Goal: Task Accomplishment & Management: Manage account settings

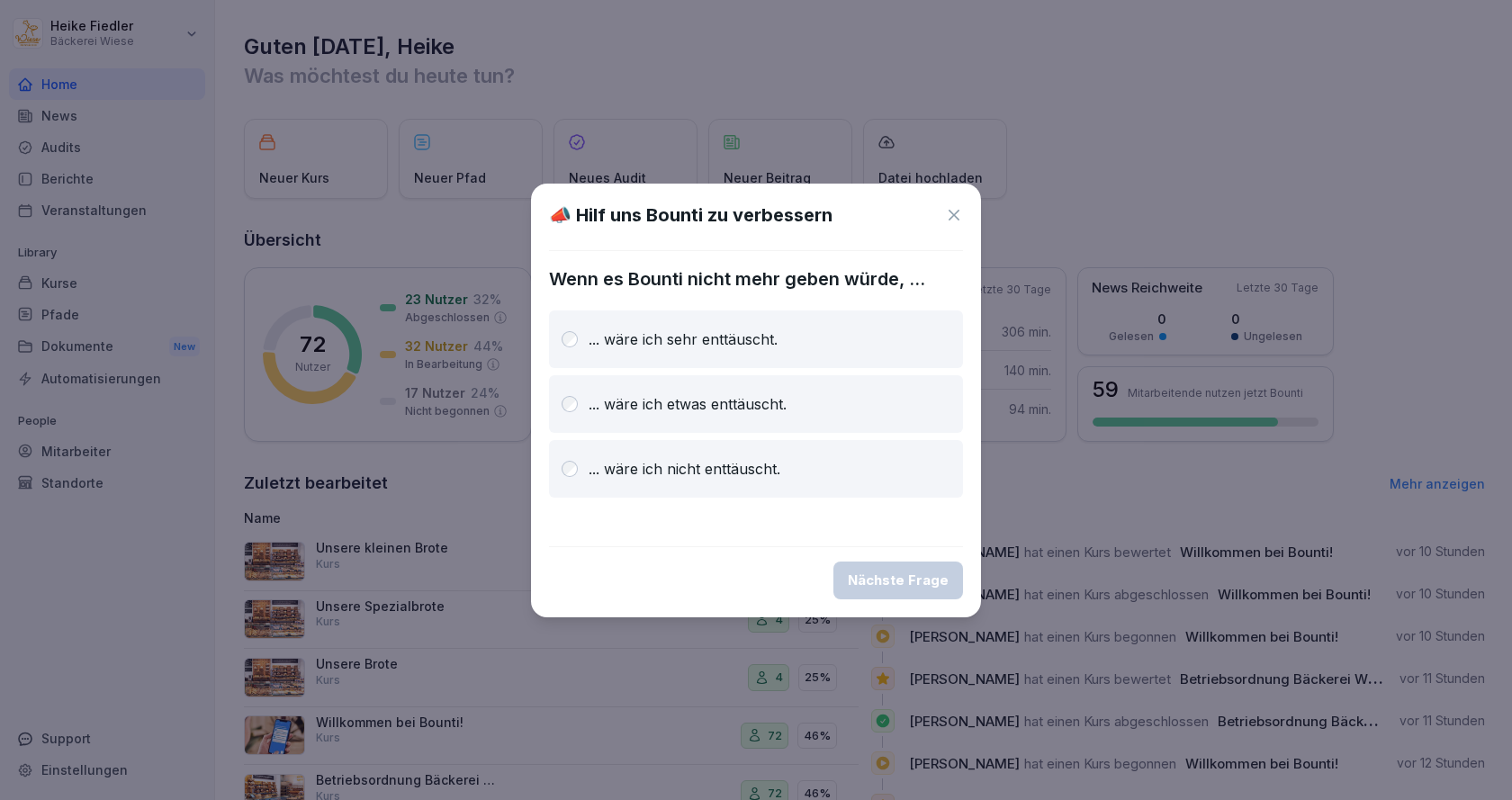
click at [575, 330] on div "... wäre ich sehr enttäuscht." at bounding box center [756, 339] width 414 height 58
click at [912, 578] on div "Nächste Frage" at bounding box center [898, 580] width 101 height 20
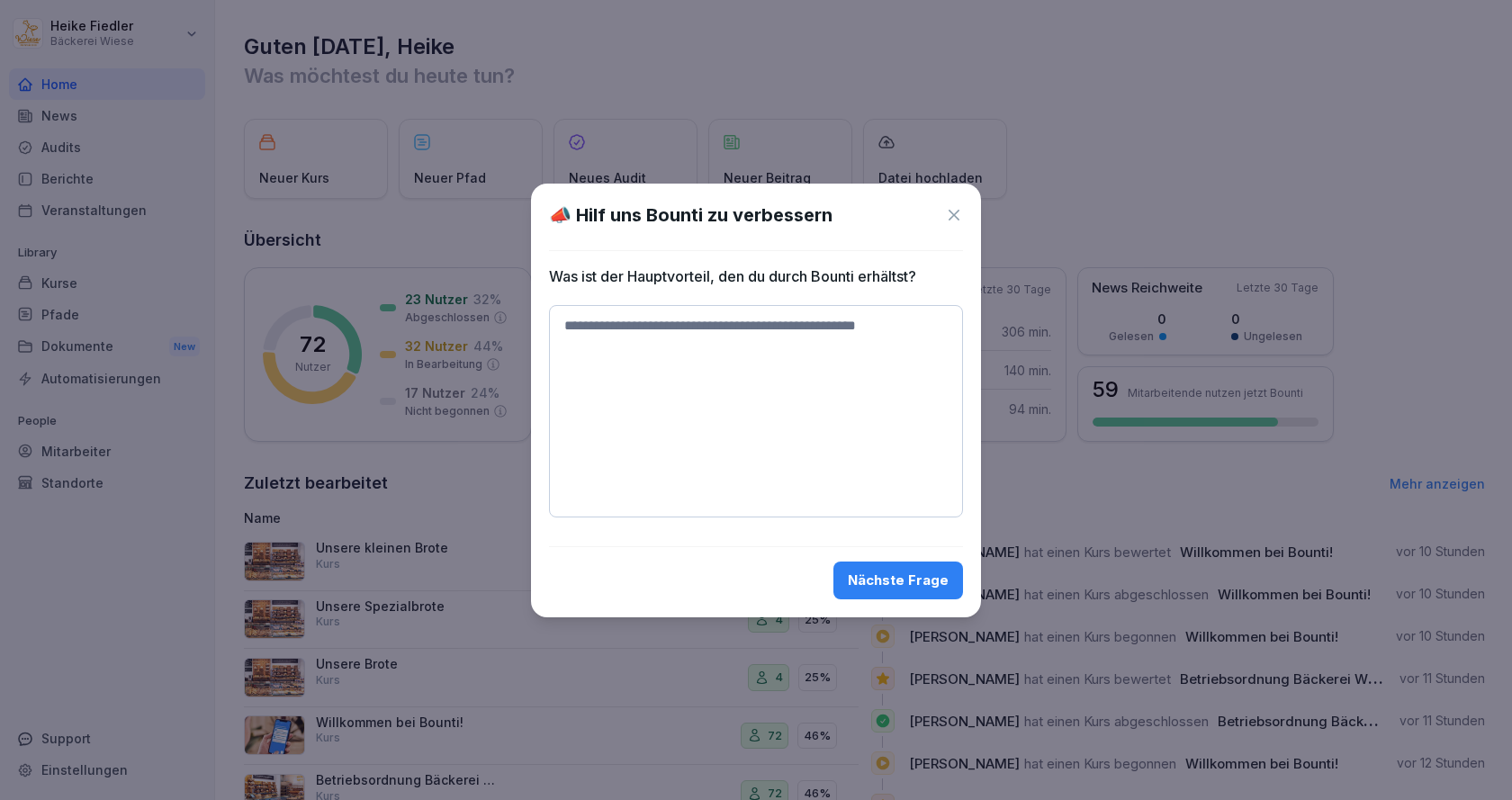
click at [782, 345] on textarea at bounding box center [756, 411] width 414 height 212
type textarea "**********"
click at [910, 580] on div "Nächste Frage" at bounding box center [898, 580] width 101 height 20
click at [844, 363] on textarea at bounding box center [756, 354] width 414 height 99
type textarea "**********"
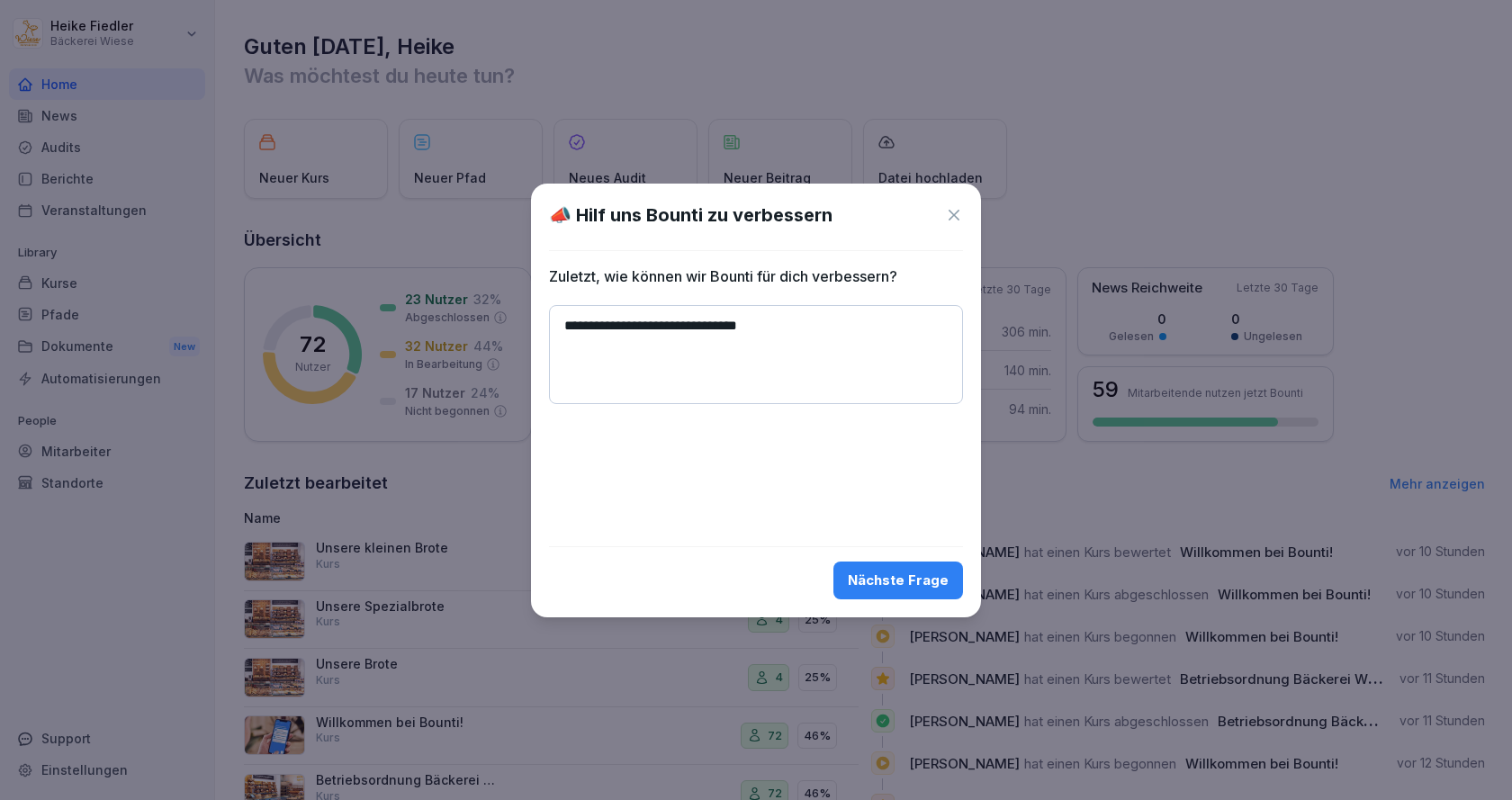
click at [866, 578] on div "Nächste Frage" at bounding box center [898, 580] width 101 height 20
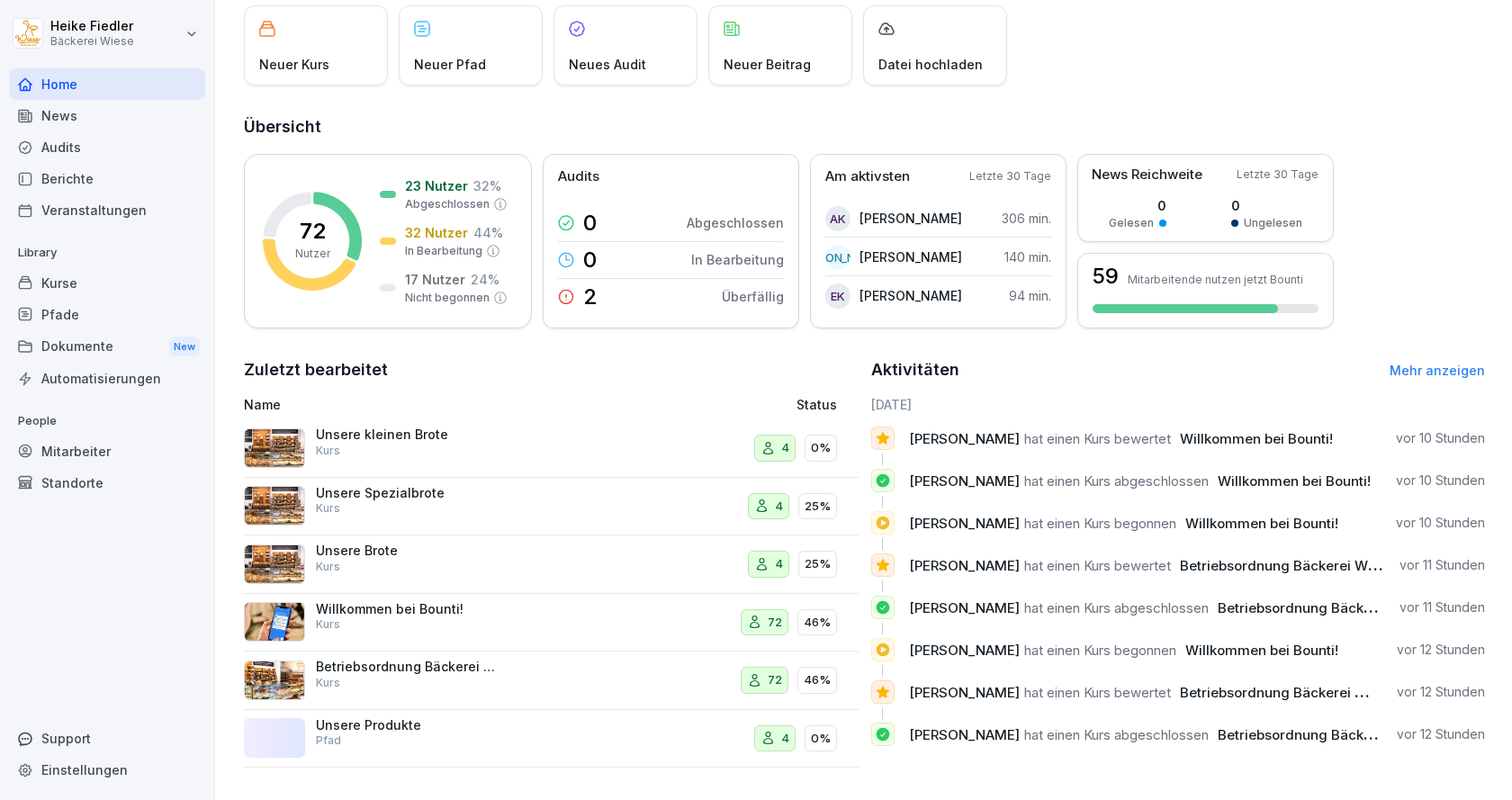
scroll to position [127, 0]
click at [43, 283] on div "Kurse" at bounding box center [107, 283] width 196 height 31
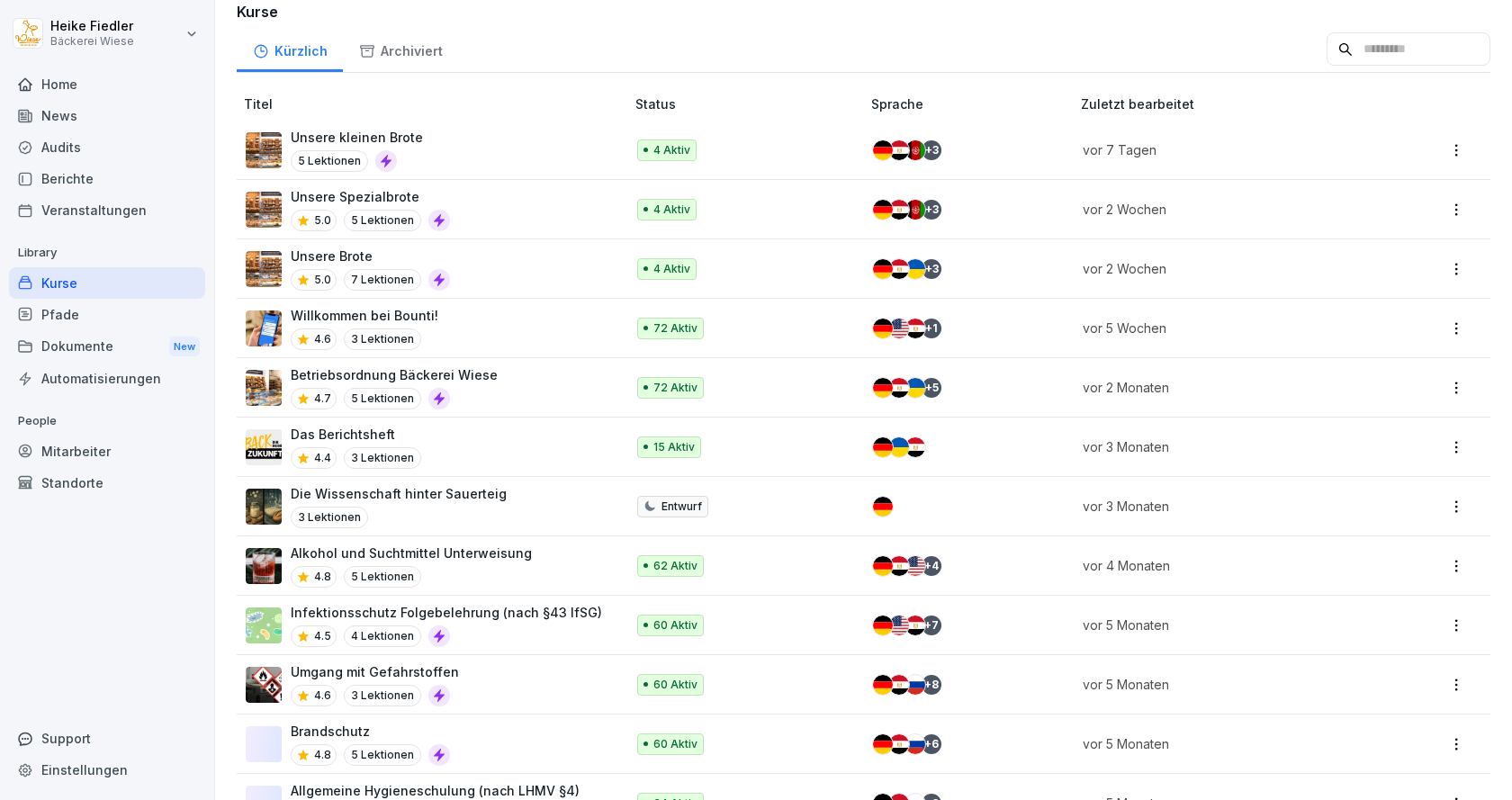
scroll to position [180, 0]
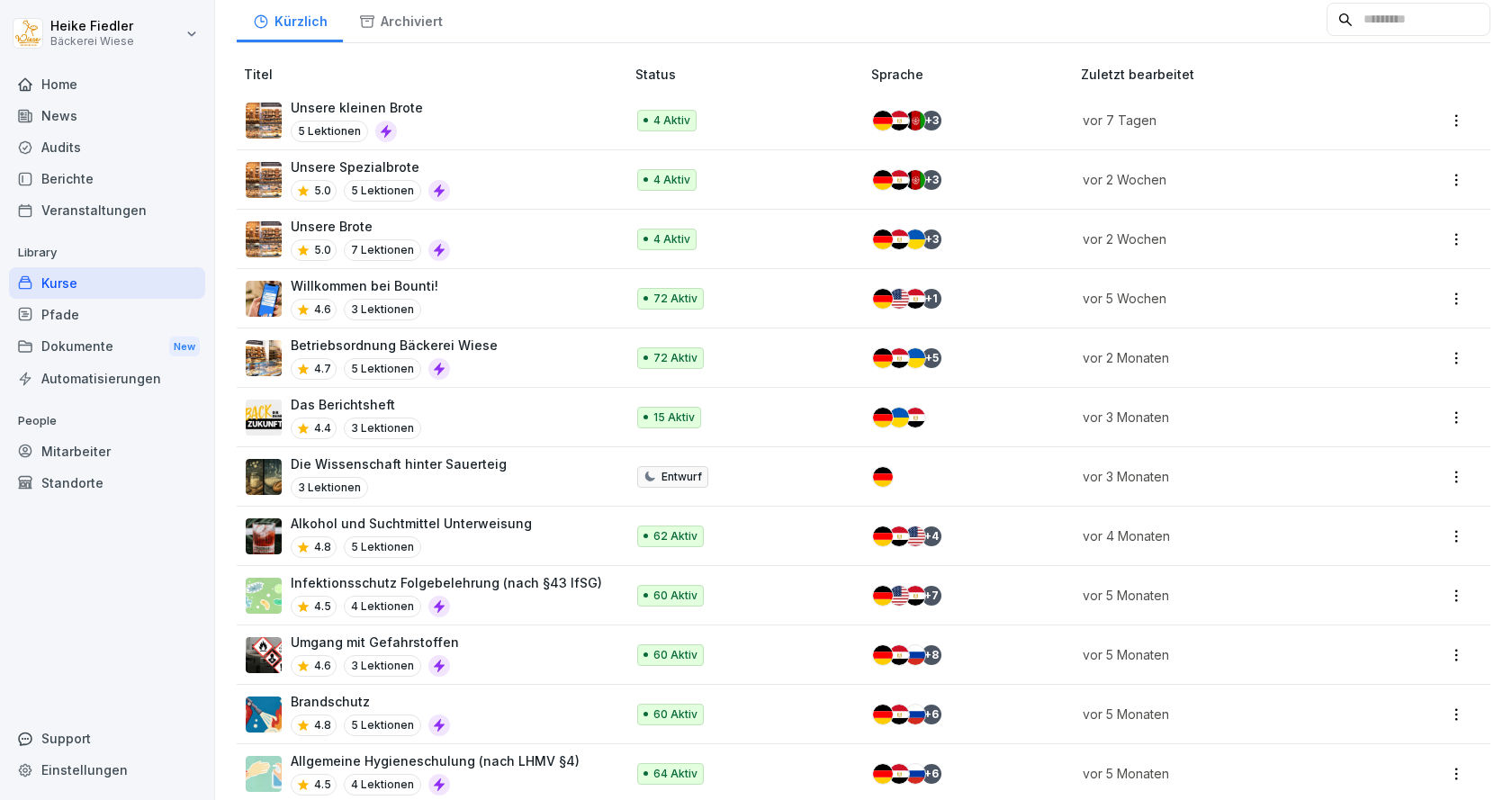
click at [505, 590] on p "Infektionsschutz Folgebelehrung (nach §43 IfSG)" at bounding box center [446, 582] width 311 height 19
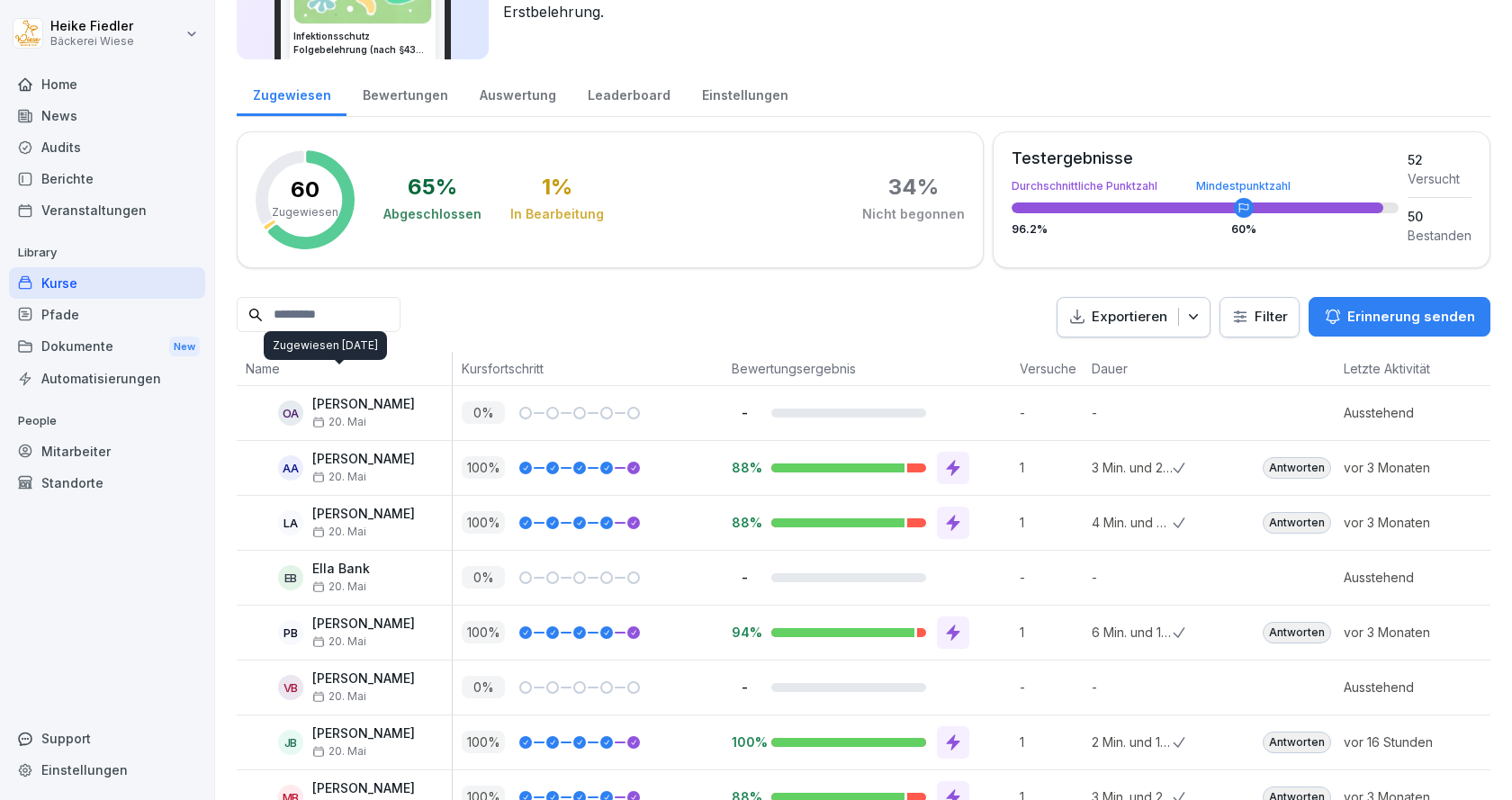
scroll to position [270, 0]
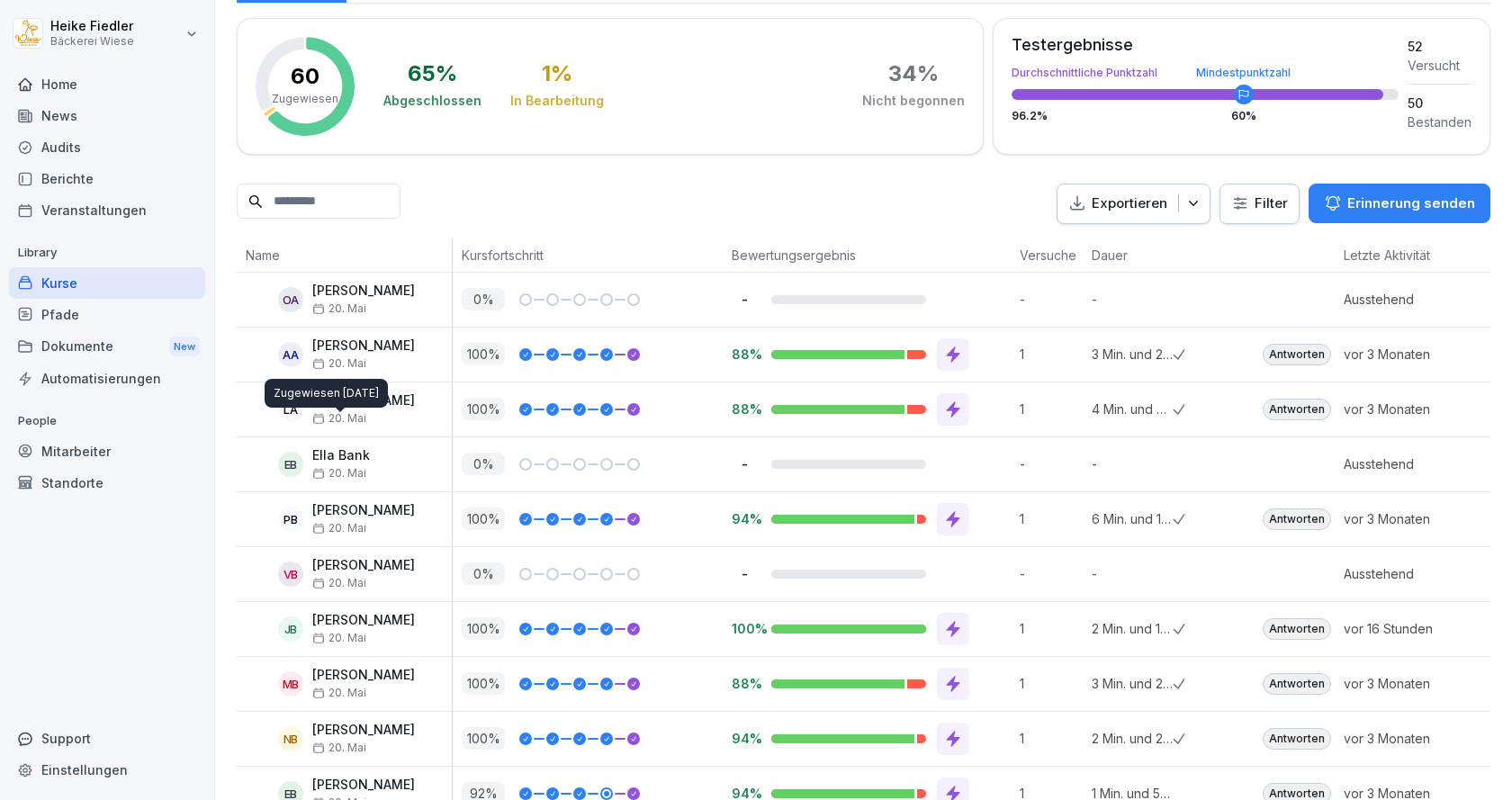
click at [357, 211] on input at bounding box center [318, 200] width 164 height 35
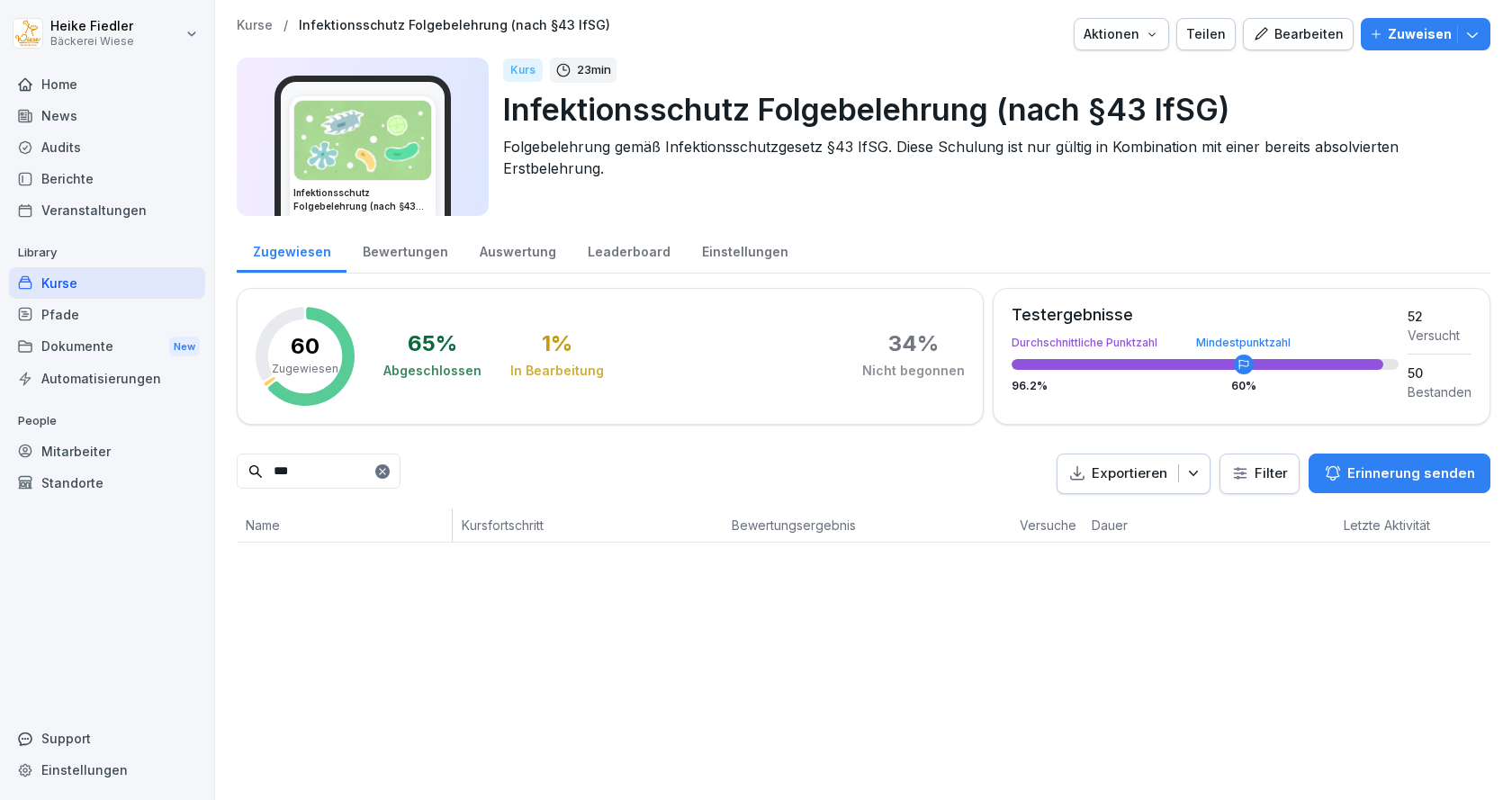
scroll to position [0, 0]
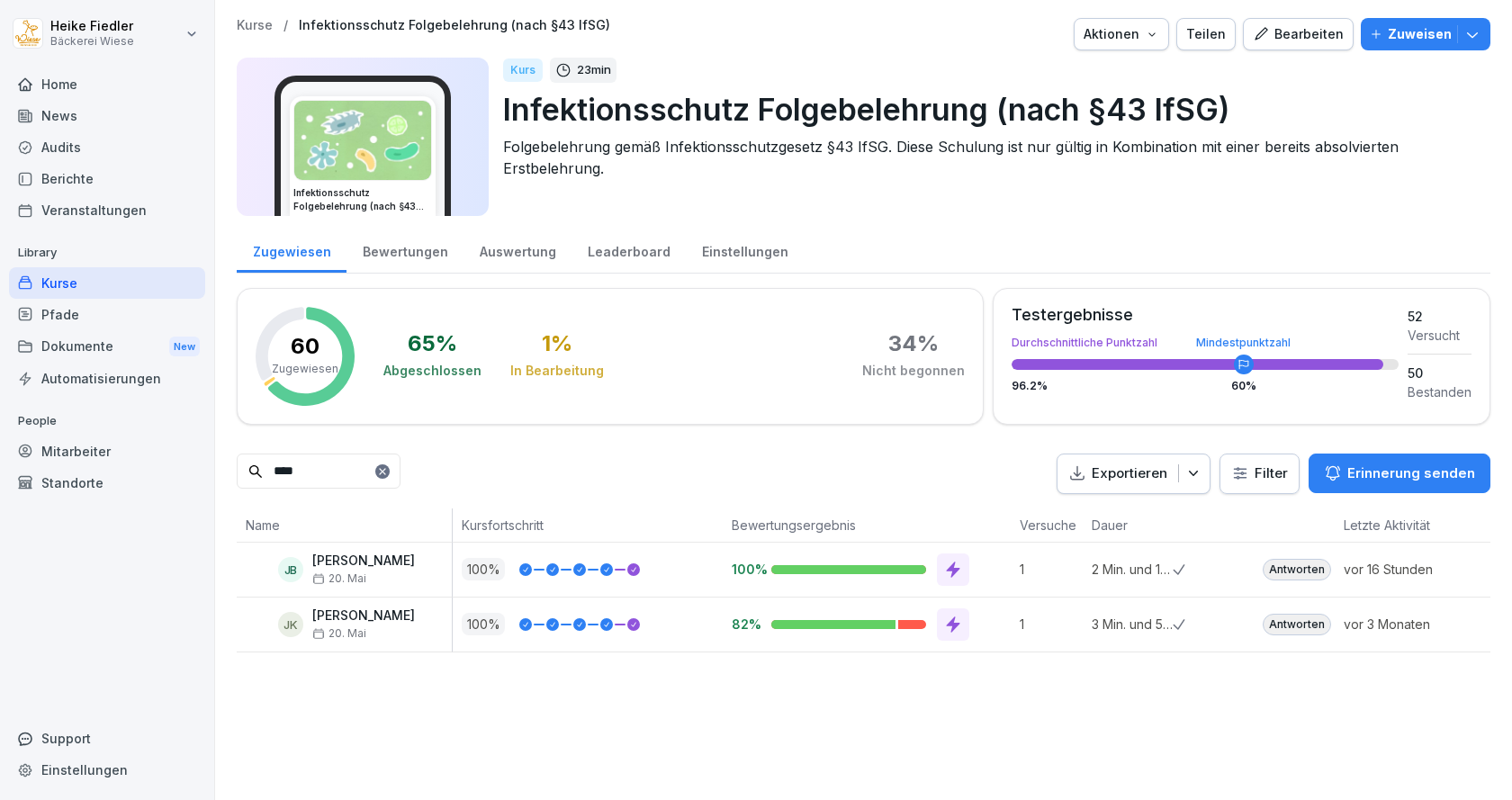
type input "****"
click at [390, 475] on div at bounding box center [383, 471] width 15 height 15
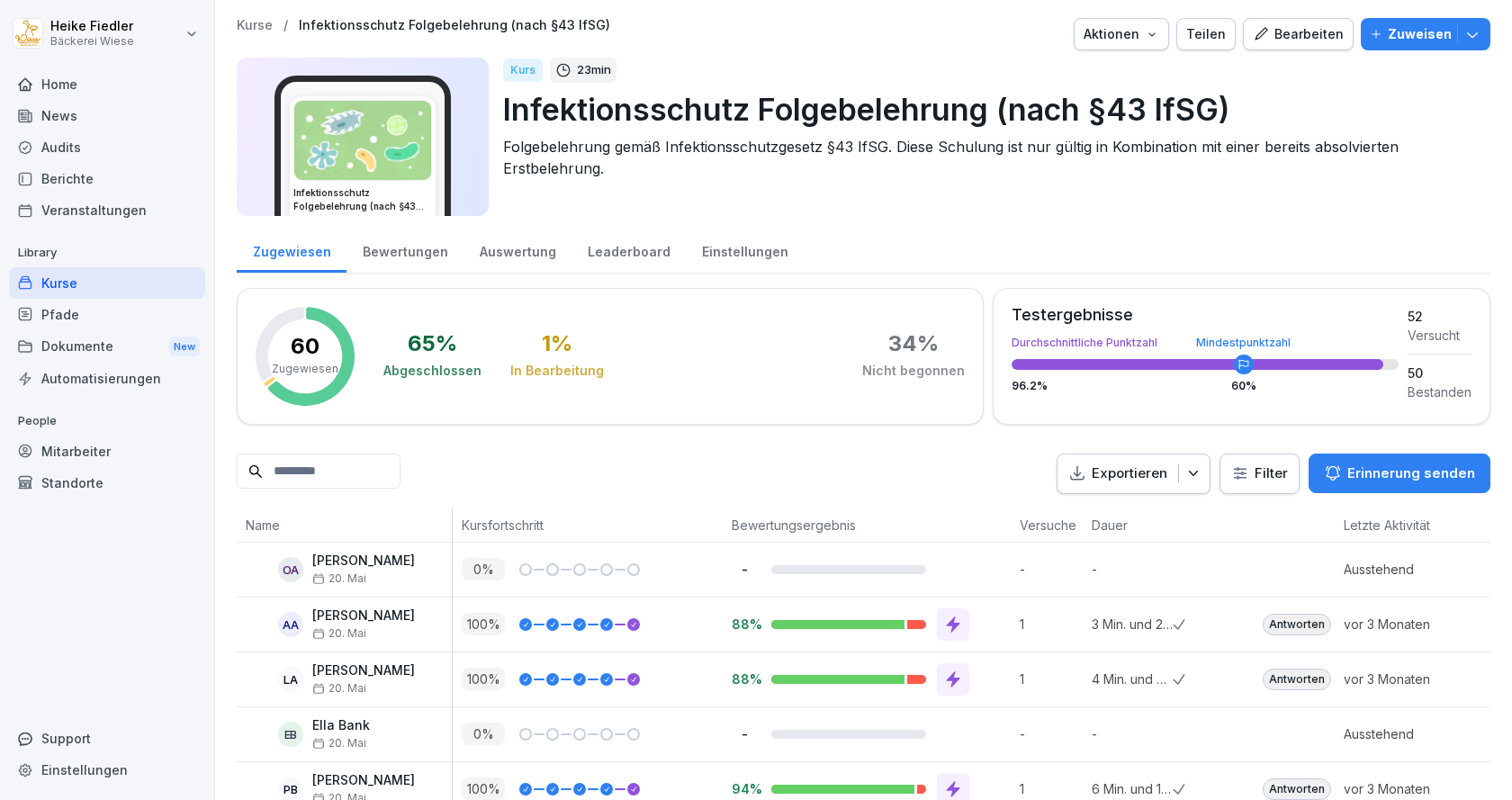
click at [1412, 39] on p "Zuweisen" at bounding box center [1420, 35] width 64 height 20
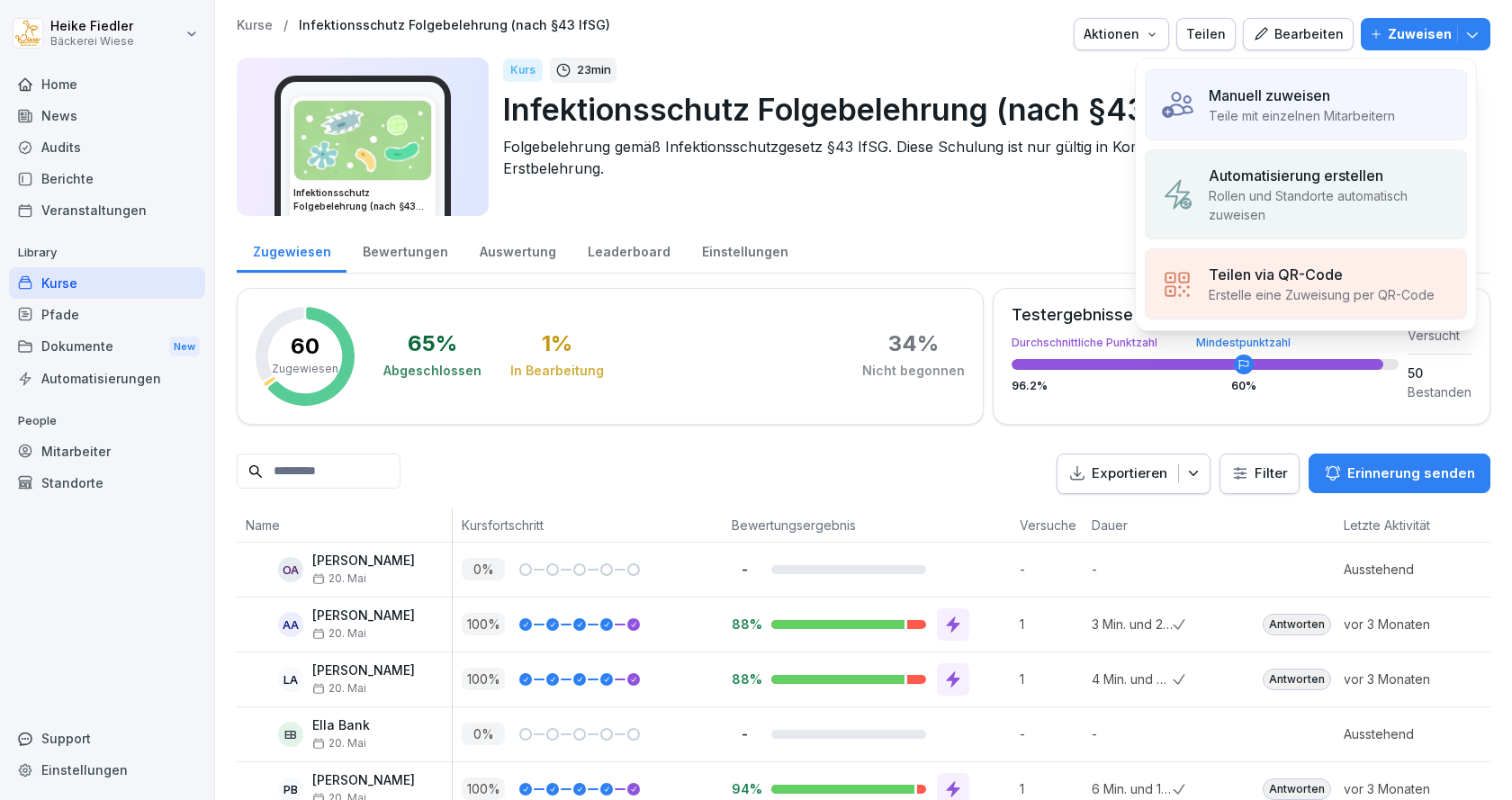
click at [1338, 87] on div "Manuell zuweisen" at bounding box center [1301, 95] width 186 height 22
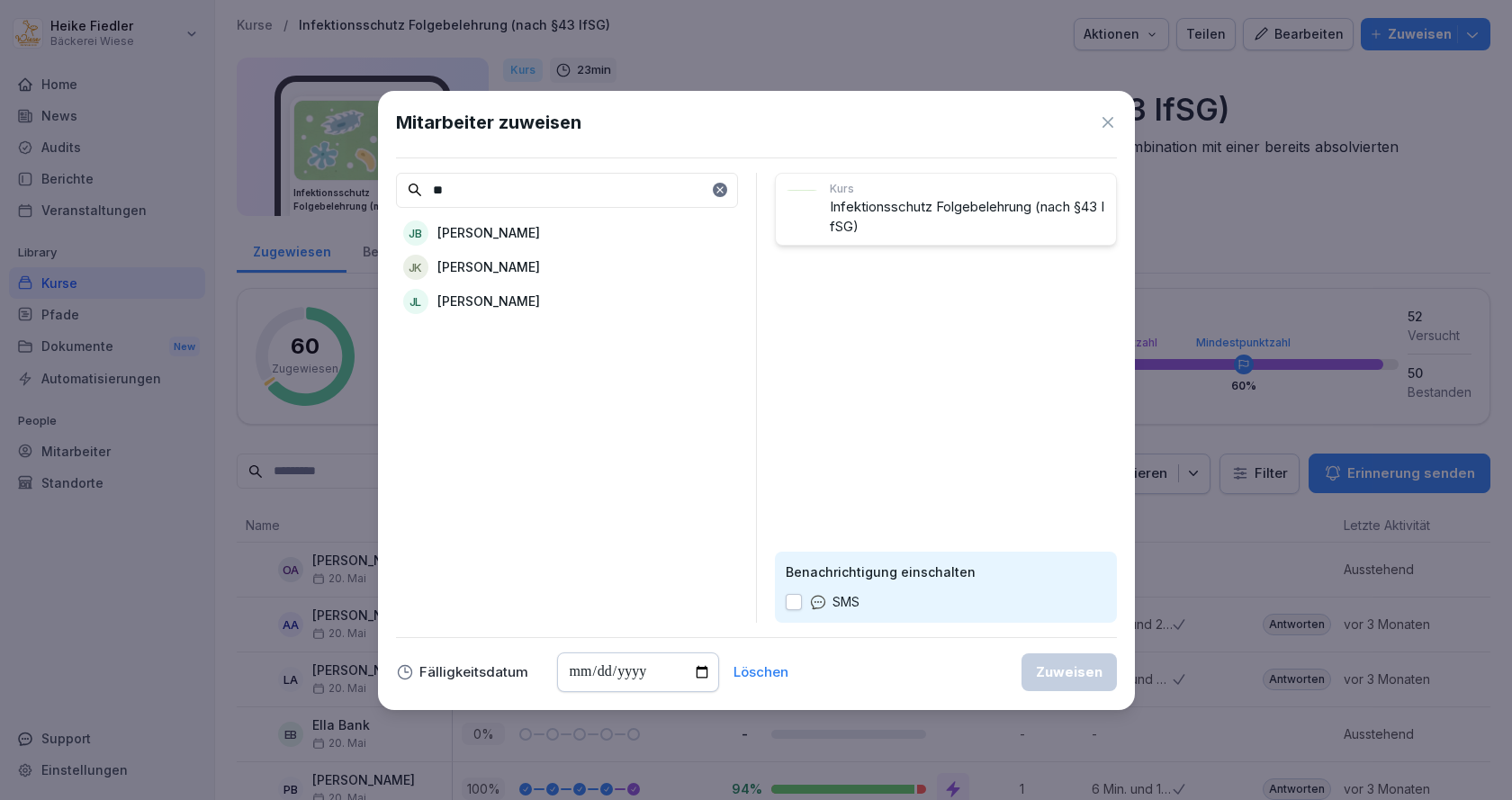
type input "*"
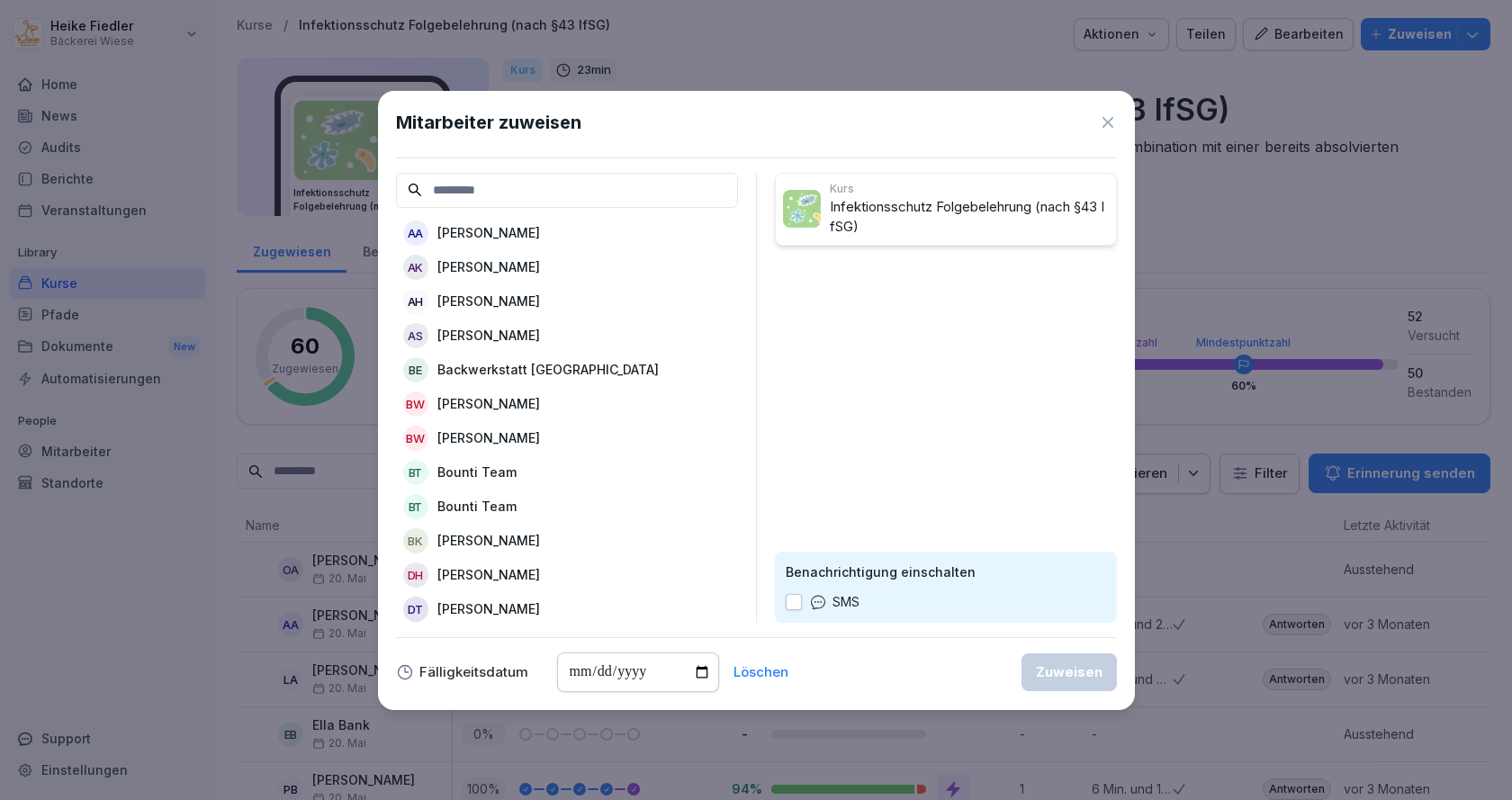
drag, startPoint x: 1107, startPoint y: 121, endPoint x: 1126, endPoint y: 135, distance: 23.6
click at [1107, 122] on icon at bounding box center [1108, 123] width 11 height 11
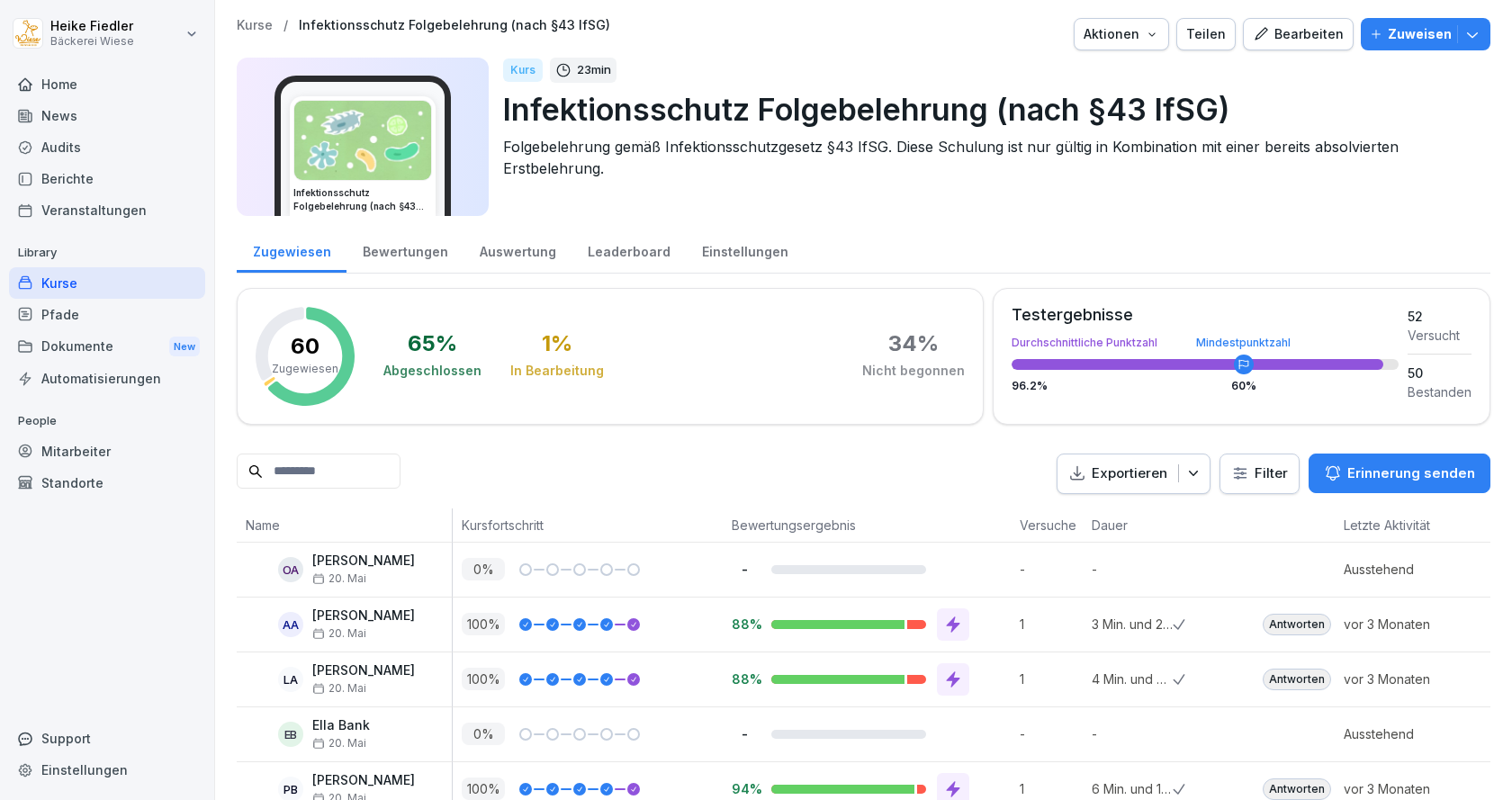
click at [78, 82] on div "Home" at bounding box center [107, 84] width 196 height 31
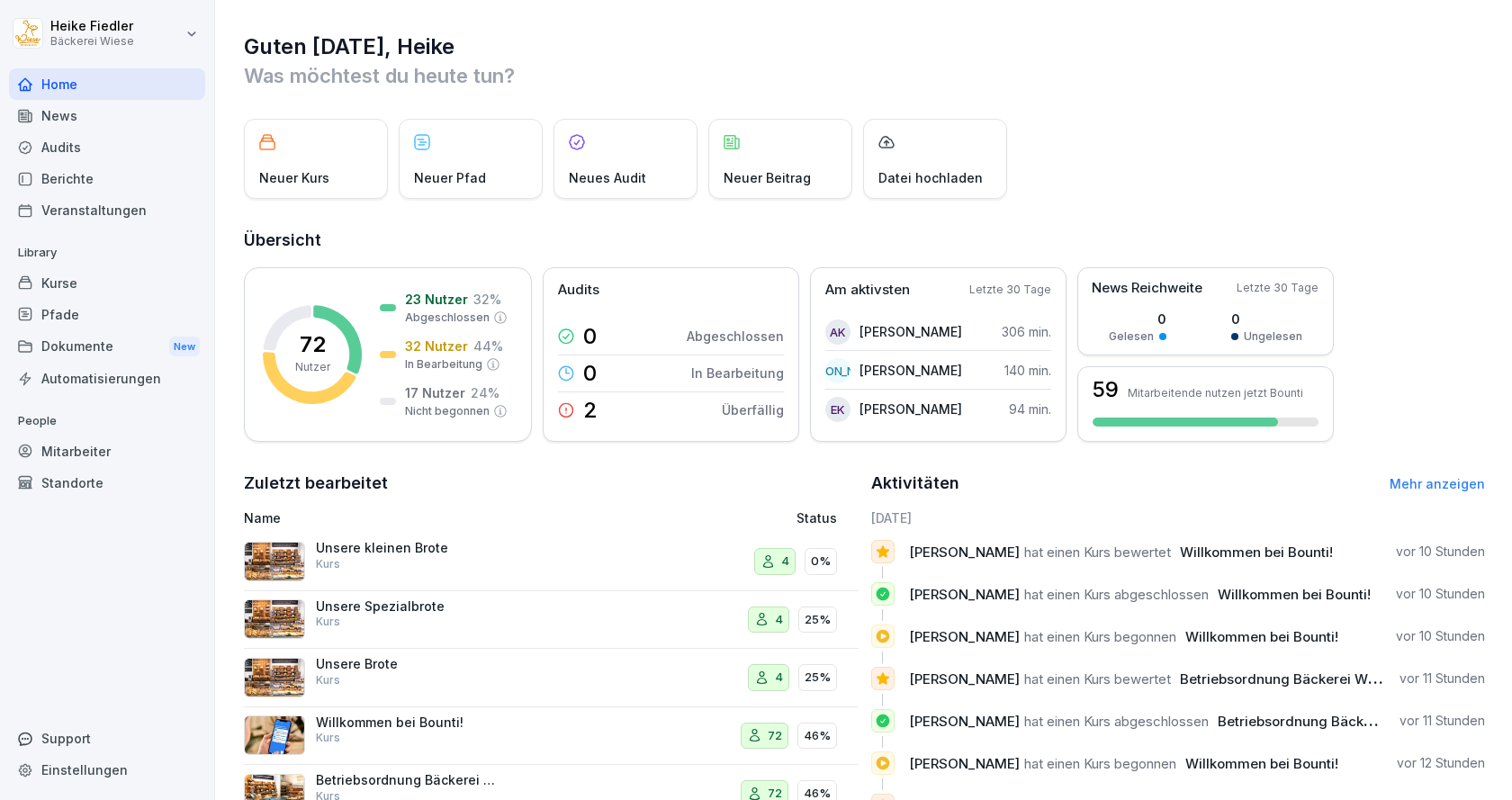
click at [85, 451] on div "Mitarbeiter" at bounding box center [107, 451] width 196 height 31
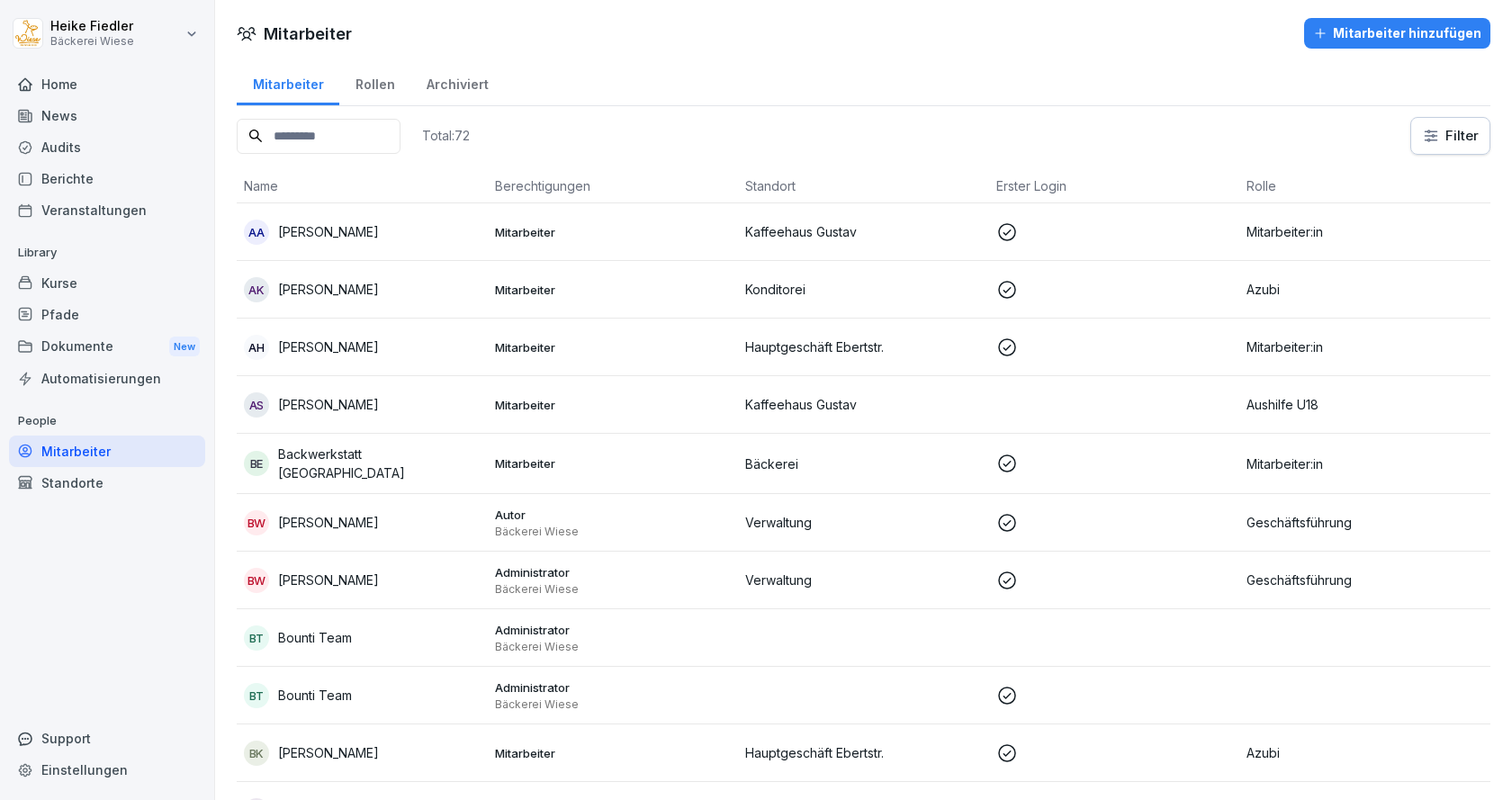
click at [1414, 36] on div "Mitarbeiter hinzufügen" at bounding box center [1398, 34] width 169 height 20
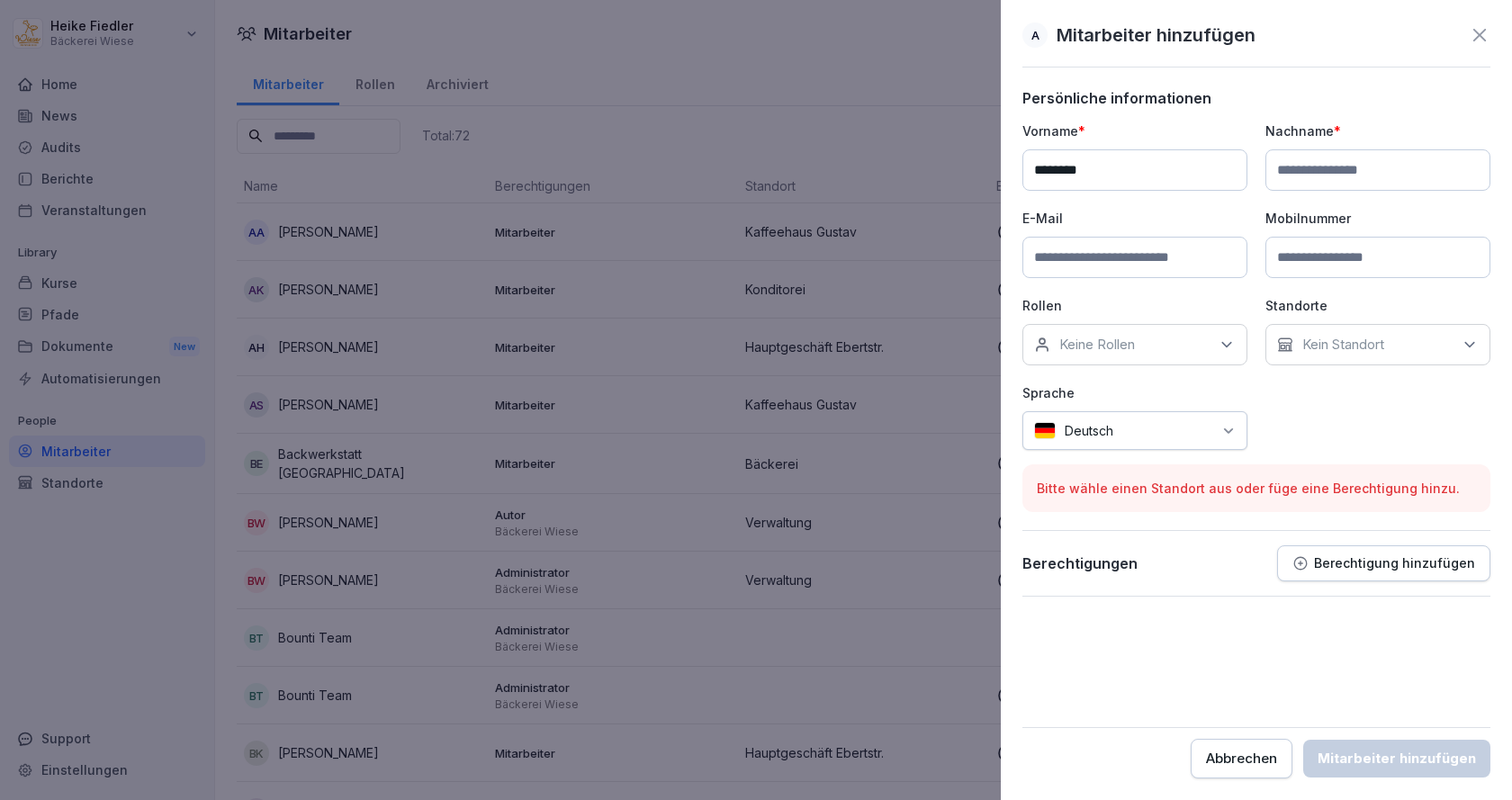
type input "********"
type input "******"
paste input "**********"
type input "**********"
click at [1235, 345] on div "Keine Rollen" at bounding box center [1135, 344] width 225 height 41
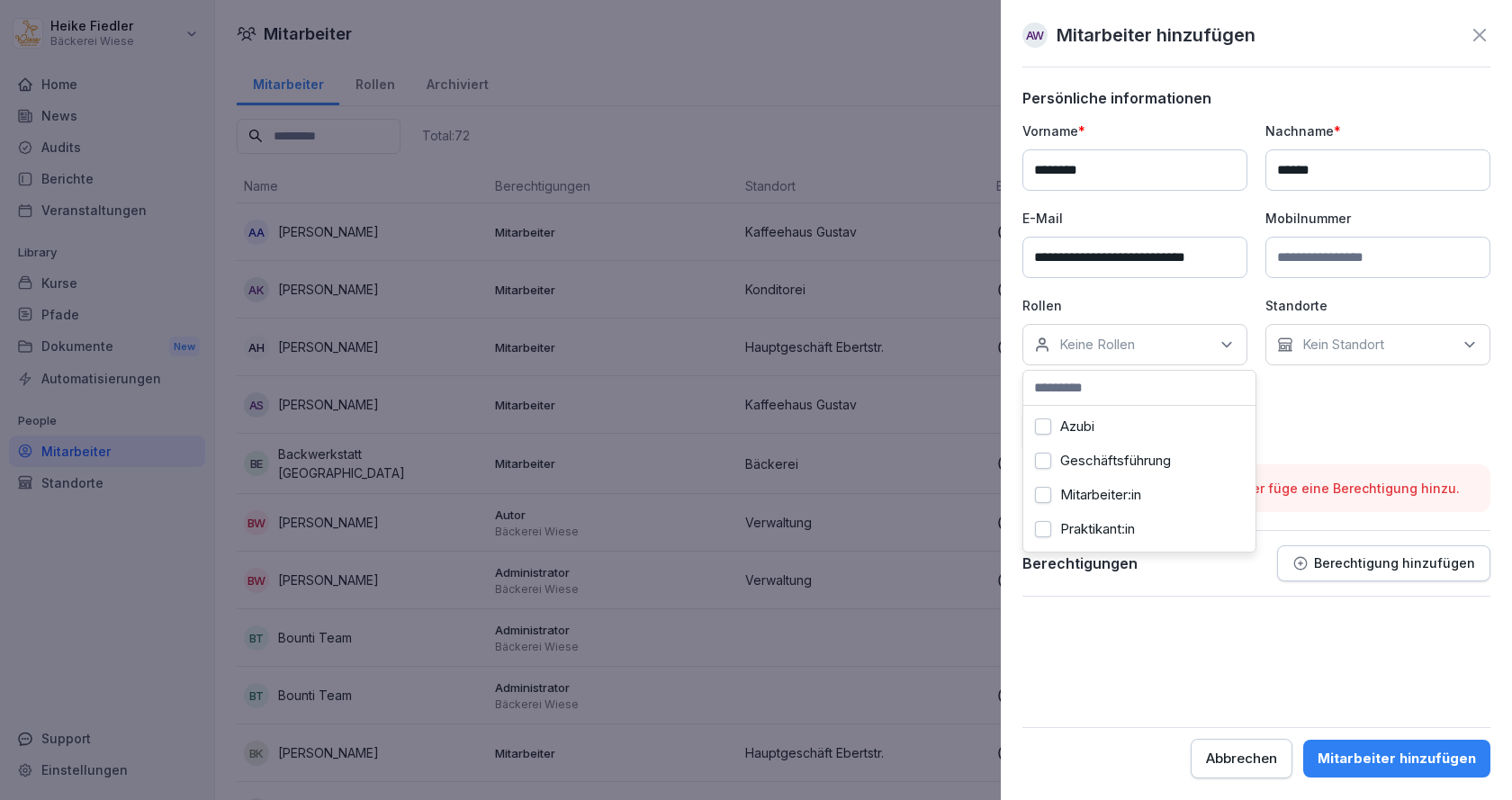
scroll to position [90, 0]
click at [1041, 474] on button "Mitarbeiter:in" at bounding box center [1043, 474] width 16 height 16
click at [1359, 418] on div "**********" at bounding box center [1256, 286] width 468 height 329
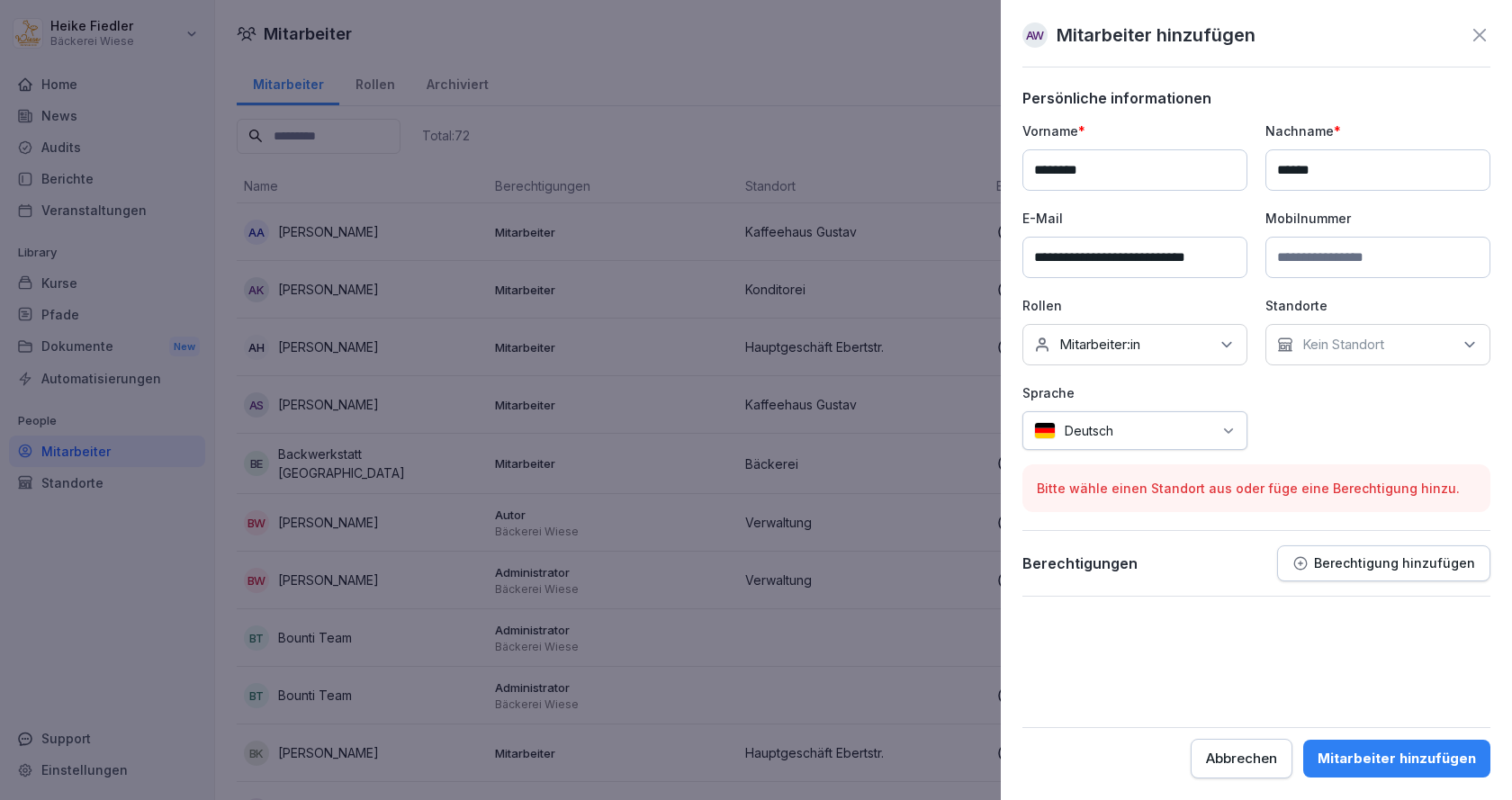
click at [1402, 351] on div "Kein Standort" at bounding box center [1378, 344] width 225 height 41
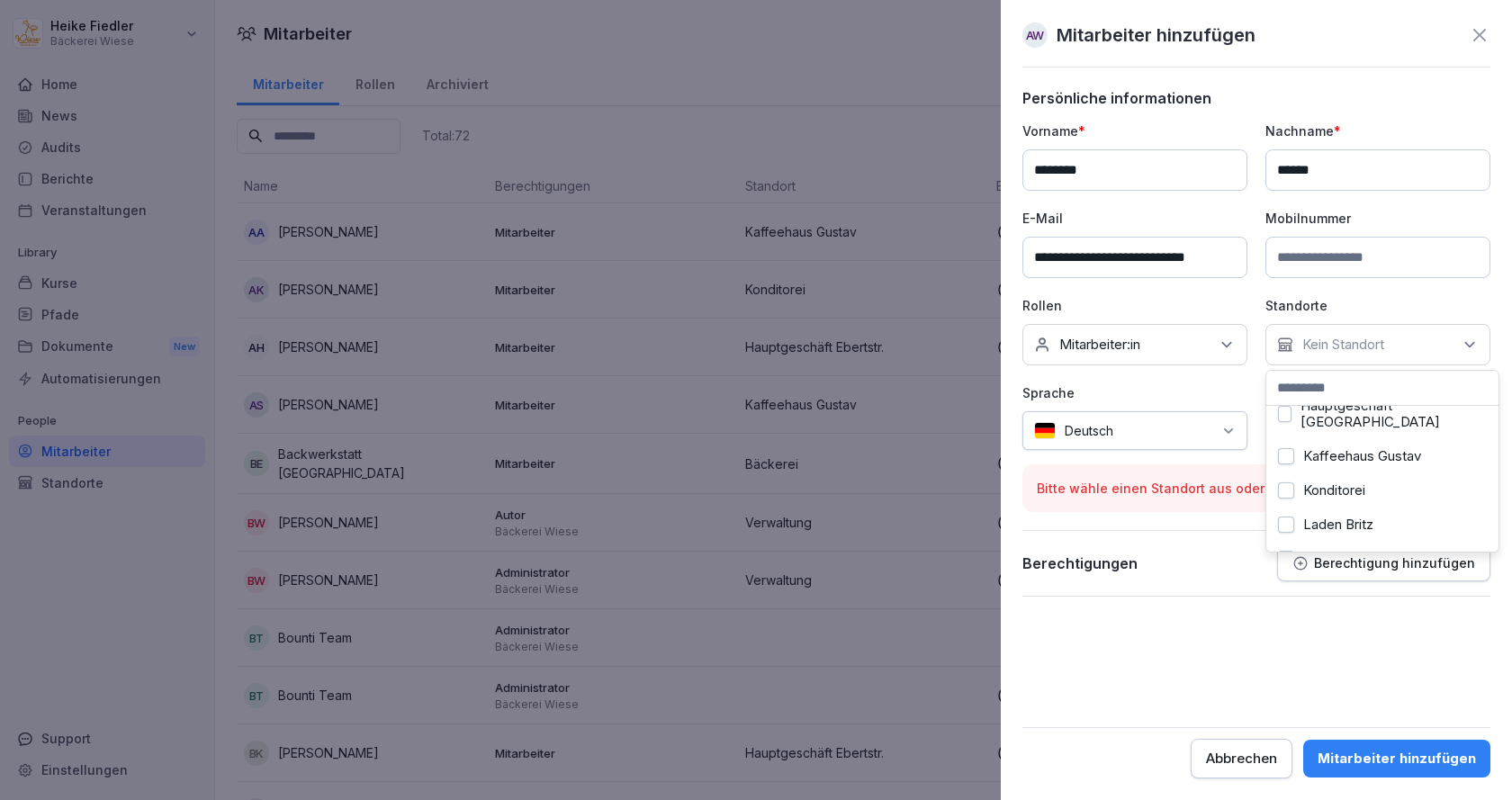
click at [1285, 456] on button "Kaffeehaus Gustav" at bounding box center [1286, 456] width 16 height 16
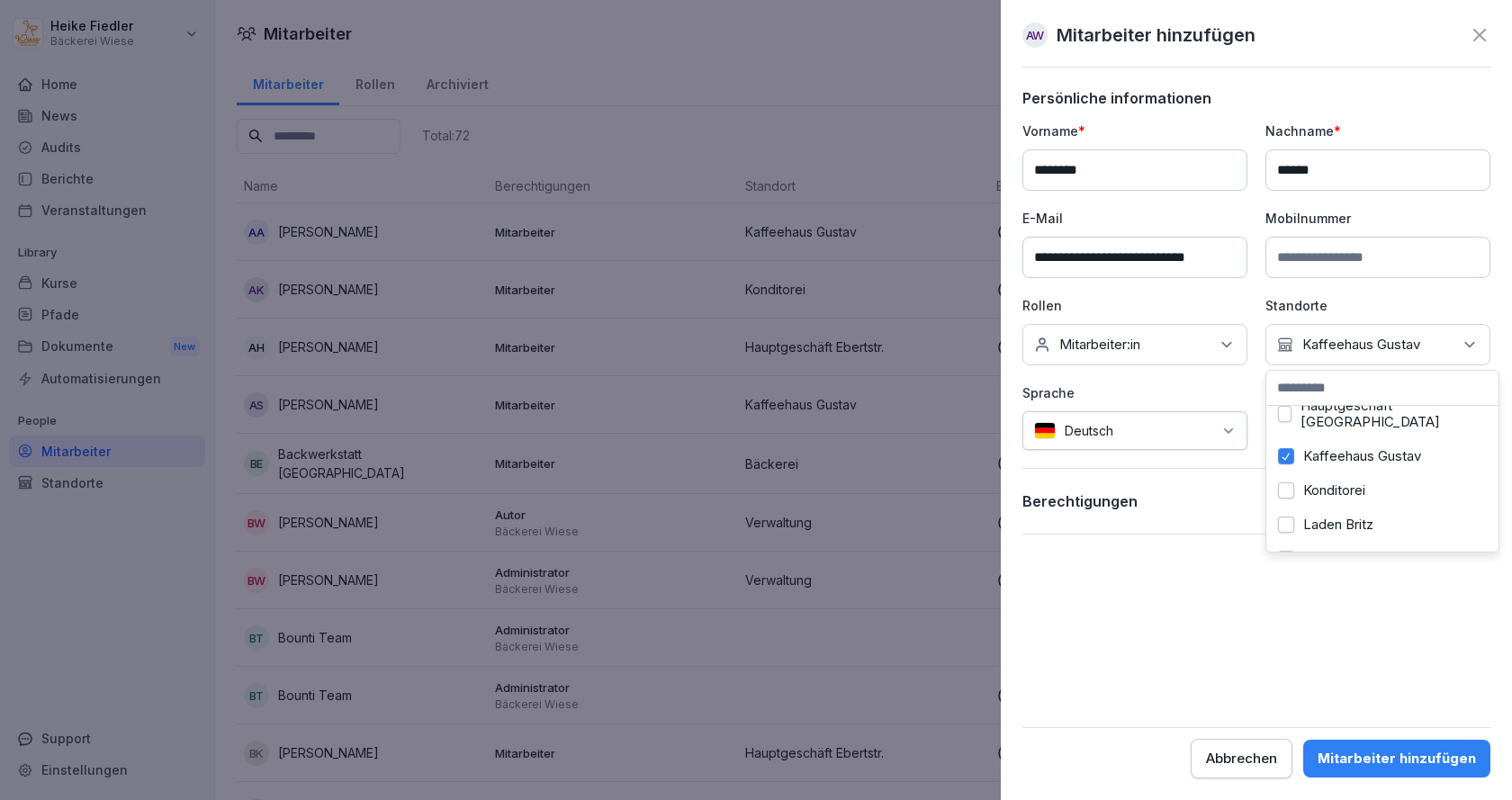
click at [1197, 619] on form "**********" at bounding box center [1256, 433] width 468 height 689
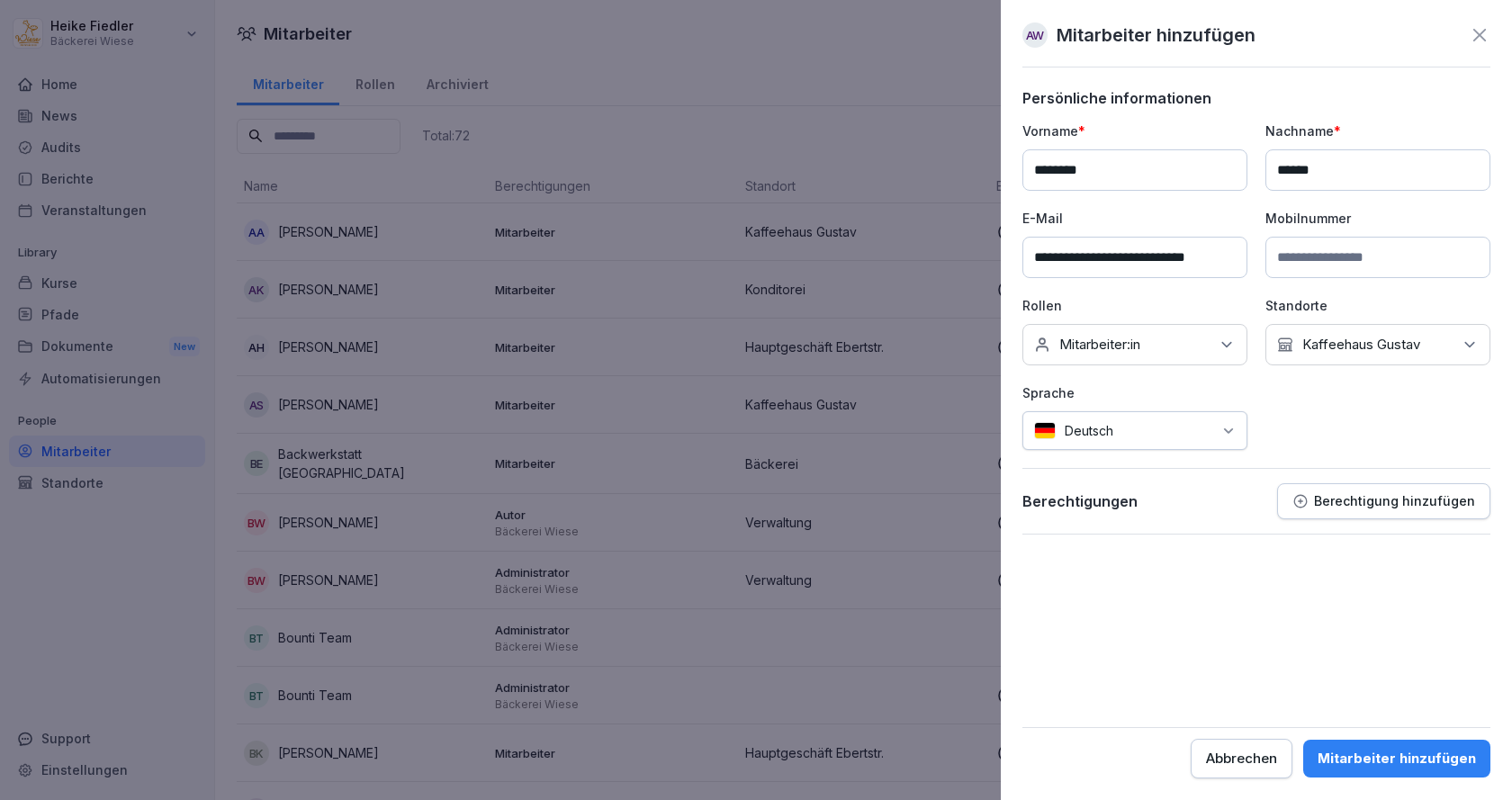
click at [1411, 752] on div "Mitarbeiter hinzufügen" at bounding box center [1397, 759] width 158 height 20
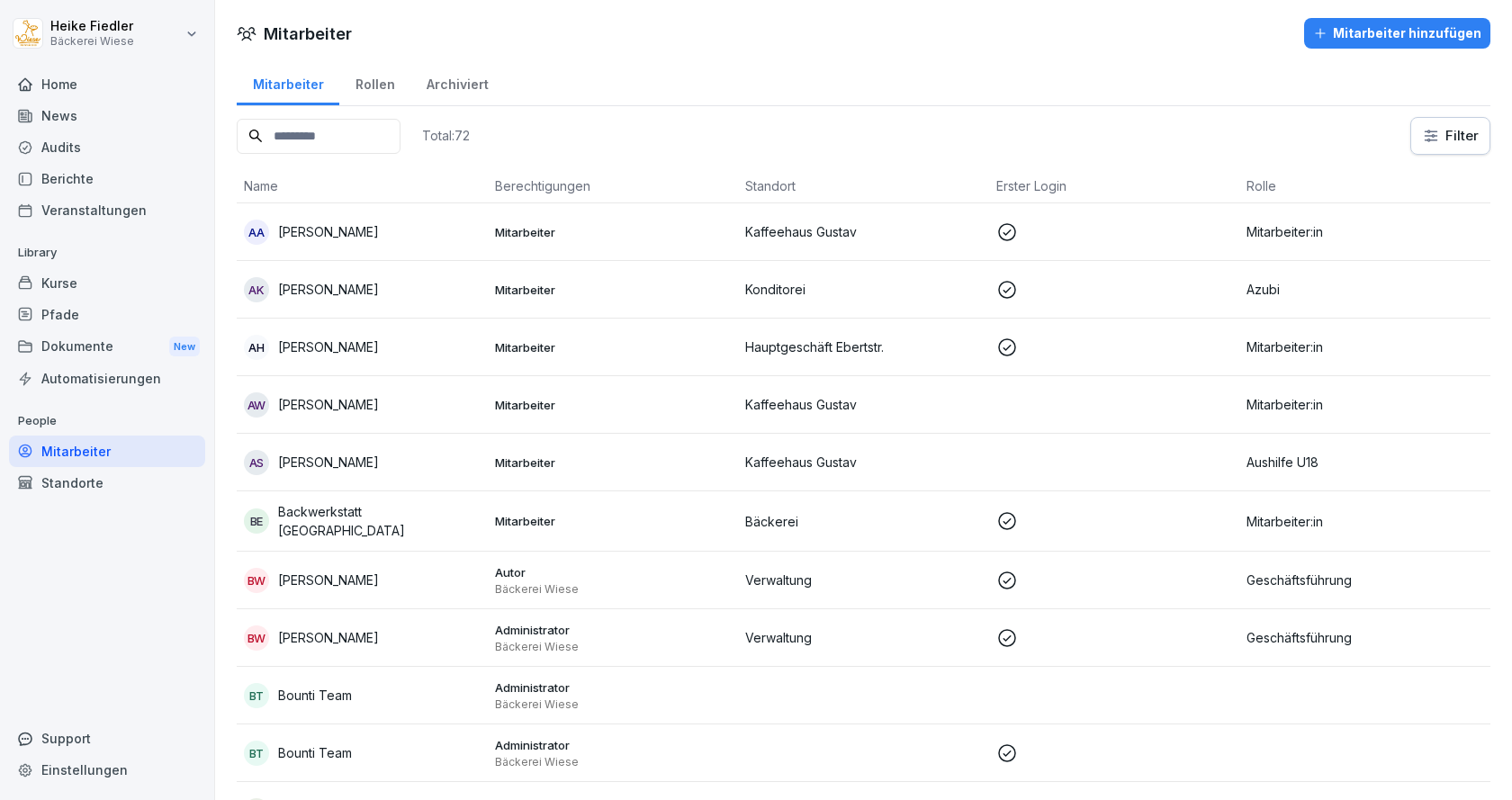
click at [63, 280] on div "Kurse" at bounding box center [107, 283] width 196 height 31
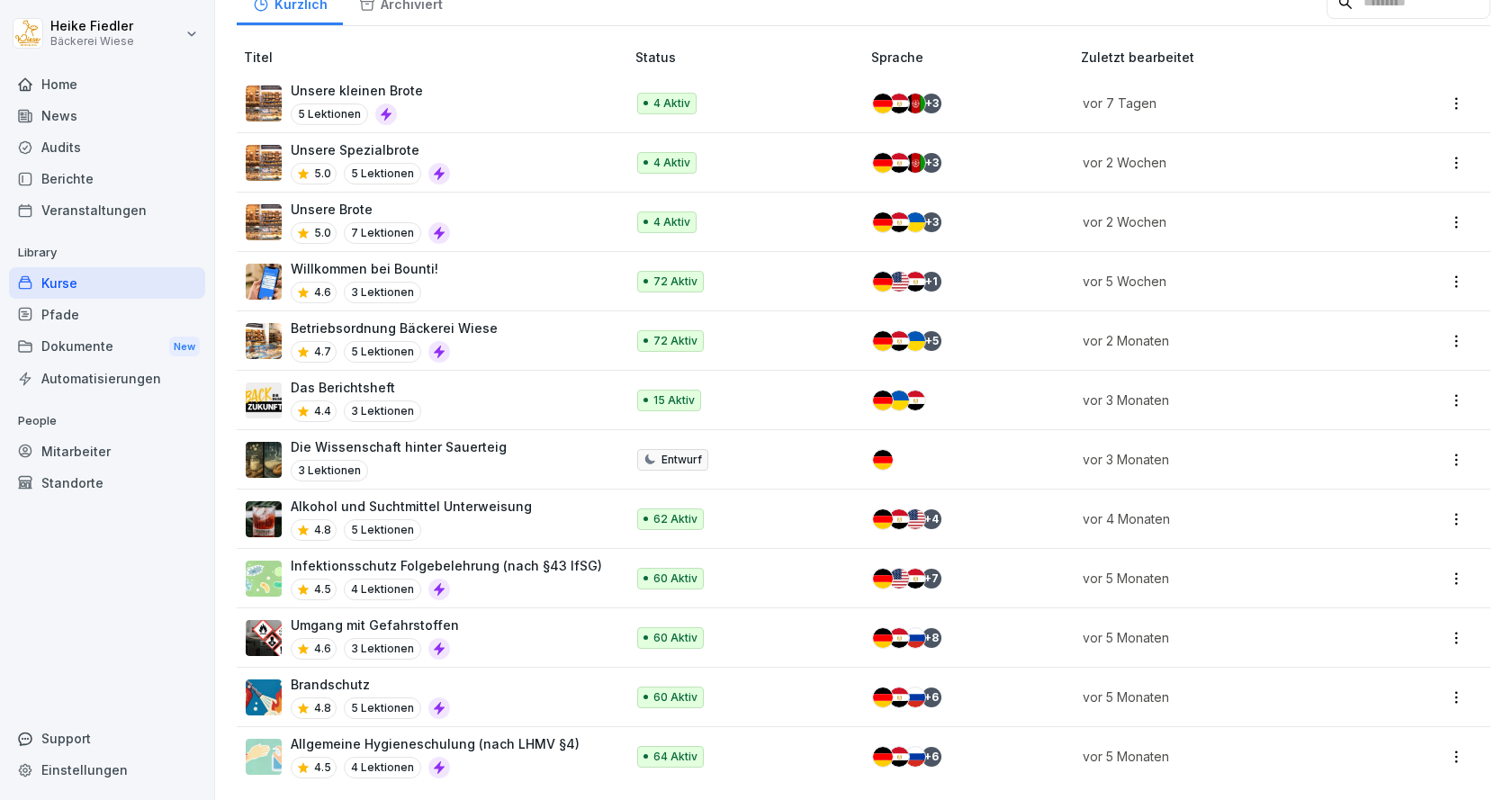
scroll to position [211, 0]
click at [446, 556] on p "Infektionsschutz Folgebelehrung (nach §43 IfSG)" at bounding box center [446, 565] width 311 height 19
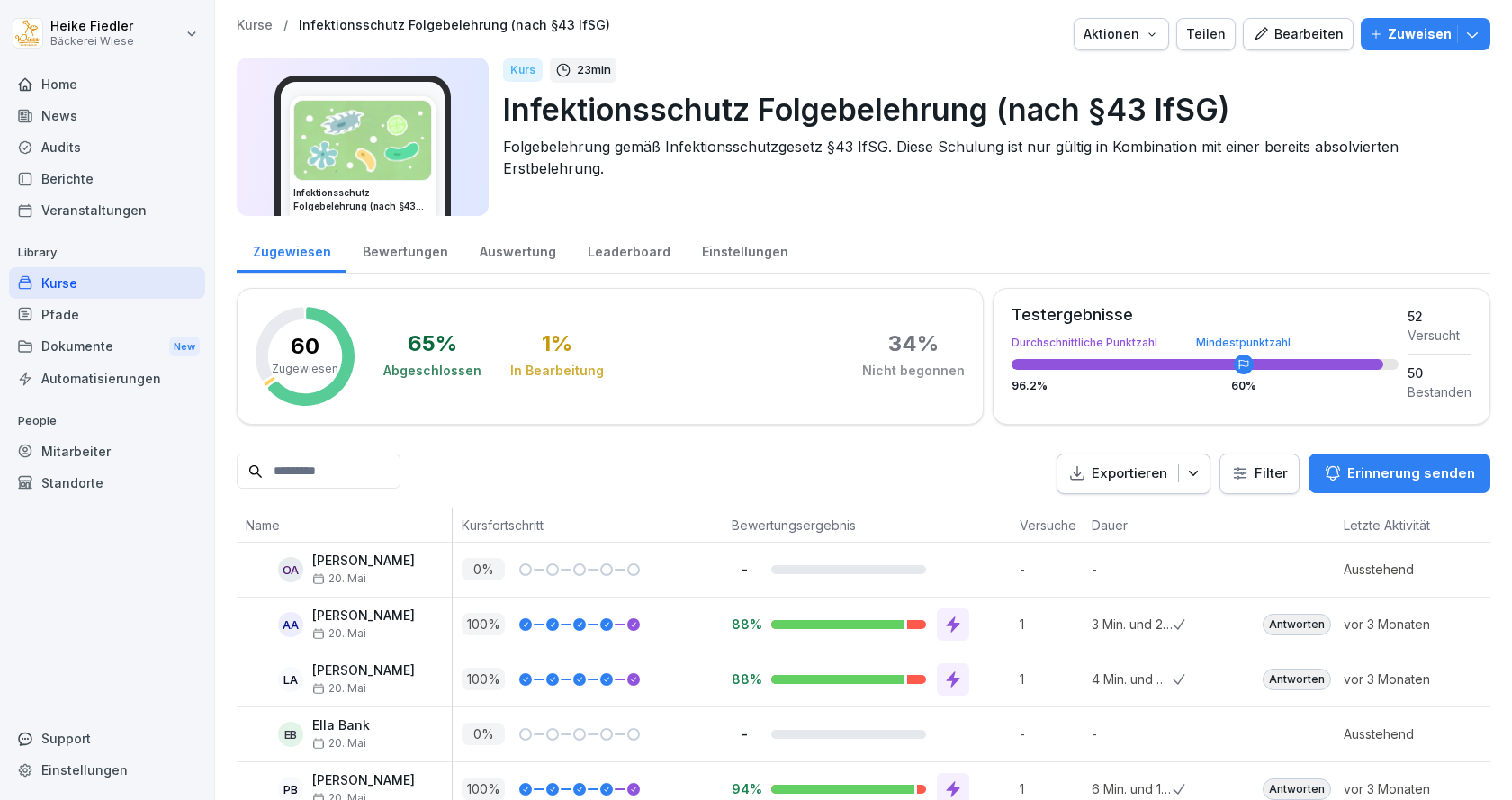
click at [1389, 31] on p "Zuweisen" at bounding box center [1420, 35] width 64 height 20
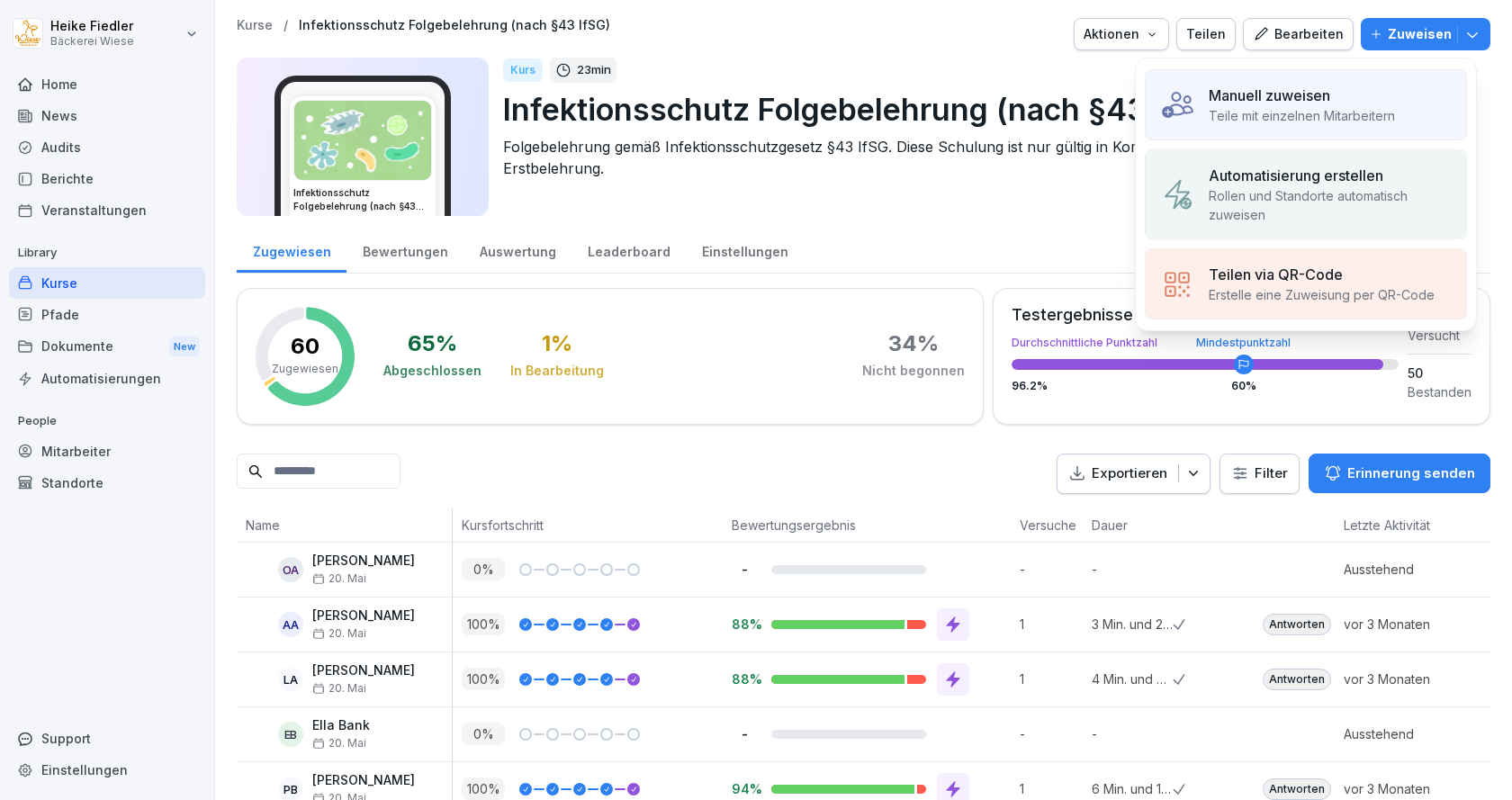
click at [1286, 112] on p "Teile mit einzelnen Mitarbeitern" at bounding box center [1301, 115] width 186 height 19
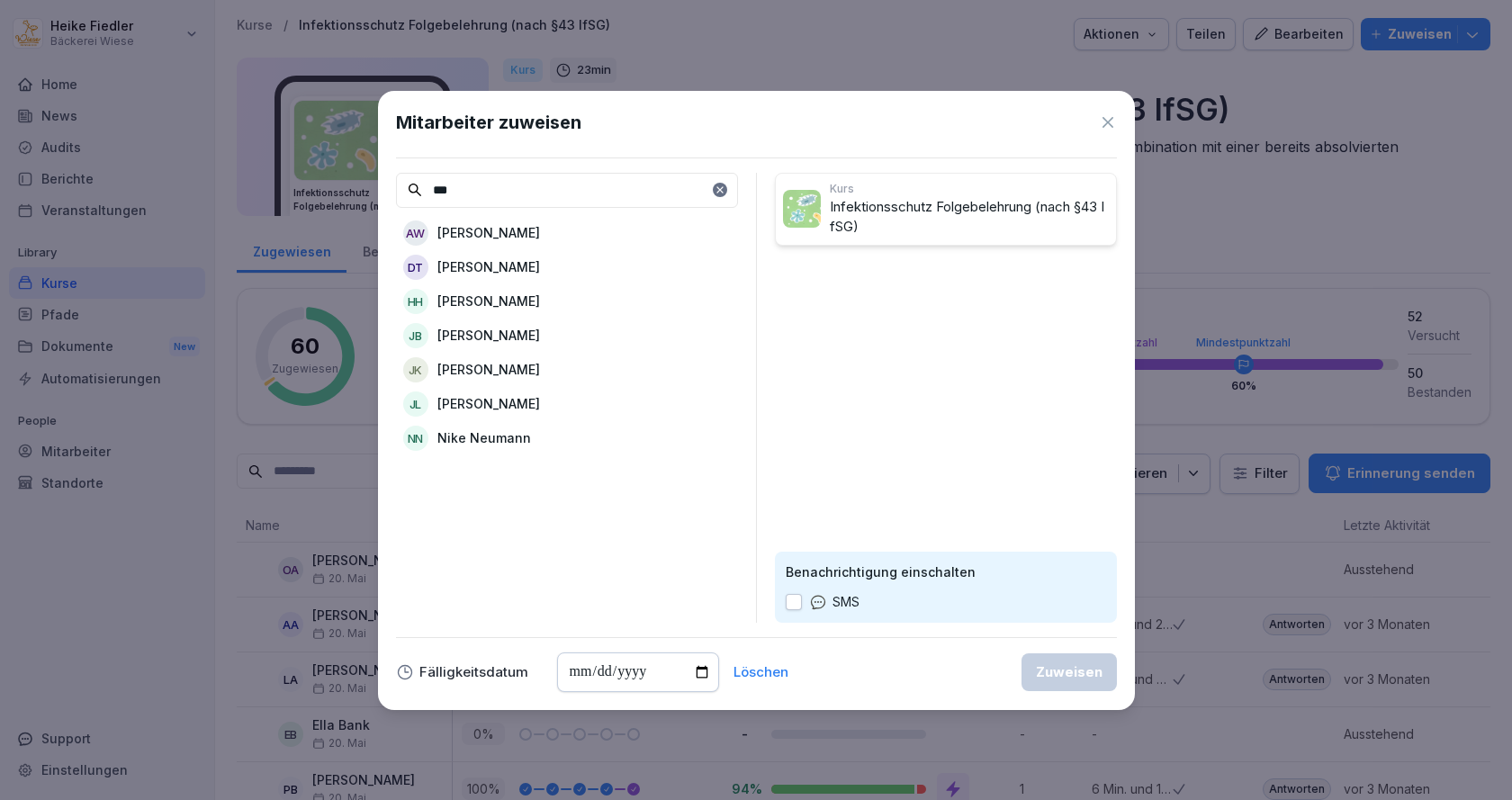
type input "***"
click at [514, 230] on p "Annabell Winter" at bounding box center [489, 232] width 103 height 19
click at [719, 189] on icon at bounding box center [719, 189] width 6 height 6
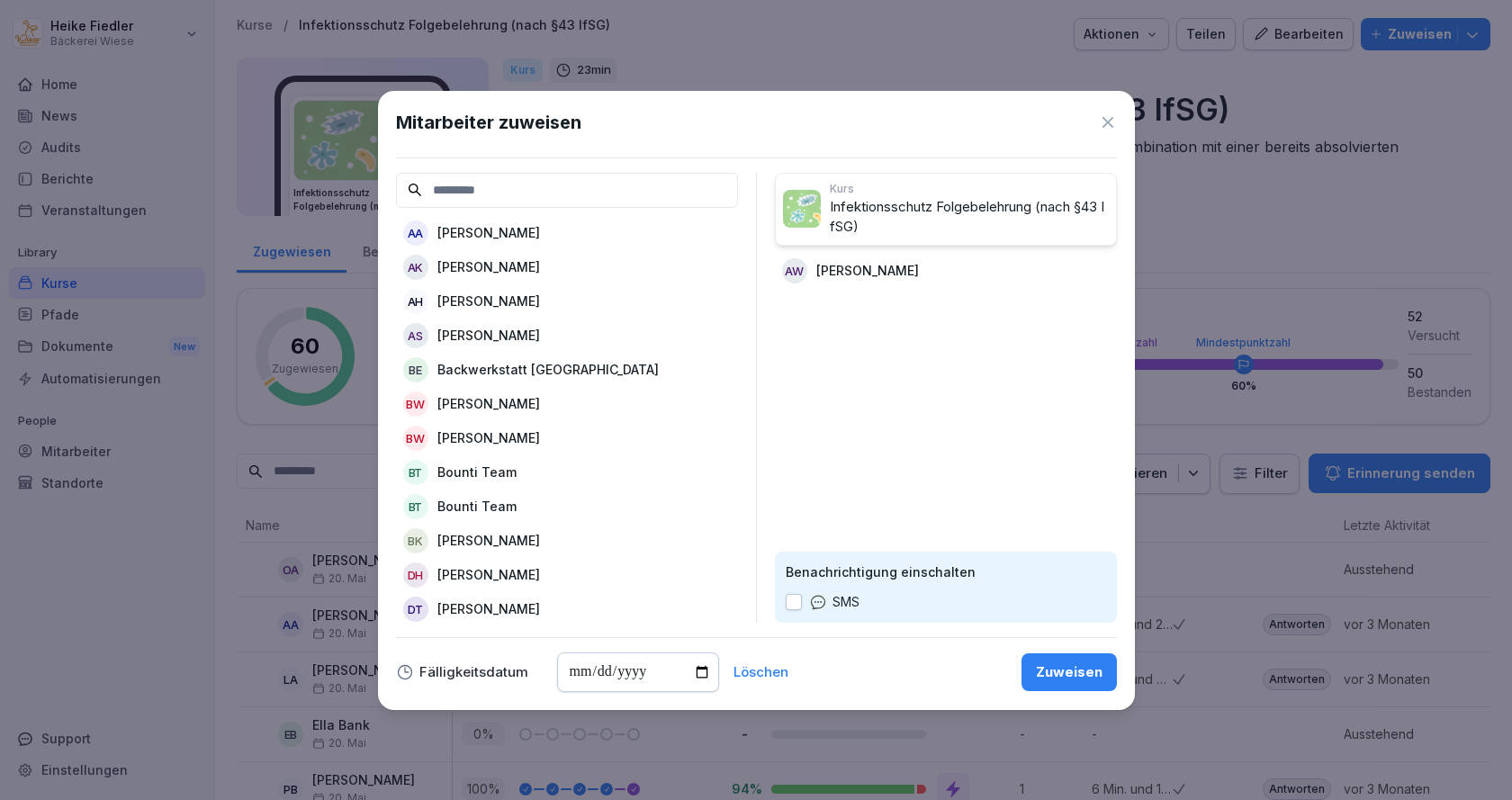
click at [500, 182] on input at bounding box center [566, 190] width 342 height 35
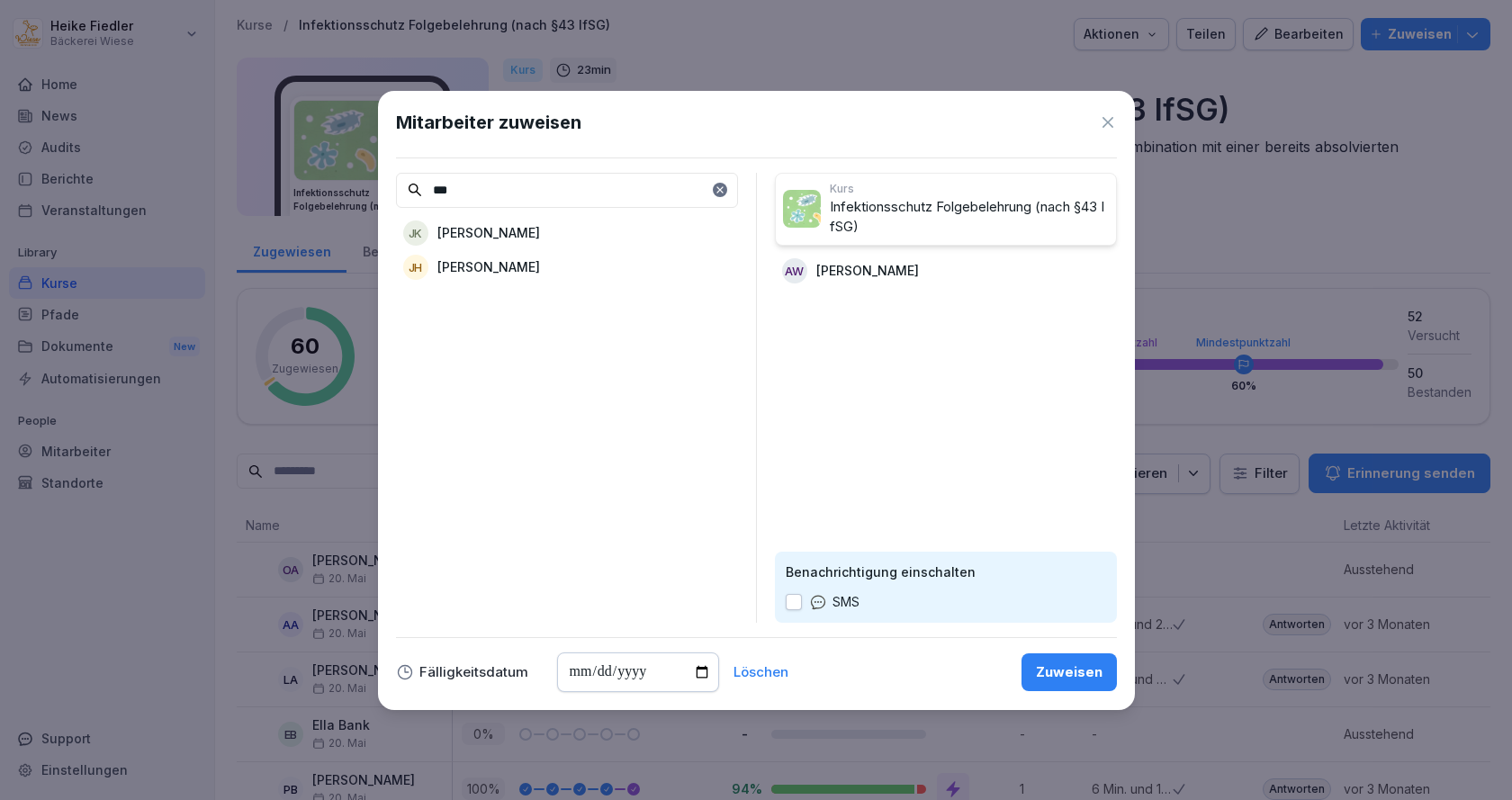
type input "***"
click at [487, 226] on p "[PERSON_NAME]" at bounding box center [489, 232] width 103 height 19
click at [698, 674] on input "date" at bounding box center [637, 671] width 162 height 39
type input "**********"
click at [1062, 671] on div "Zuweisen" at bounding box center [1069, 672] width 67 height 20
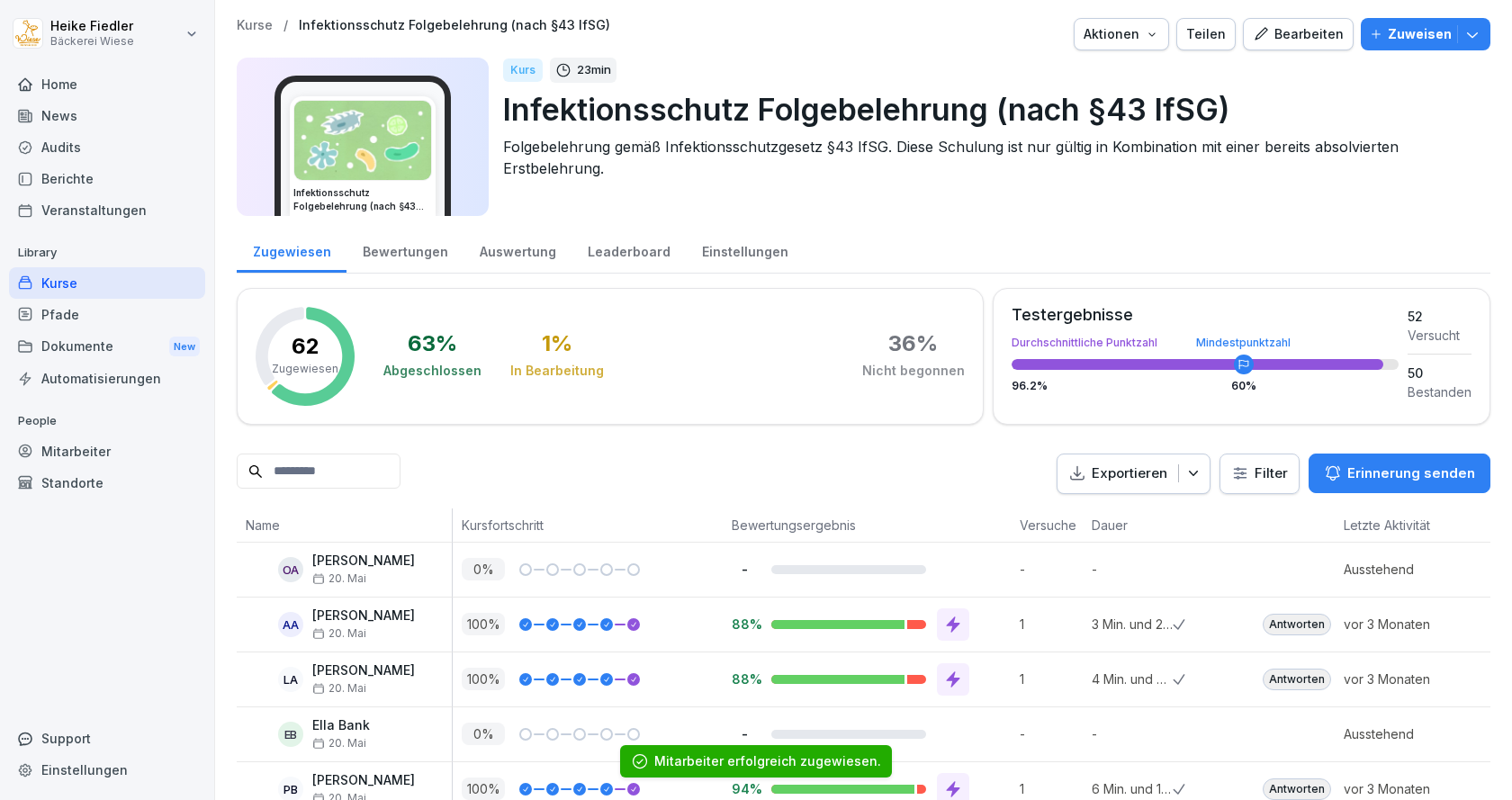
click at [58, 276] on div "Kurse" at bounding box center [107, 283] width 196 height 31
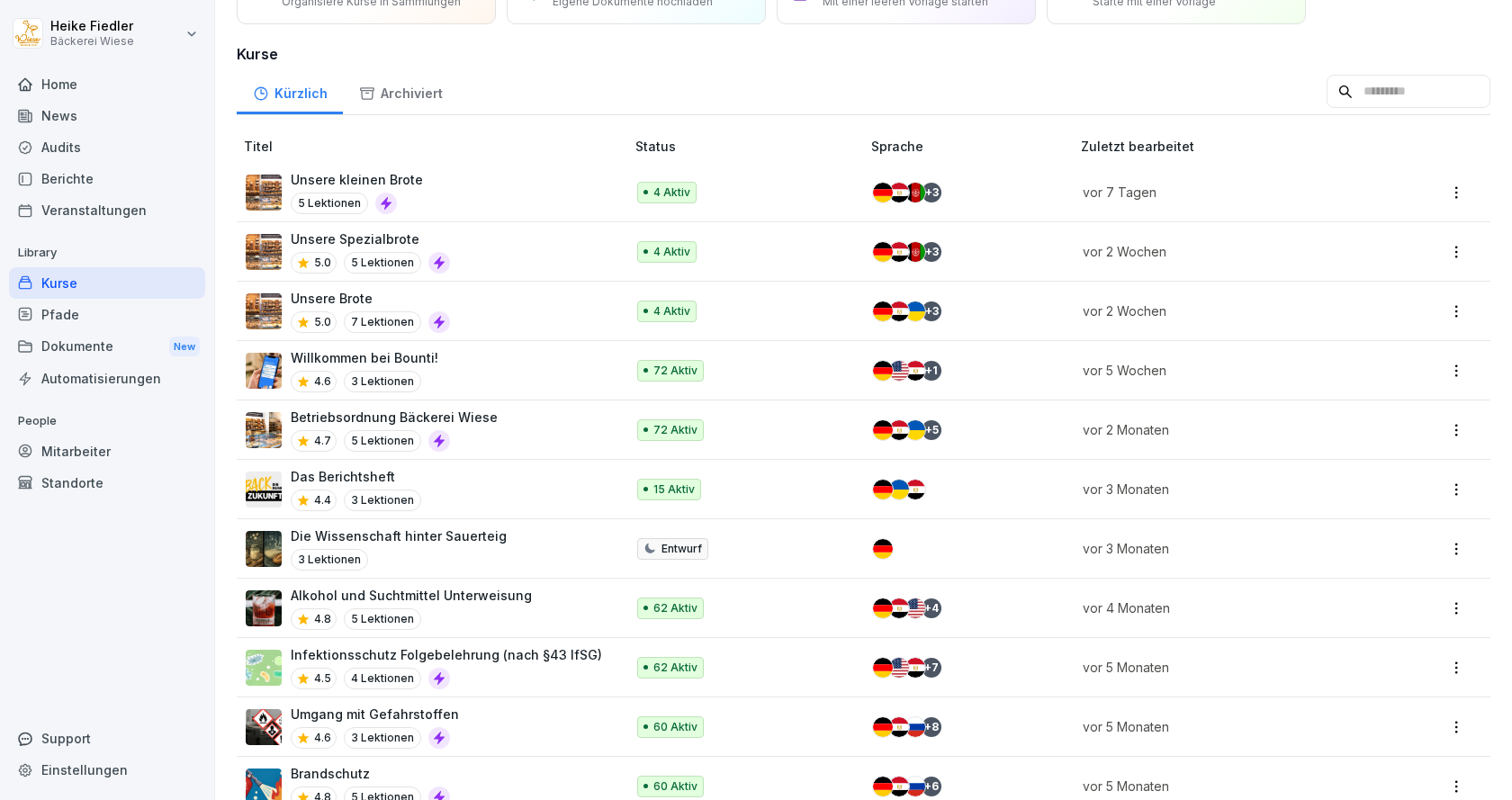
scroll to position [180, 0]
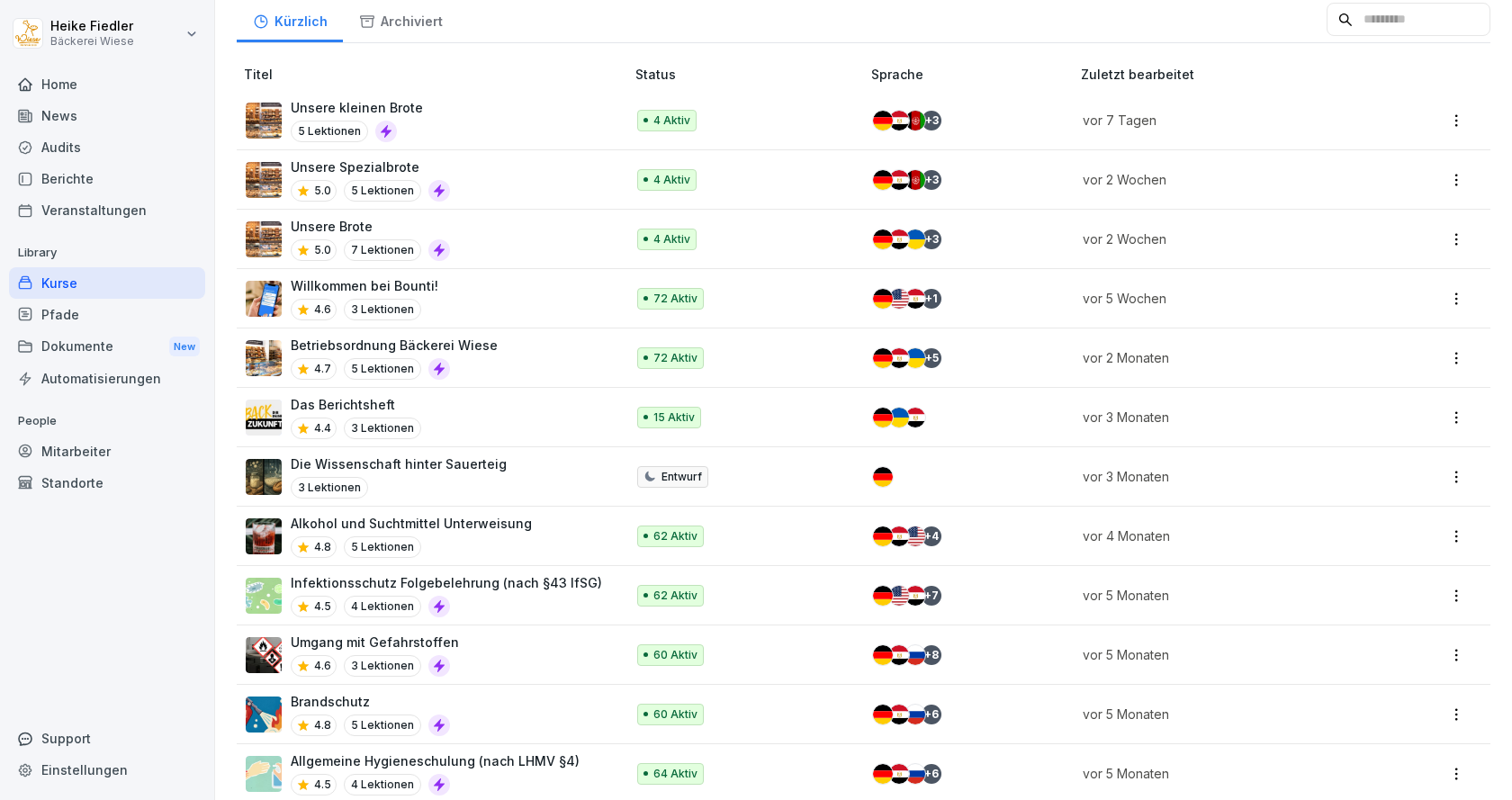
click at [520, 307] on div "Willkommen bei Bounti! 4.6 3 Lektionen" at bounding box center [426, 298] width 361 height 44
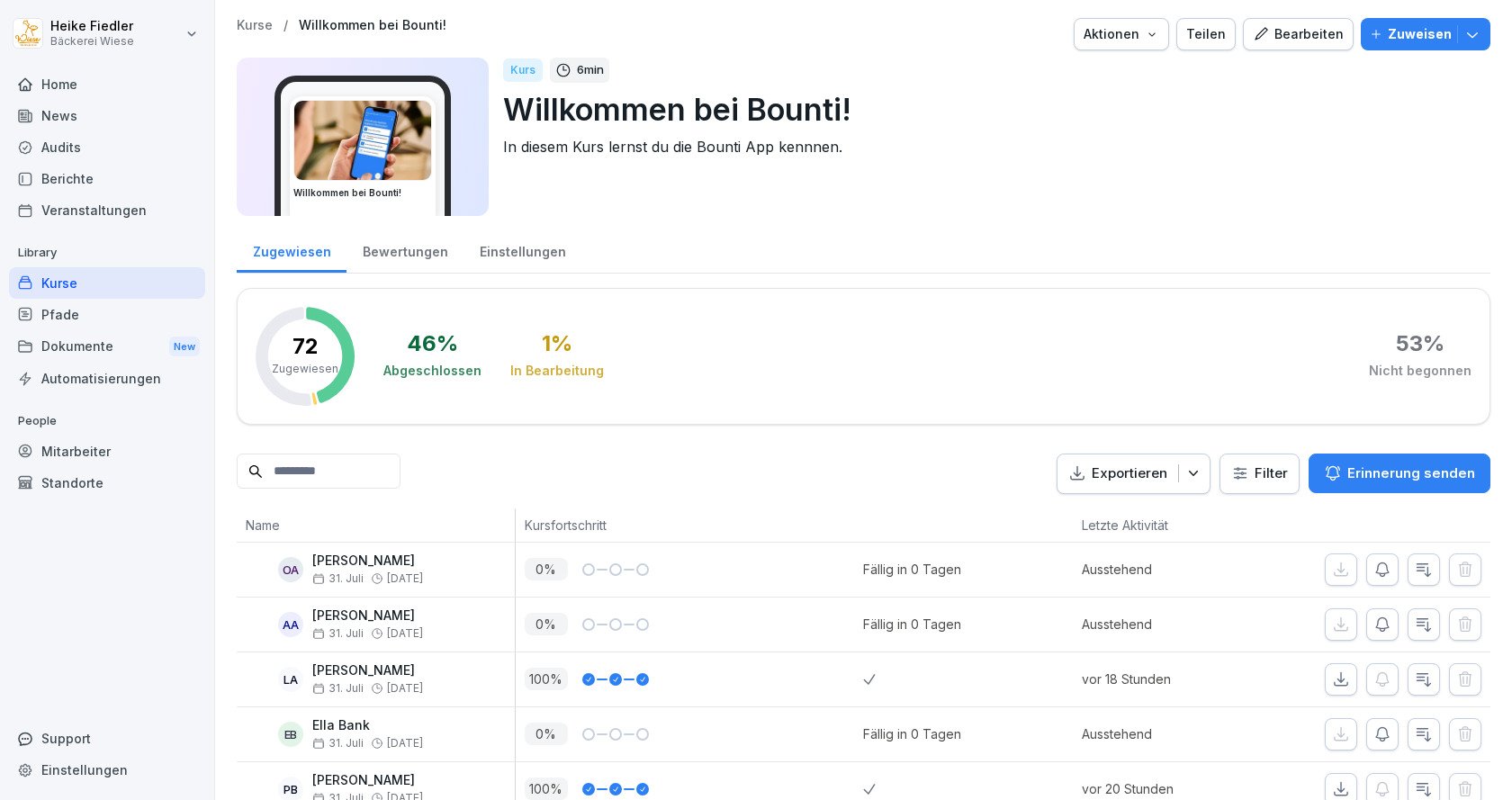
click at [1396, 30] on p "Zuweisen" at bounding box center [1420, 35] width 64 height 20
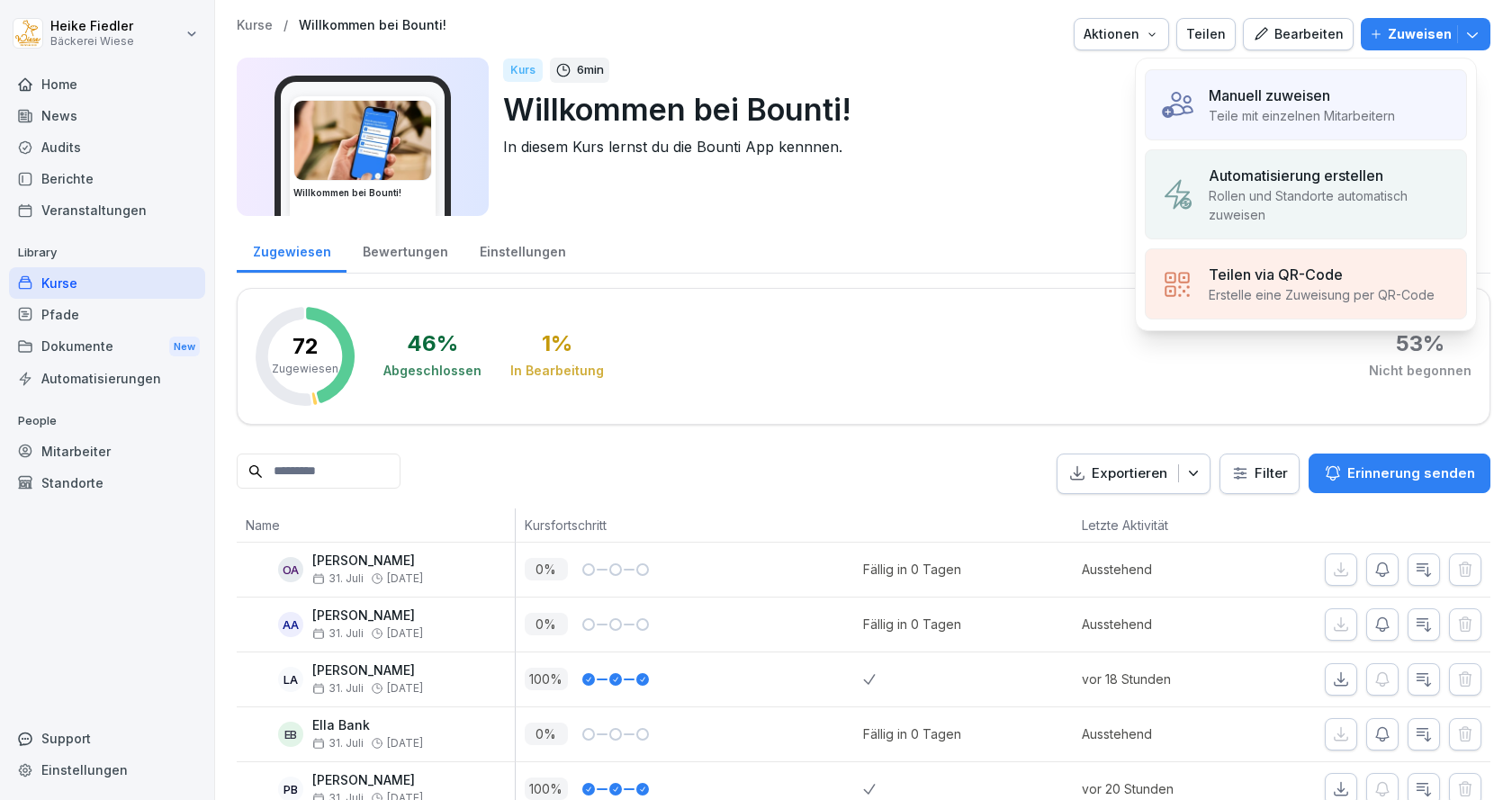
click at [1294, 113] on p "Teile mit einzelnen Mitarbeitern" at bounding box center [1301, 115] width 186 height 19
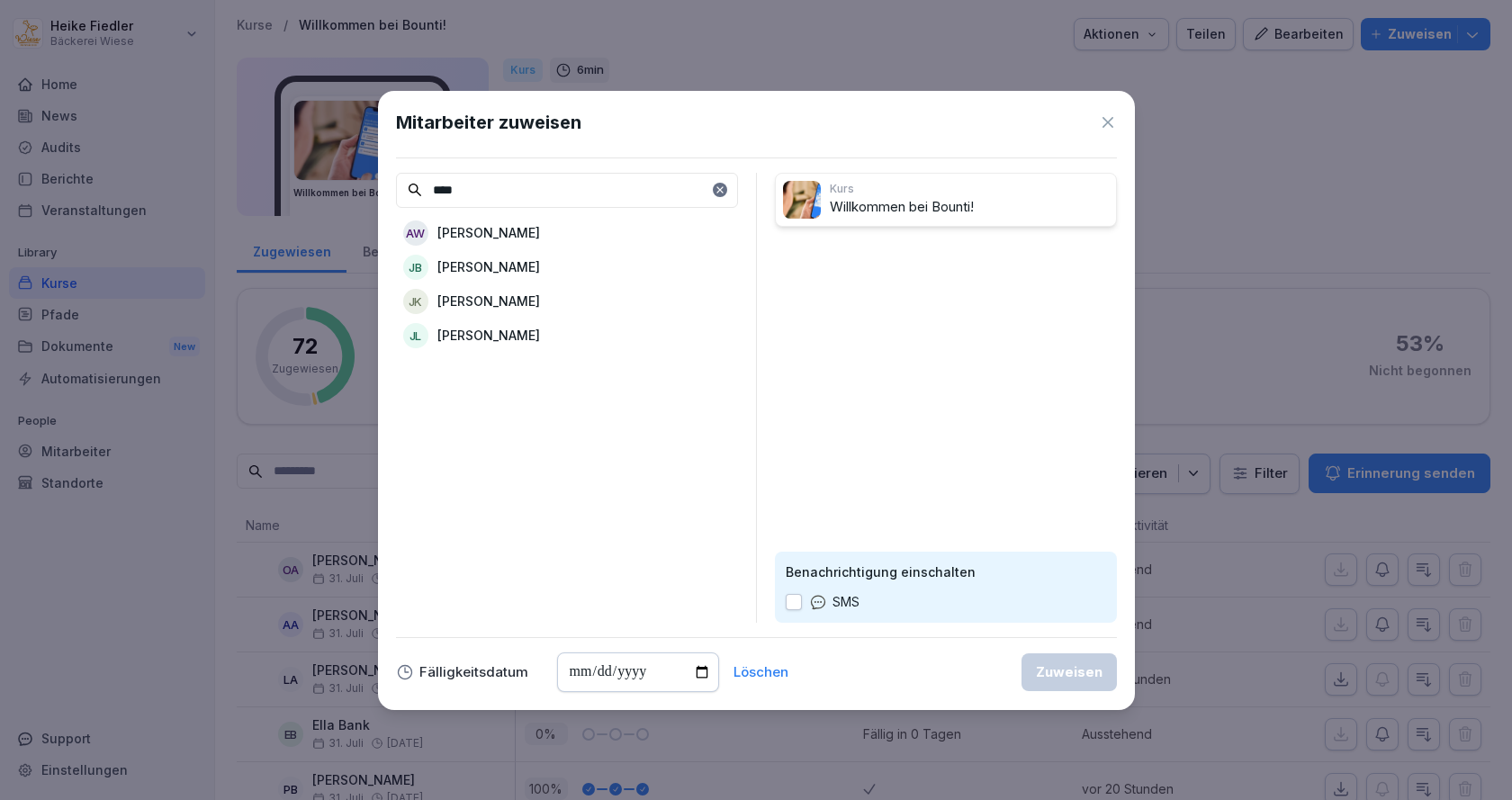
type input "****"
click at [463, 236] on p "Annabell Winter" at bounding box center [489, 232] width 103 height 19
click at [1092, 669] on div "Zuweisen" at bounding box center [1069, 672] width 67 height 20
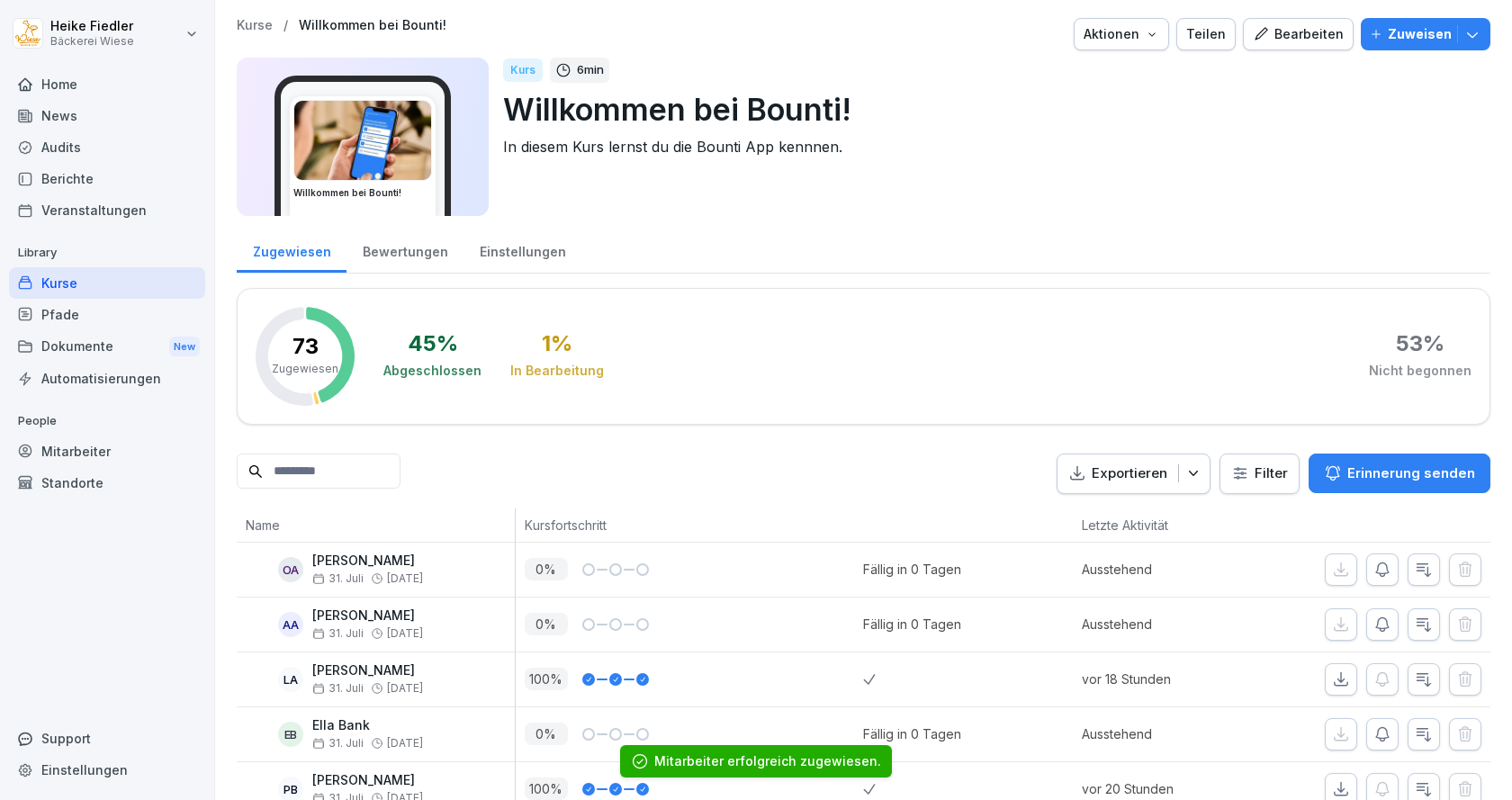
click at [41, 285] on div "Kurse" at bounding box center [107, 283] width 196 height 31
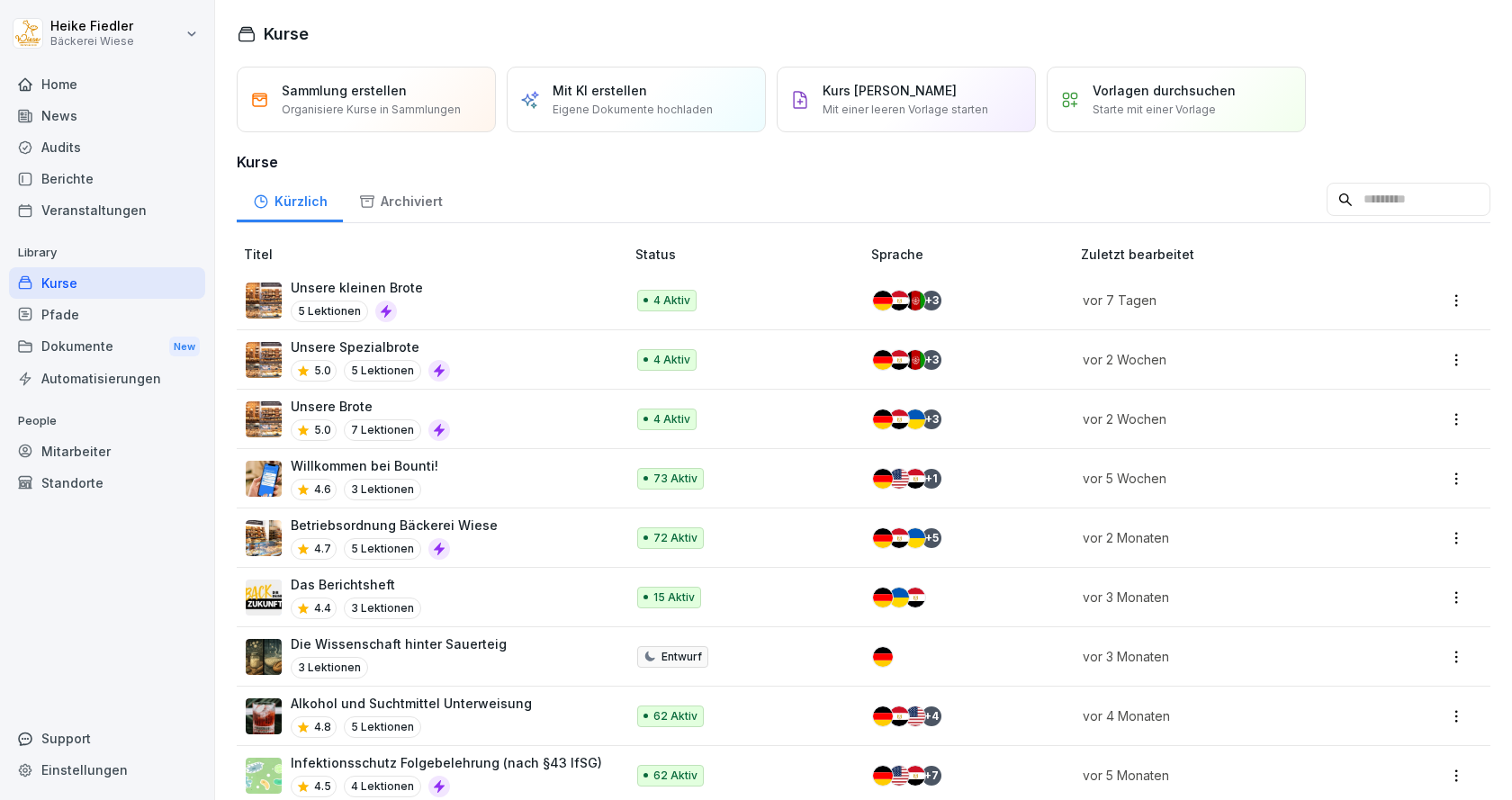
scroll to position [90, 0]
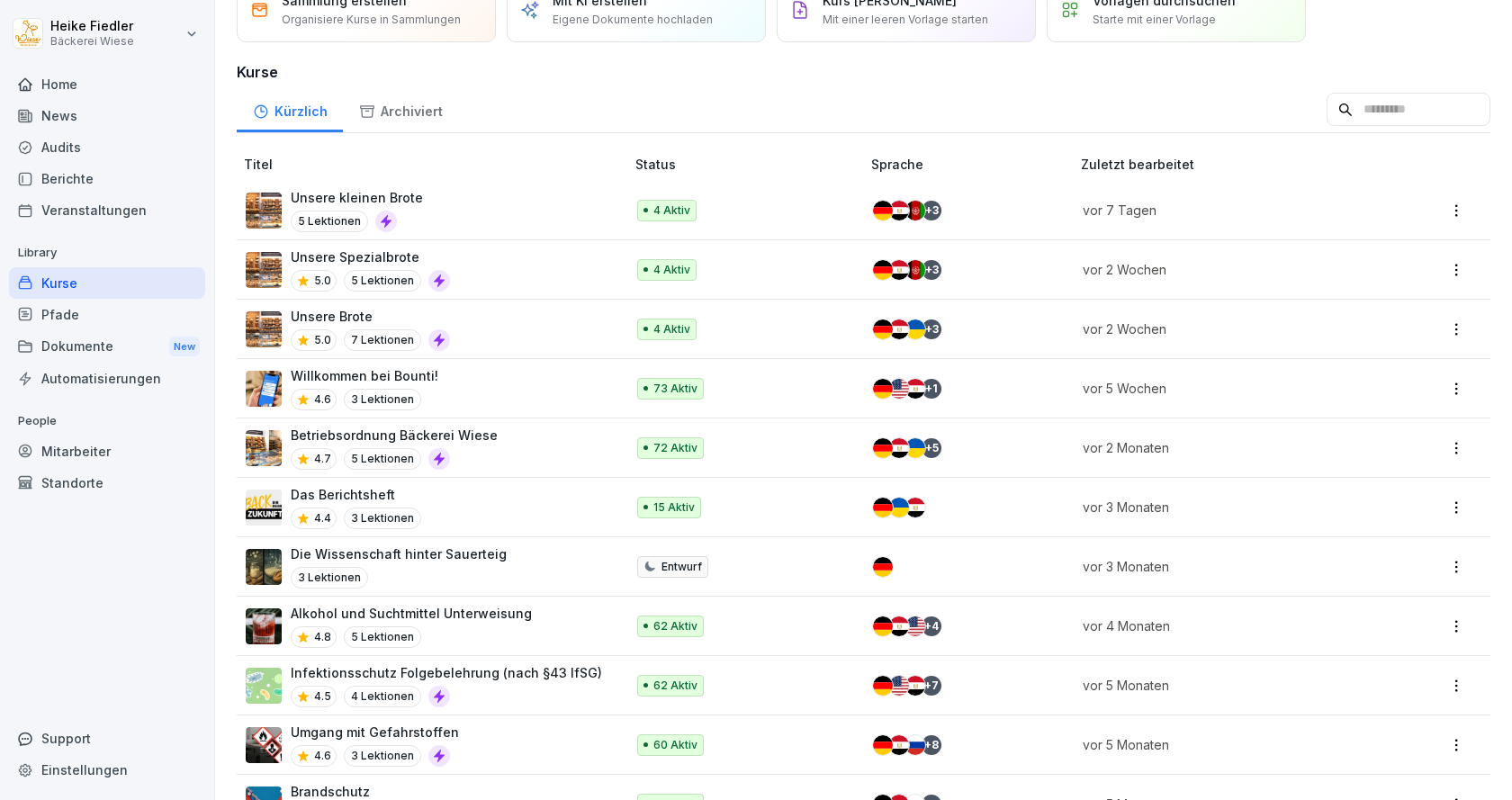
click at [495, 618] on p "Alkohol und Suchtmittel Unterweisung" at bounding box center [410, 612] width 241 height 19
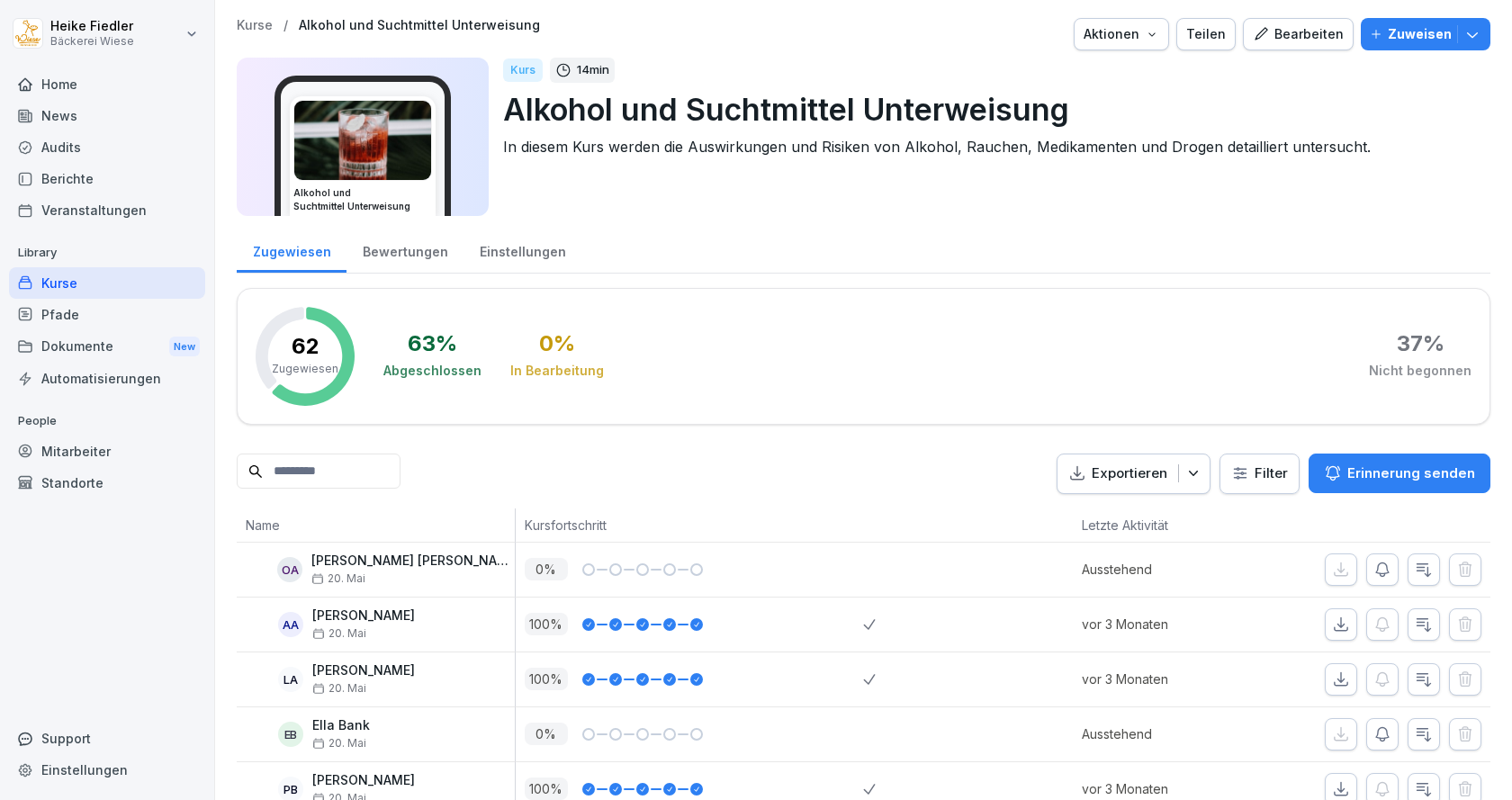
click at [1397, 31] on p "Zuweisen" at bounding box center [1420, 35] width 64 height 20
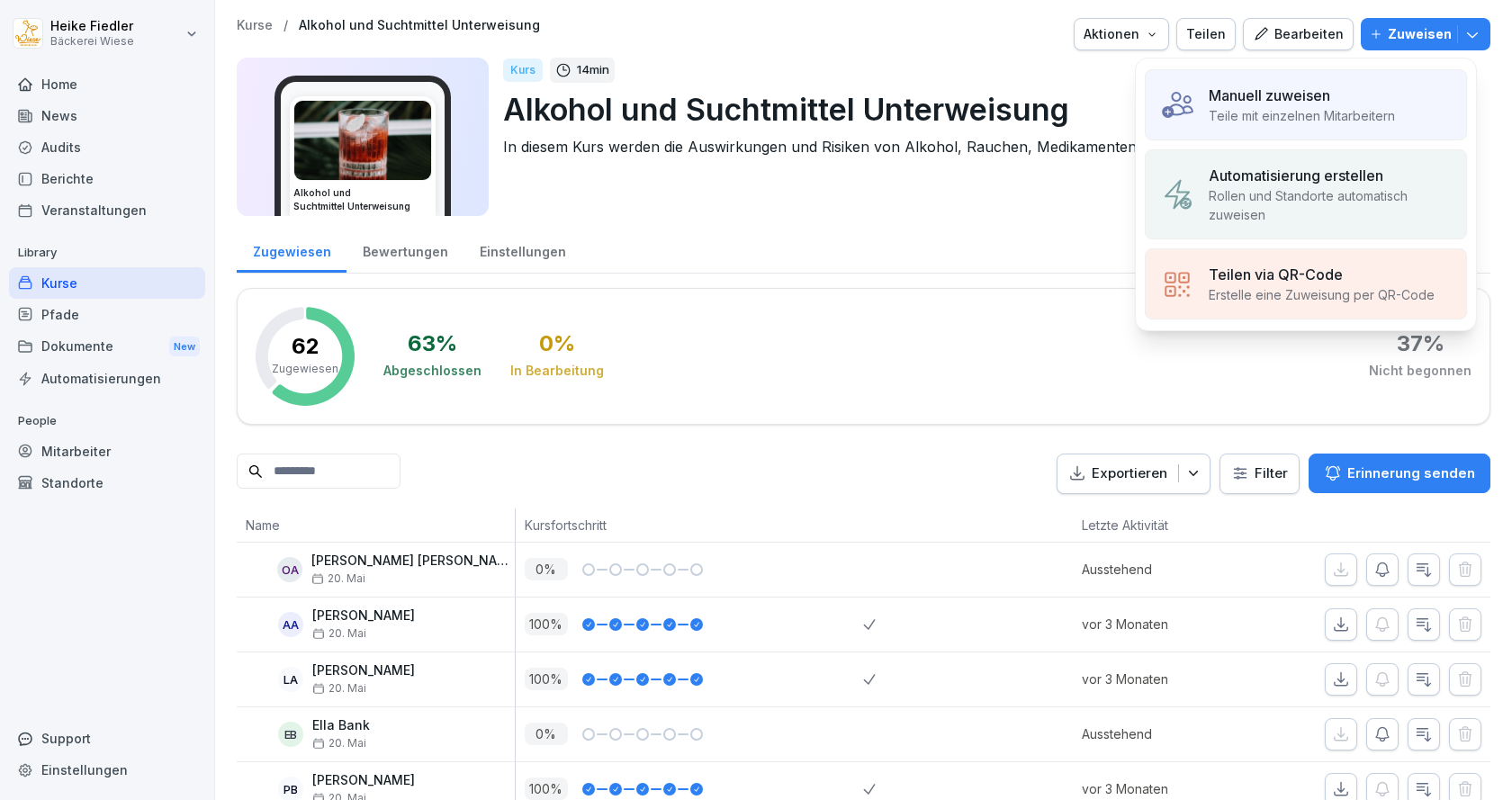
click at [1289, 80] on div "Manuell zuweisen Teile mit einzelnen Mitarbeitern" at bounding box center [1306, 105] width 322 height 71
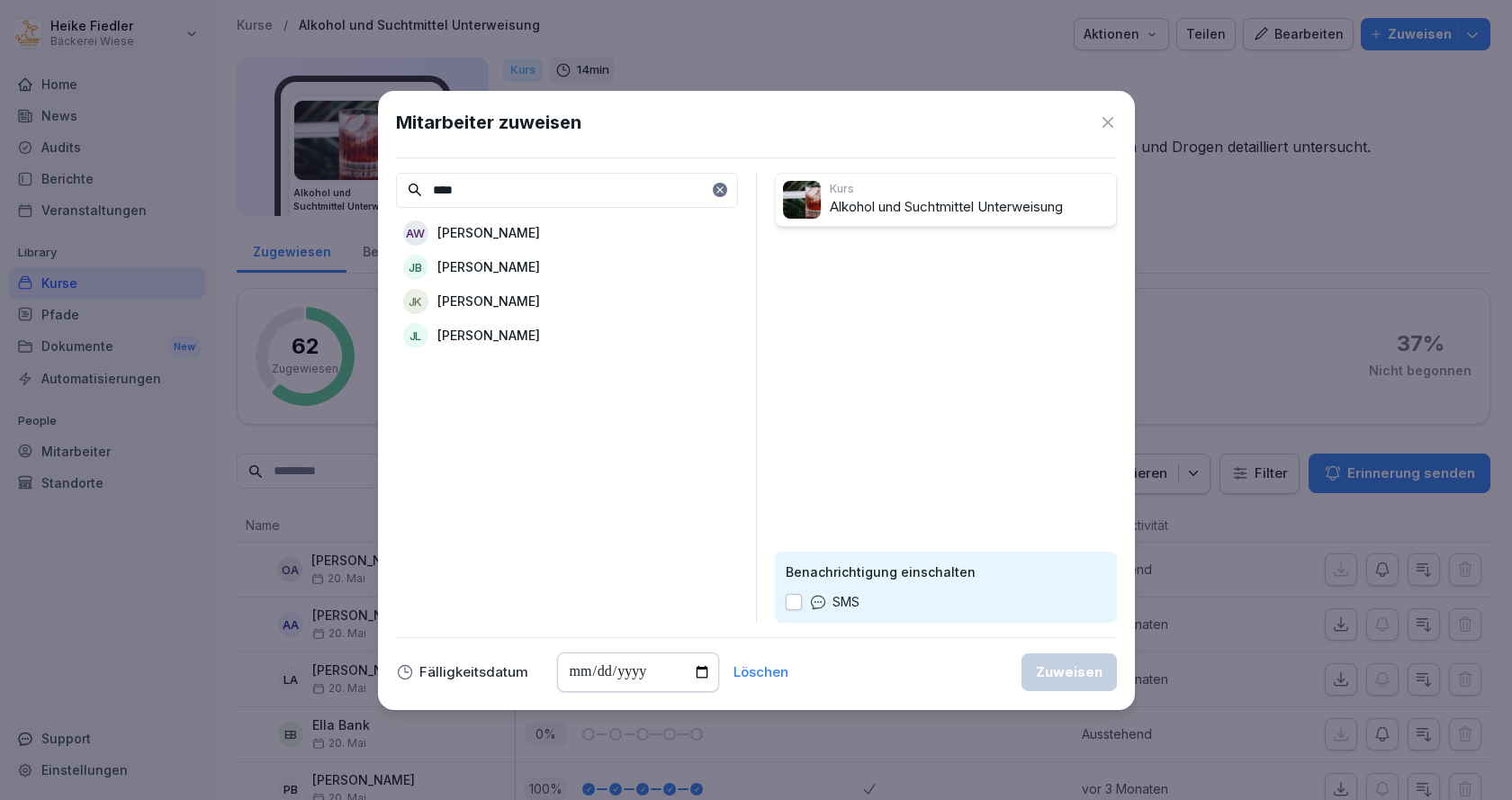
click at [523, 243] on div "AW Annabell Winter" at bounding box center [566, 232] width 342 height 32
click at [559, 198] on input "****" at bounding box center [566, 190] width 342 height 35
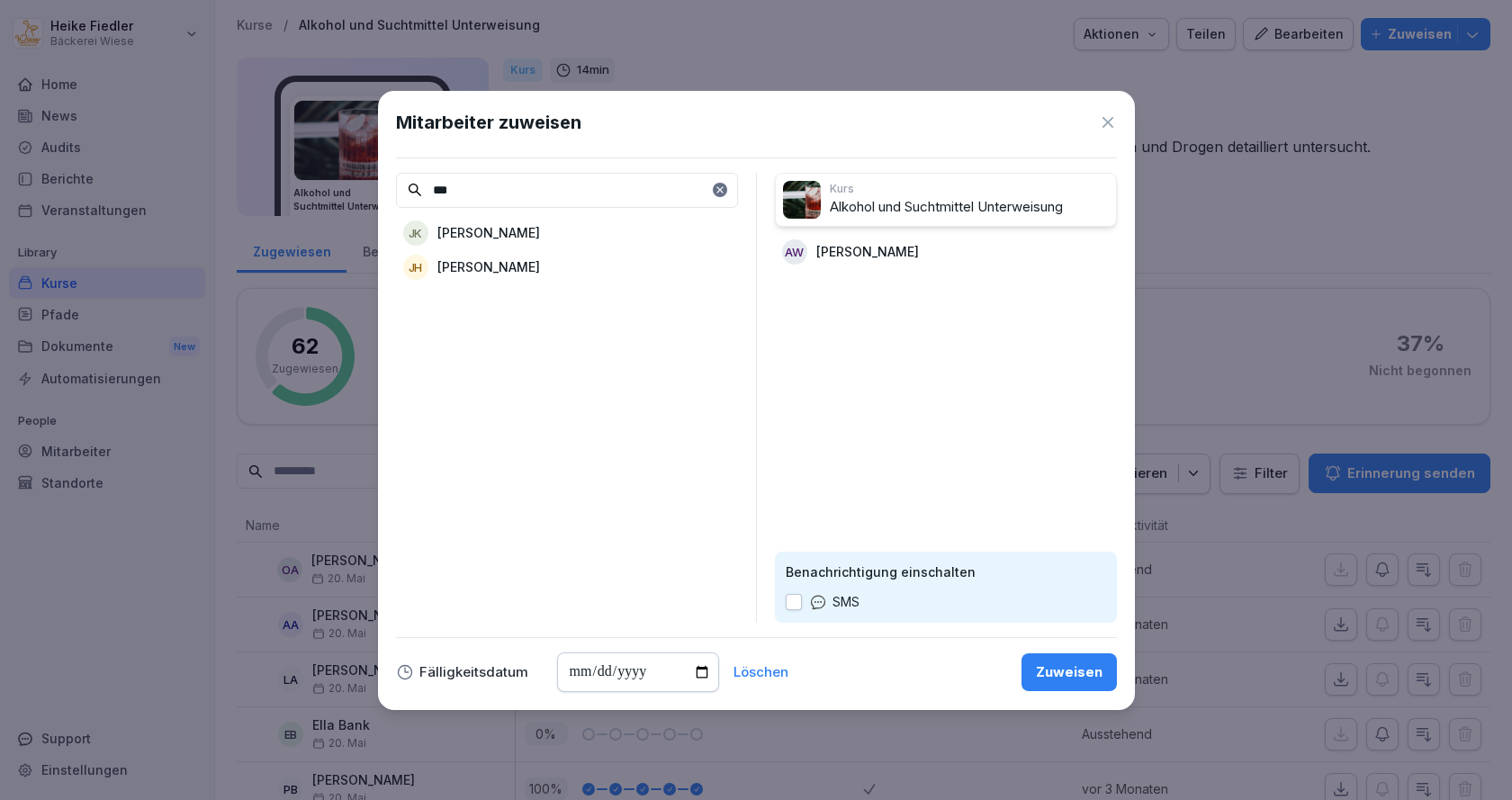
click at [528, 240] on div "JK Jule Kühn" at bounding box center [566, 232] width 342 height 32
click at [462, 193] on input "***" at bounding box center [566, 190] width 342 height 35
type input "****"
click at [501, 240] on p "[PERSON_NAME]" at bounding box center [489, 232] width 103 height 19
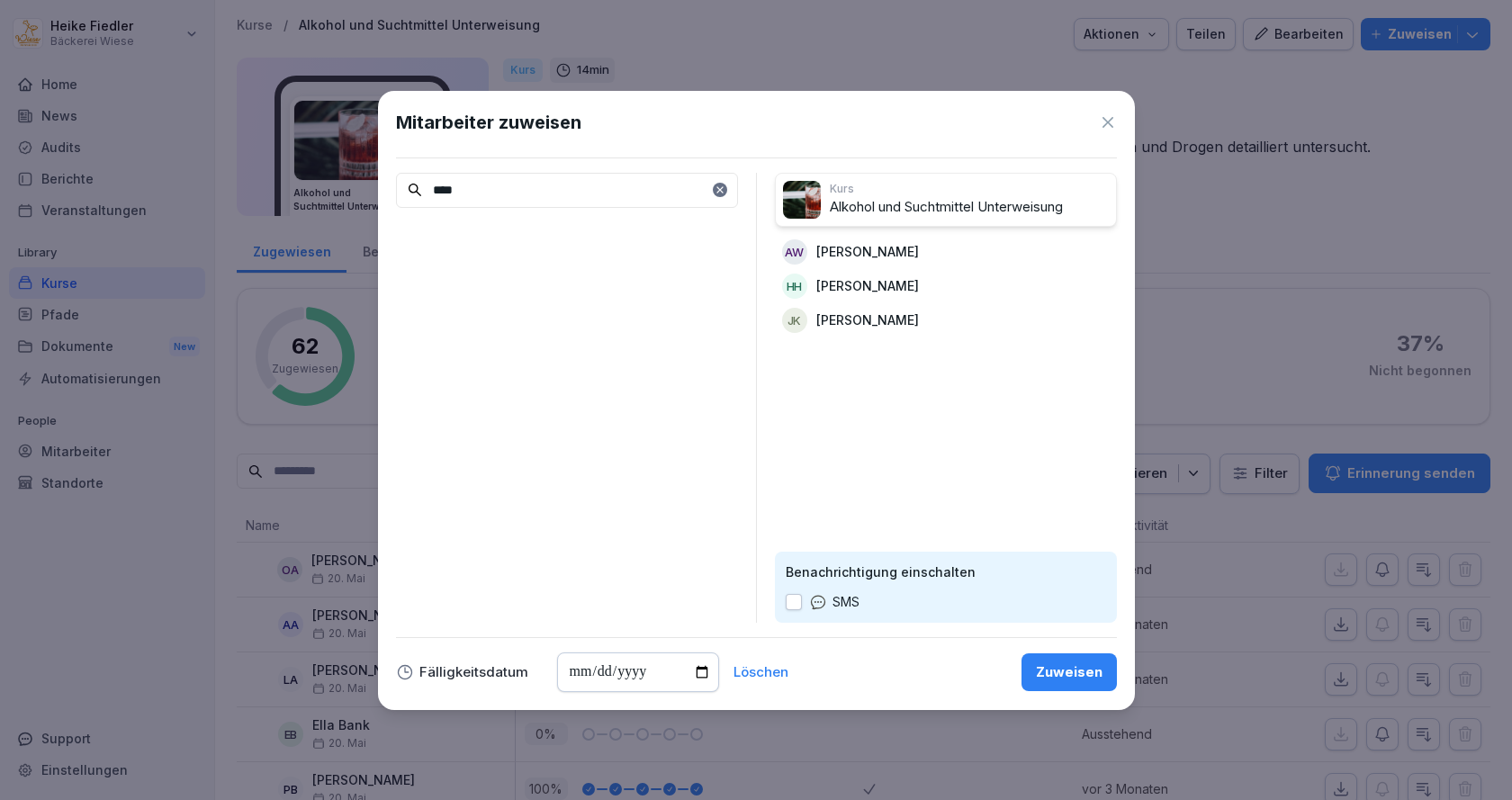
click at [1066, 681] on div "Zuweisen" at bounding box center [1069, 672] width 67 height 20
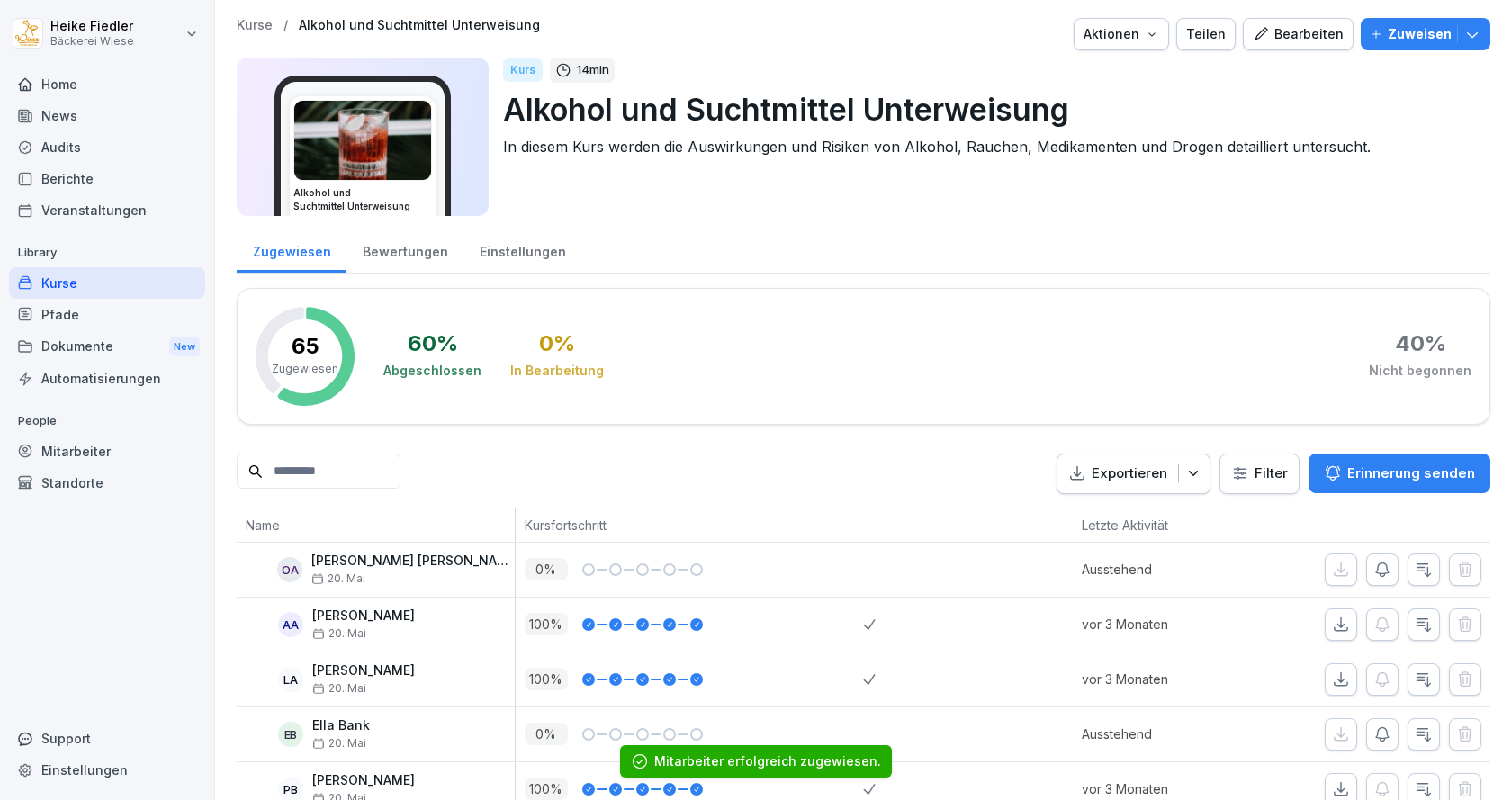
click at [71, 289] on div "Kurse" at bounding box center [107, 283] width 196 height 31
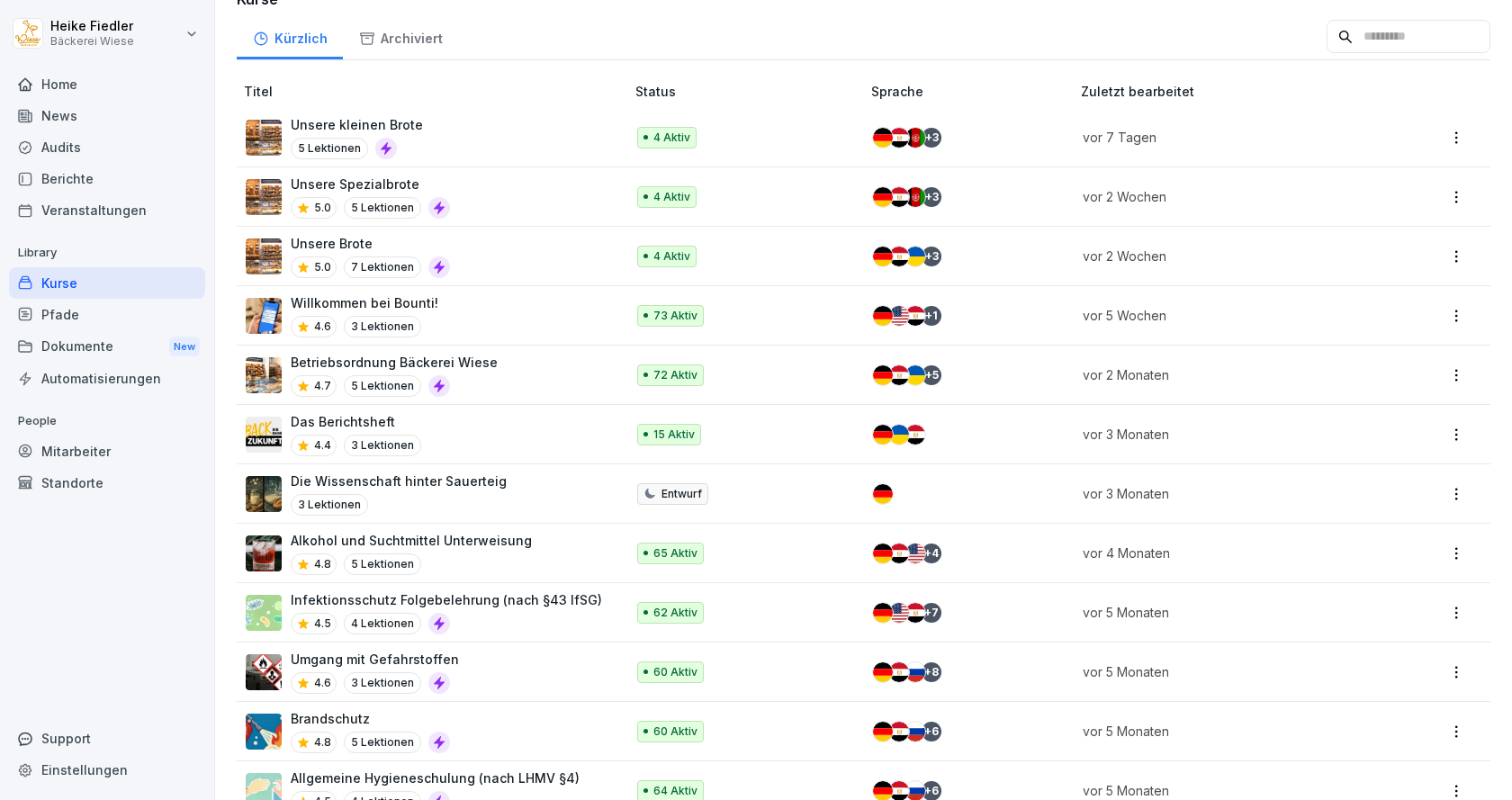
scroll to position [180, 0]
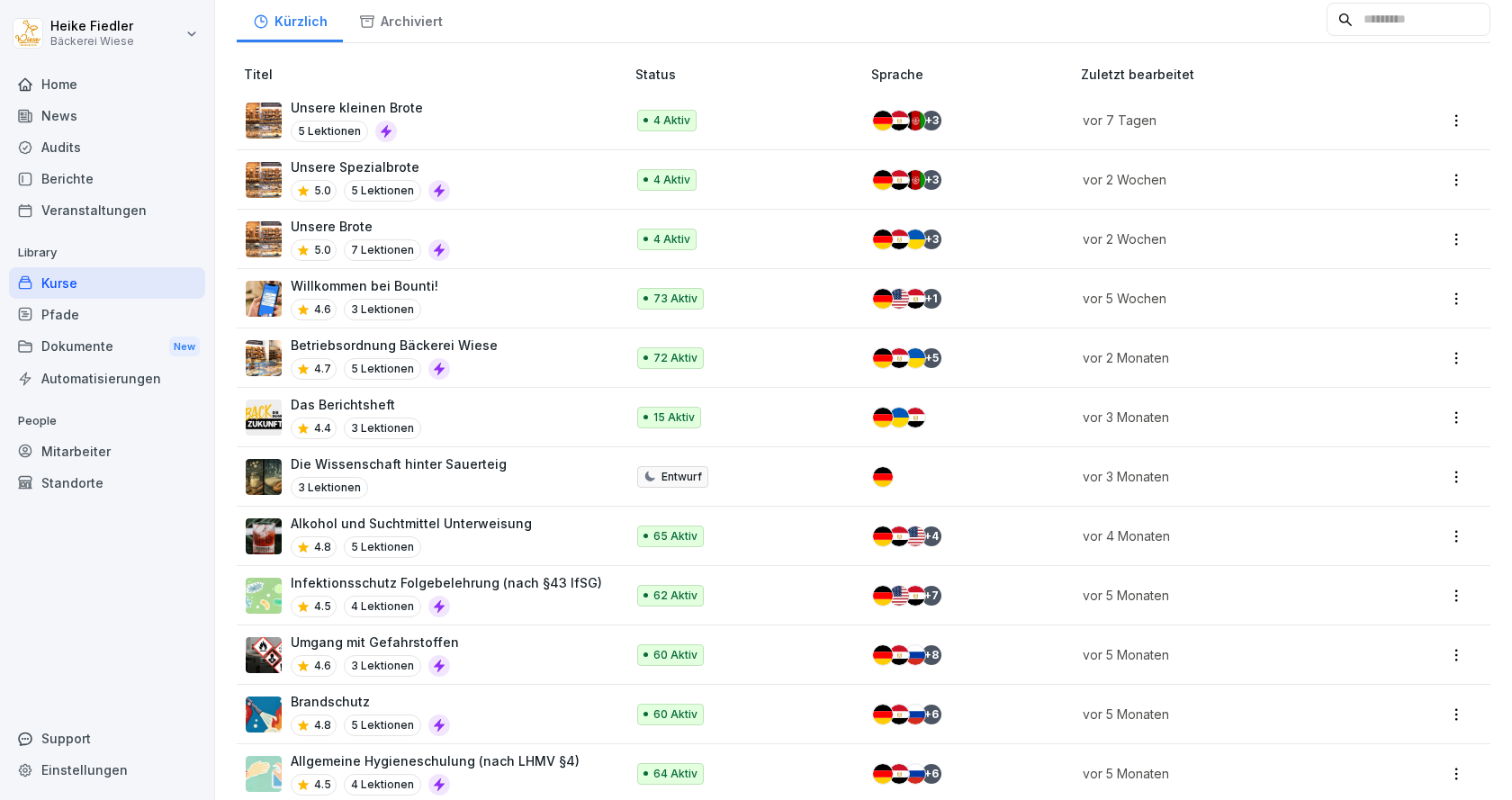
click at [525, 645] on div "Umgang mit Gefahrstoffen 4.6 3 Lektionen" at bounding box center [426, 654] width 361 height 44
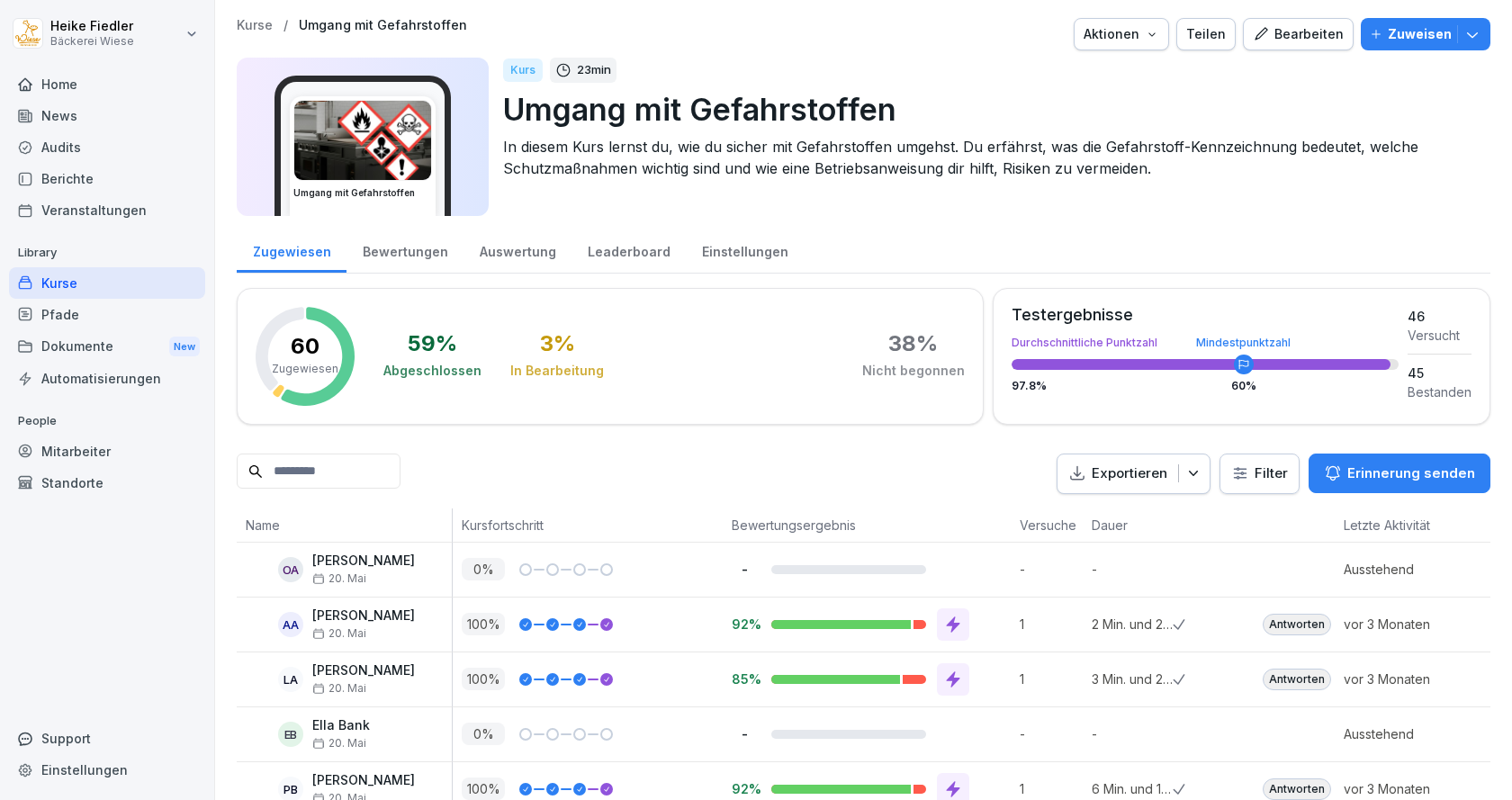
click at [1397, 38] on p "Zuweisen" at bounding box center [1420, 35] width 64 height 20
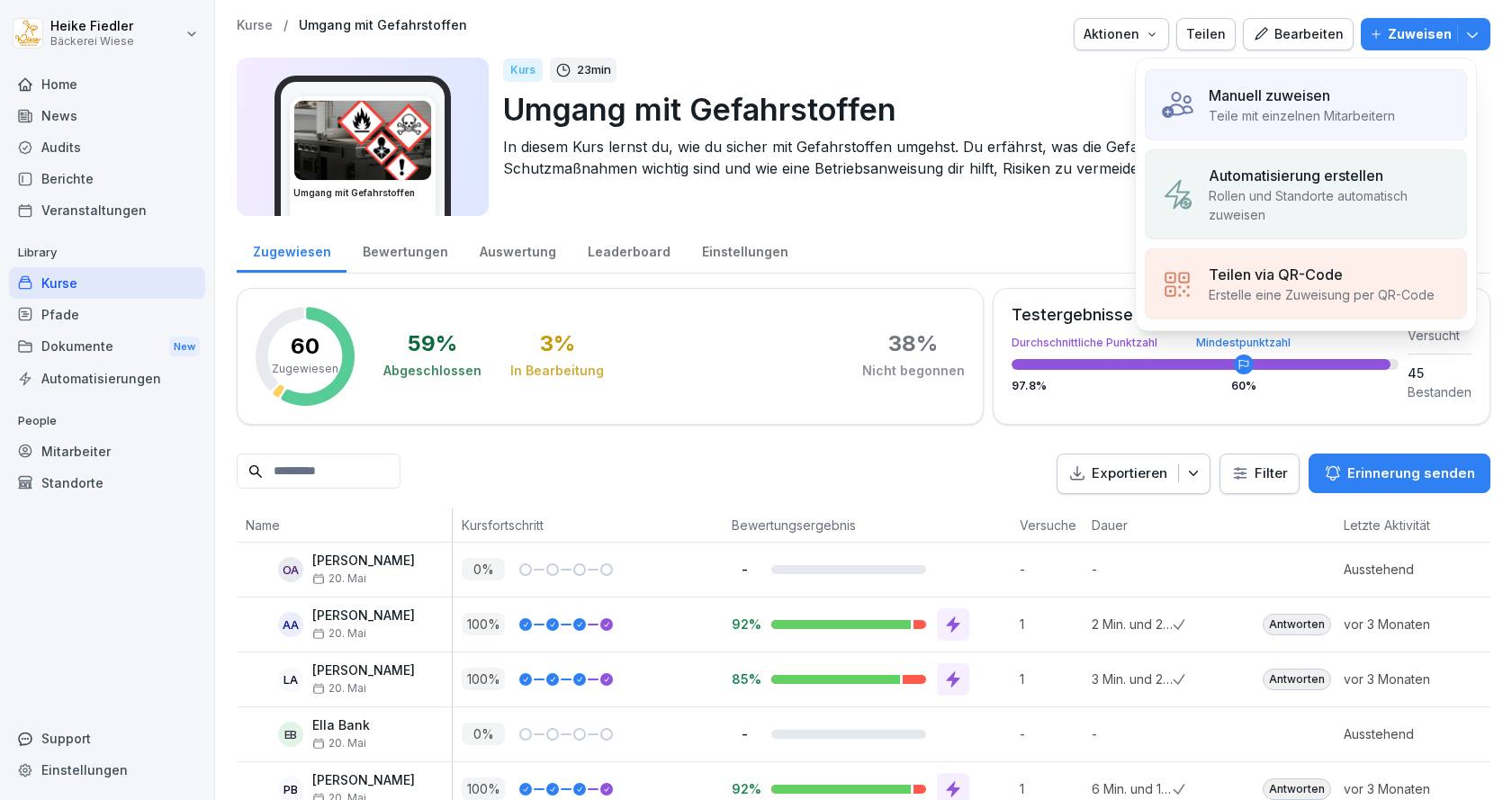
click at [1337, 99] on div "Manuell zuweisen" at bounding box center [1301, 95] width 186 height 22
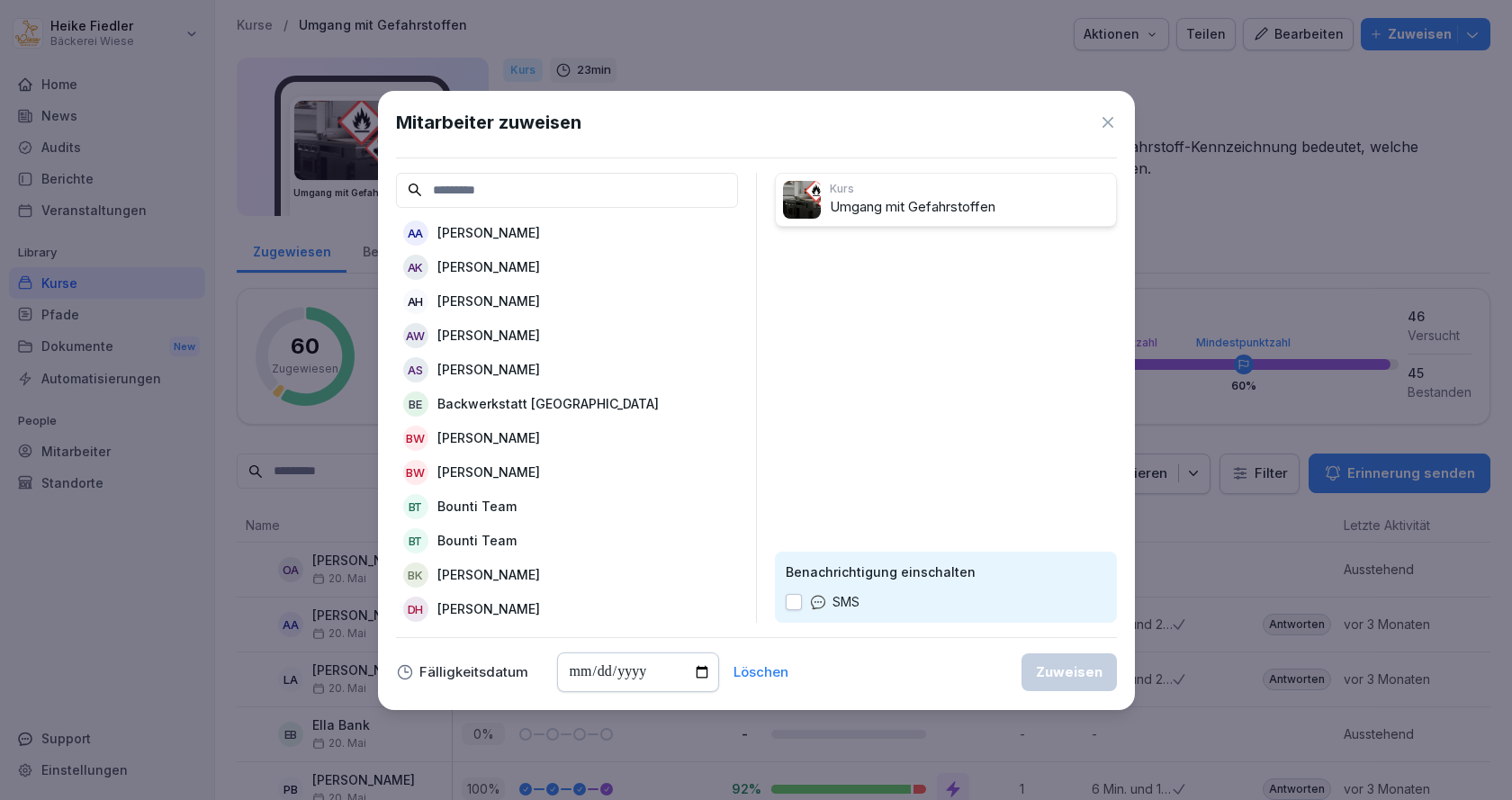
click at [522, 341] on p "[PERSON_NAME]" at bounding box center [489, 335] width 103 height 19
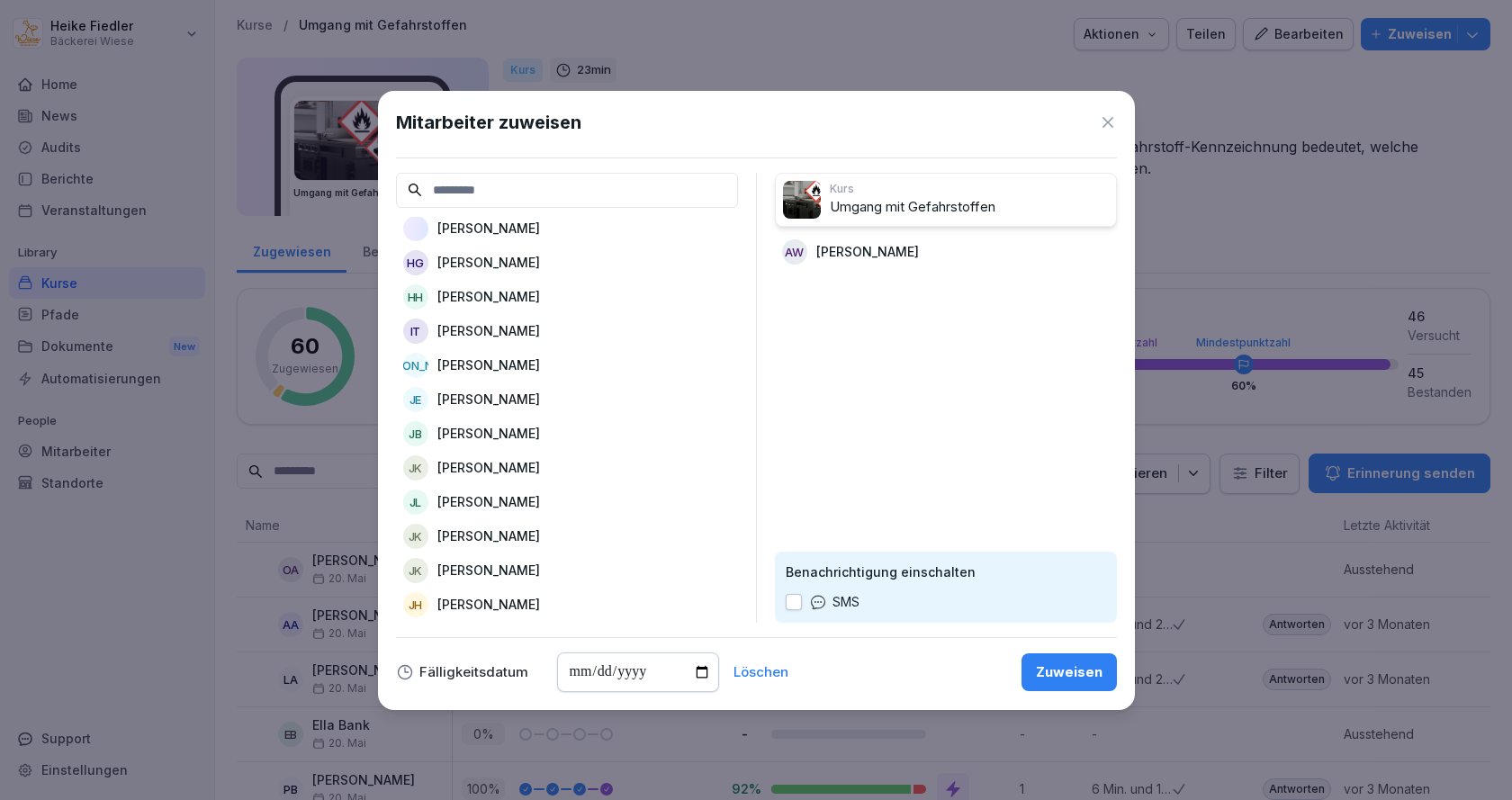
scroll to position [719, 0]
click at [472, 535] on p "[PERSON_NAME]" at bounding box center [489, 538] width 103 height 19
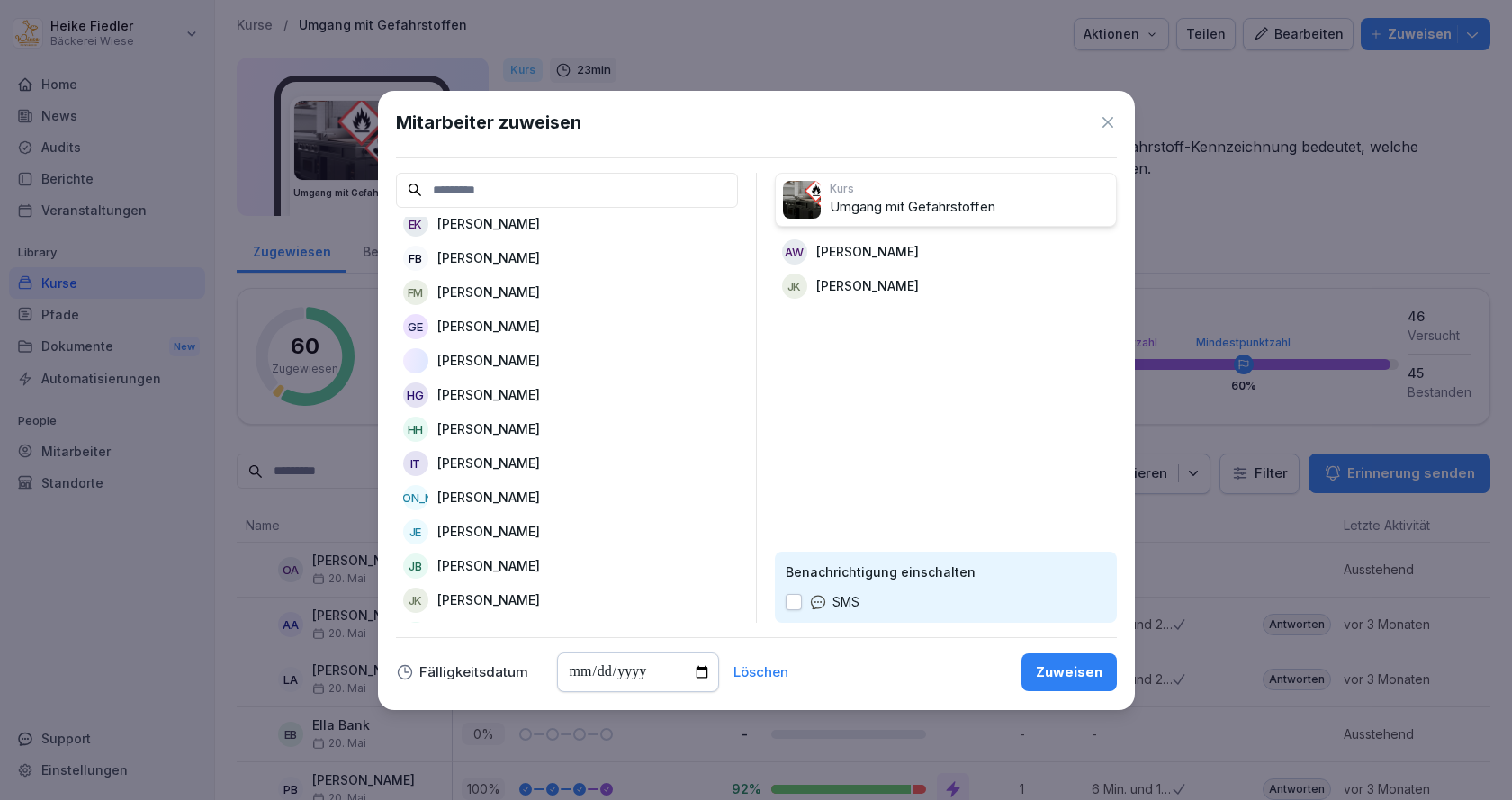
scroll to position [540, 0]
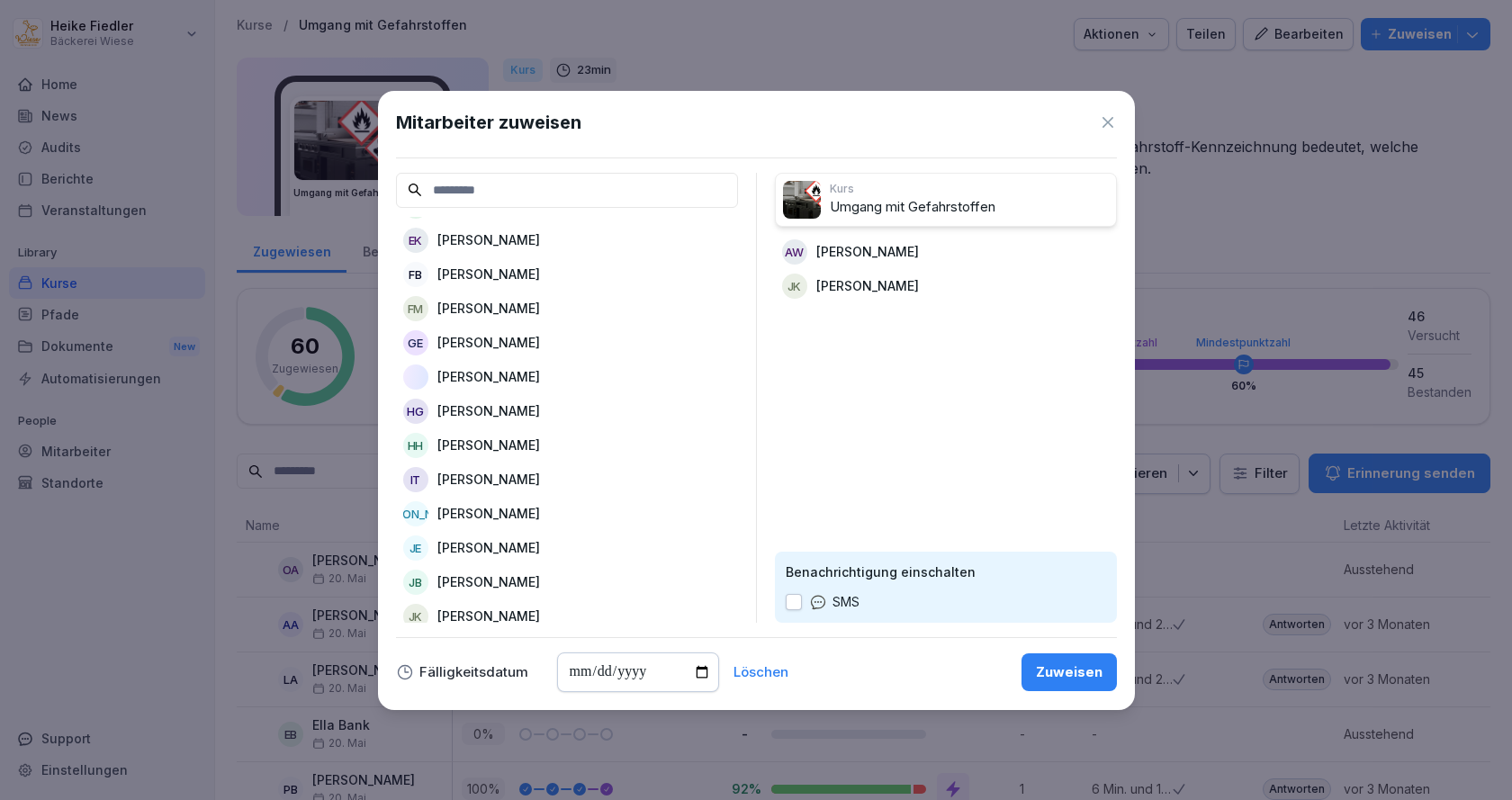
click at [486, 450] on p "[PERSON_NAME]" at bounding box center [489, 445] width 103 height 19
click at [1068, 673] on div "Zuweisen" at bounding box center [1069, 672] width 67 height 20
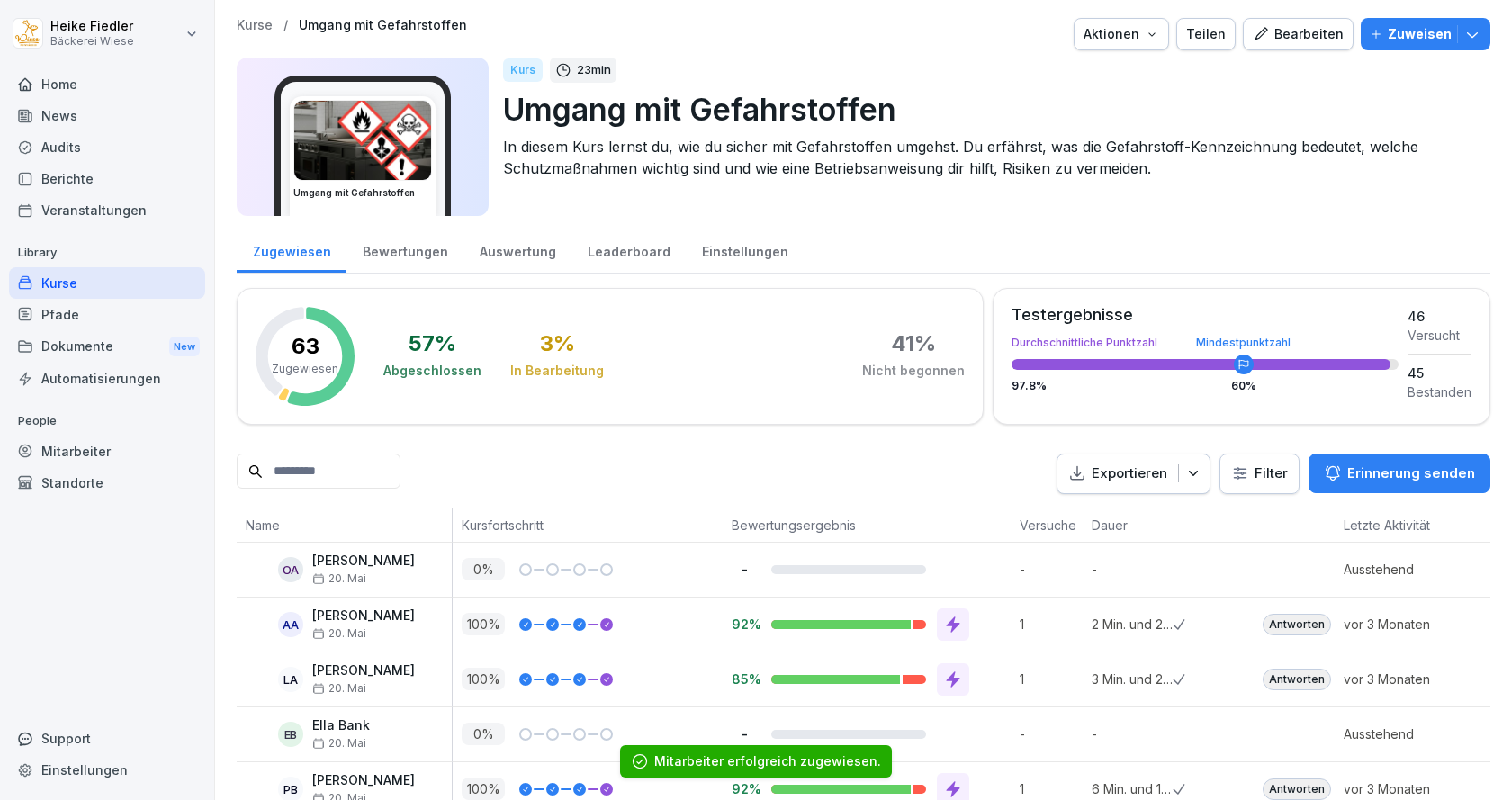
click at [33, 281] on div "Kurse" at bounding box center [107, 283] width 196 height 31
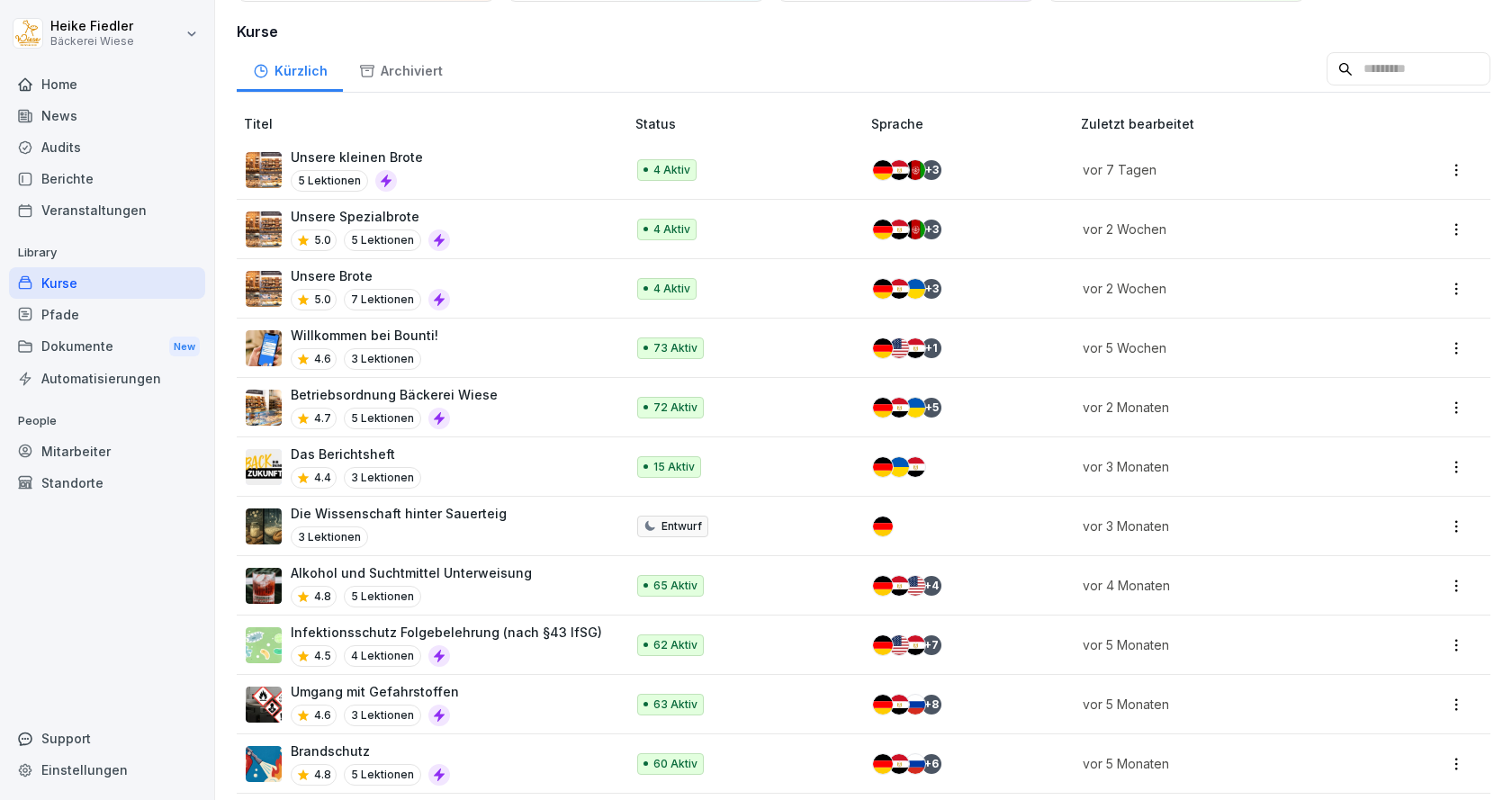
scroll to position [211, 0]
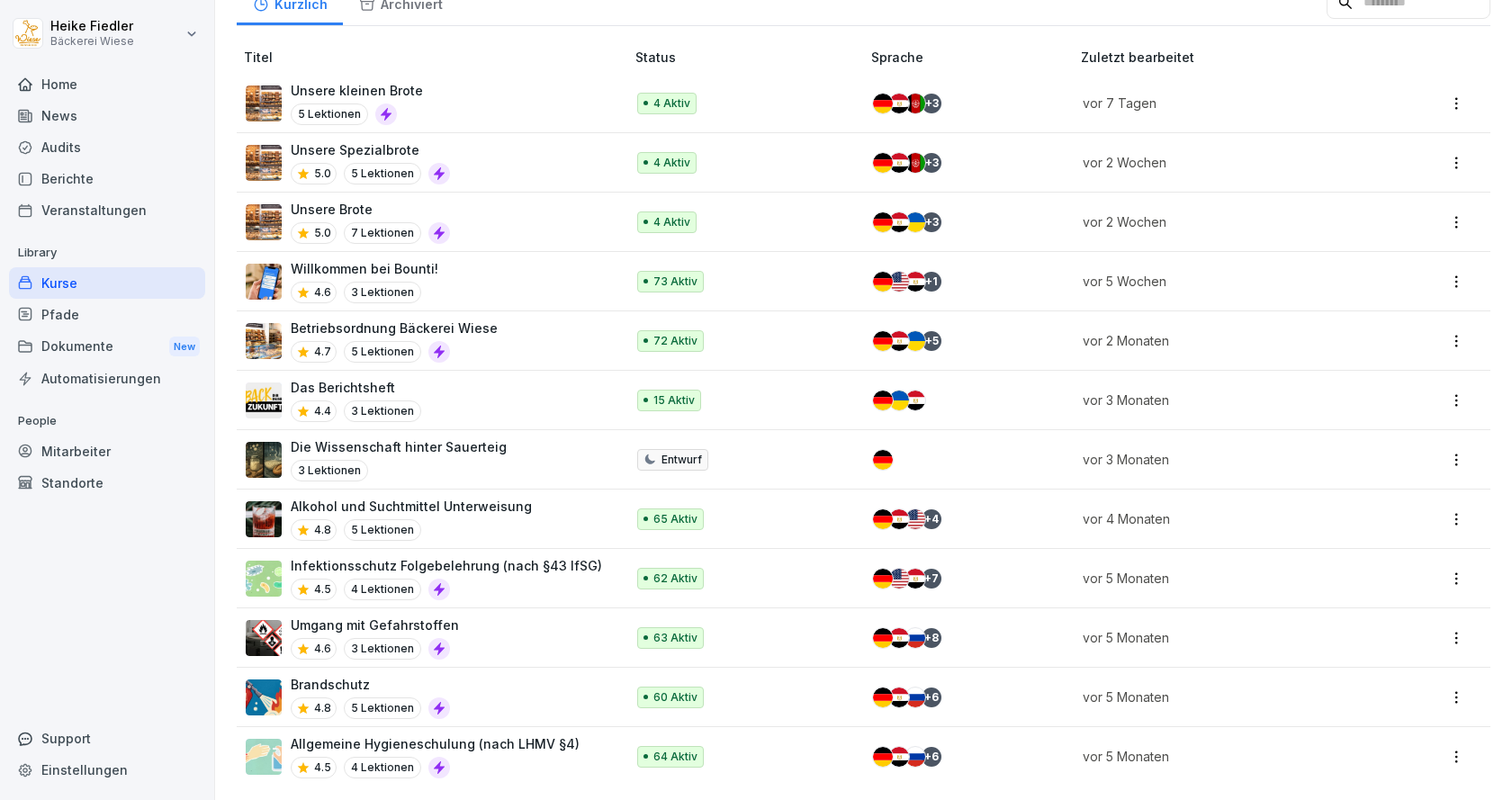
click at [533, 678] on div "Brandschutz 4.8 5 Lektionen" at bounding box center [426, 697] width 361 height 44
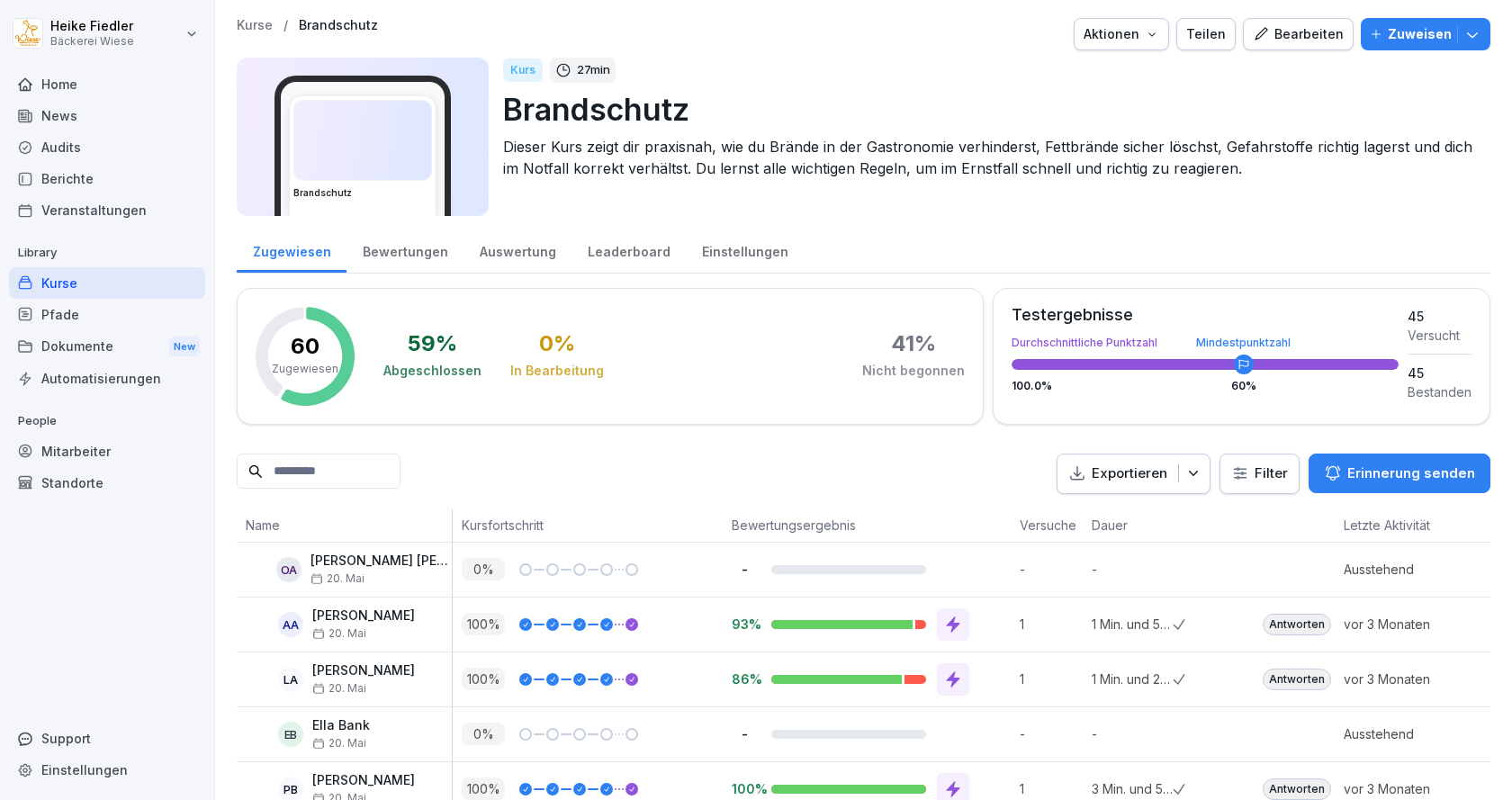
click at [1420, 38] on p "Zuweisen" at bounding box center [1420, 35] width 64 height 20
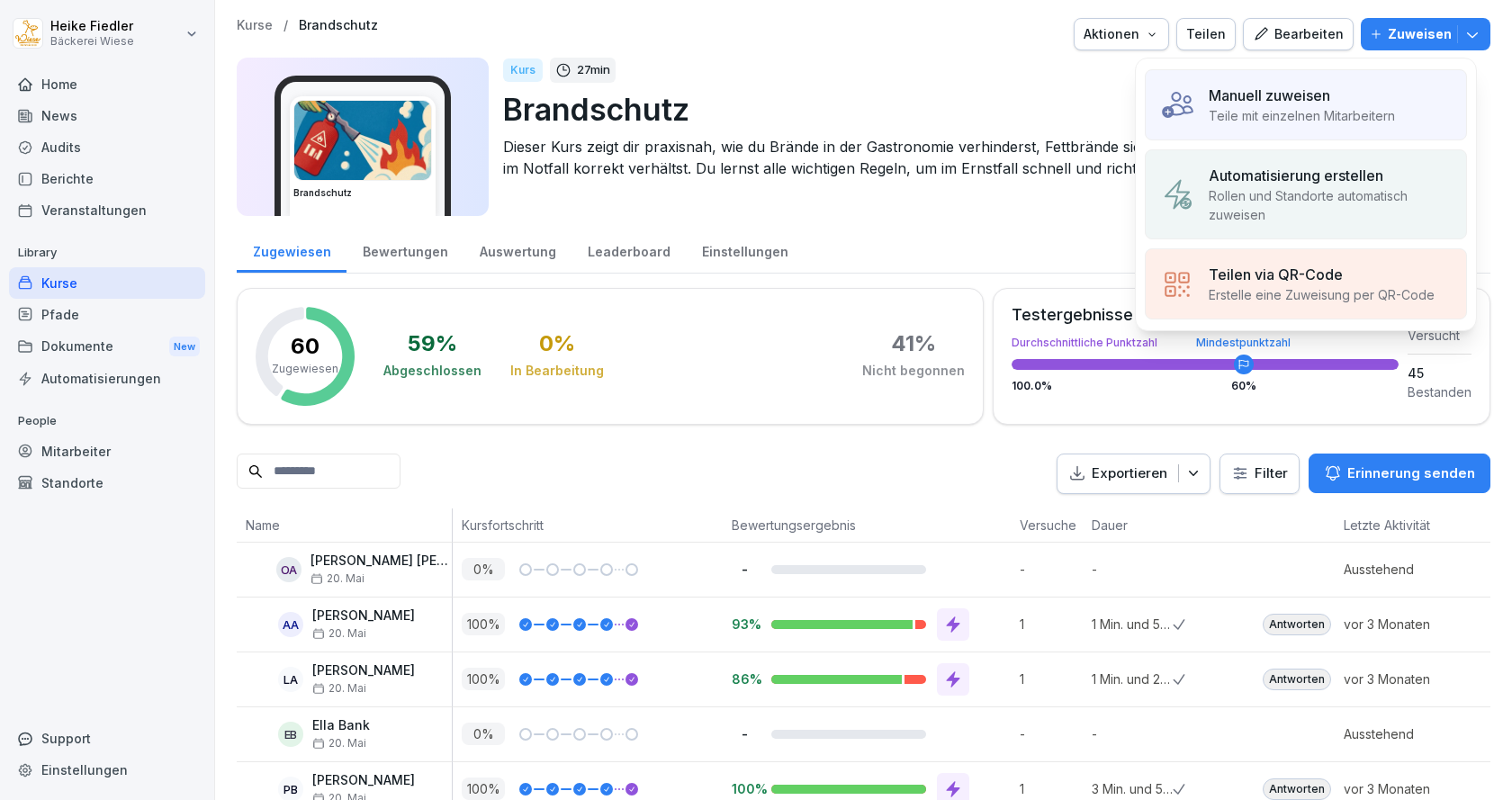
click at [1317, 118] on p "Teile mit einzelnen Mitarbeitern" at bounding box center [1301, 115] width 186 height 19
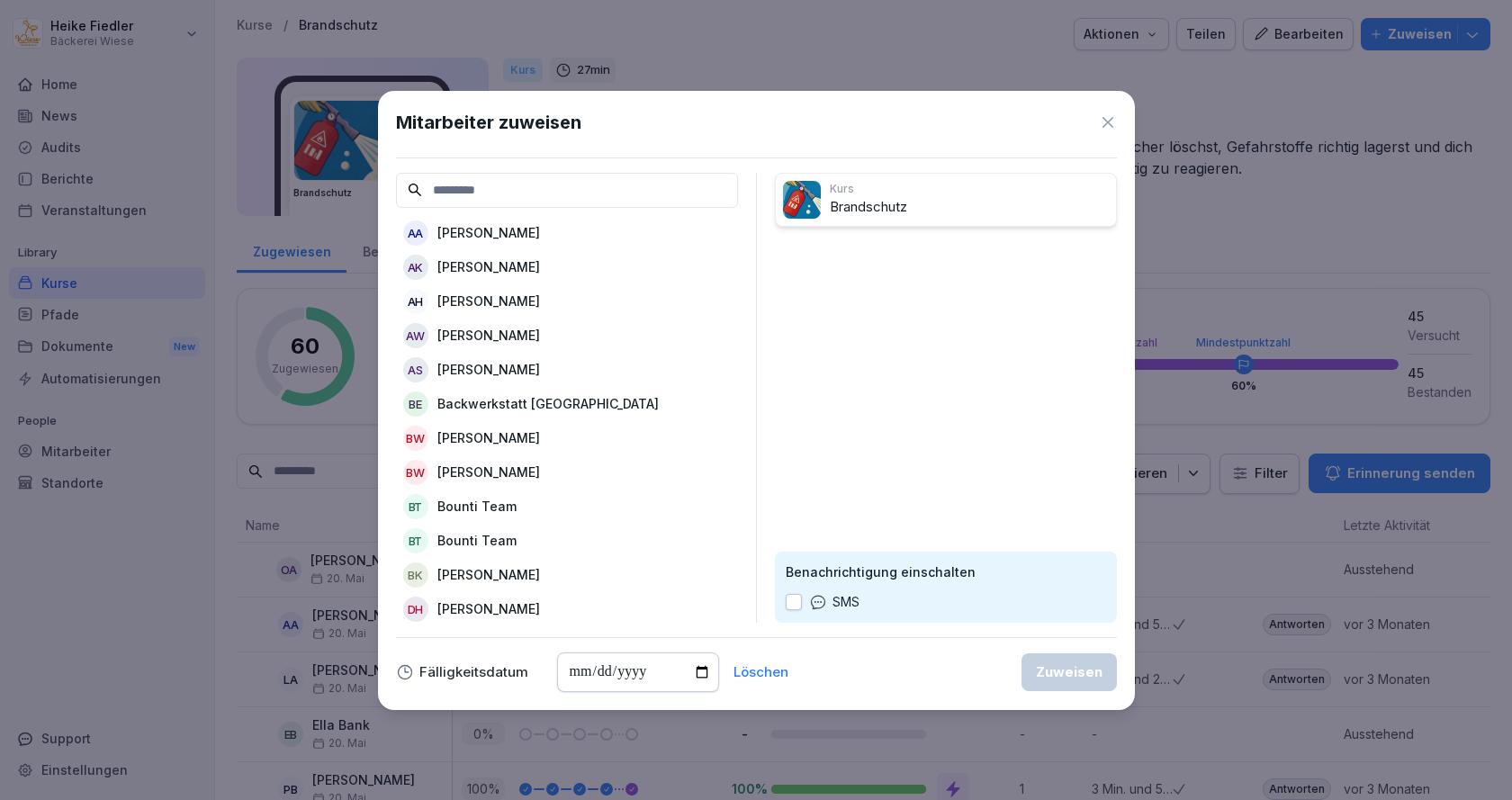
click at [473, 336] on p "[PERSON_NAME]" at bounding box center [489, 335] width 103 height 19
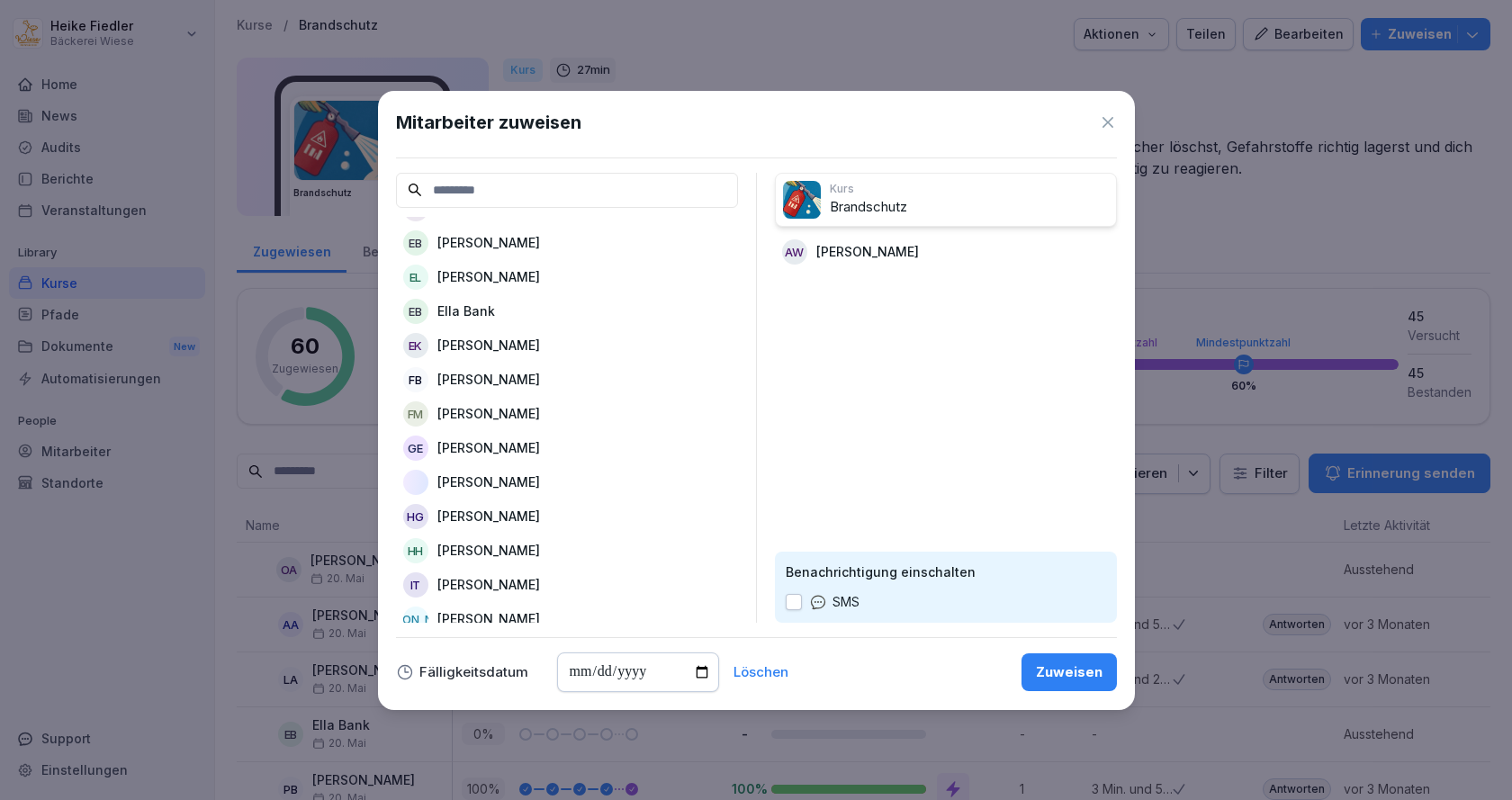
scroll to position [449, 0]
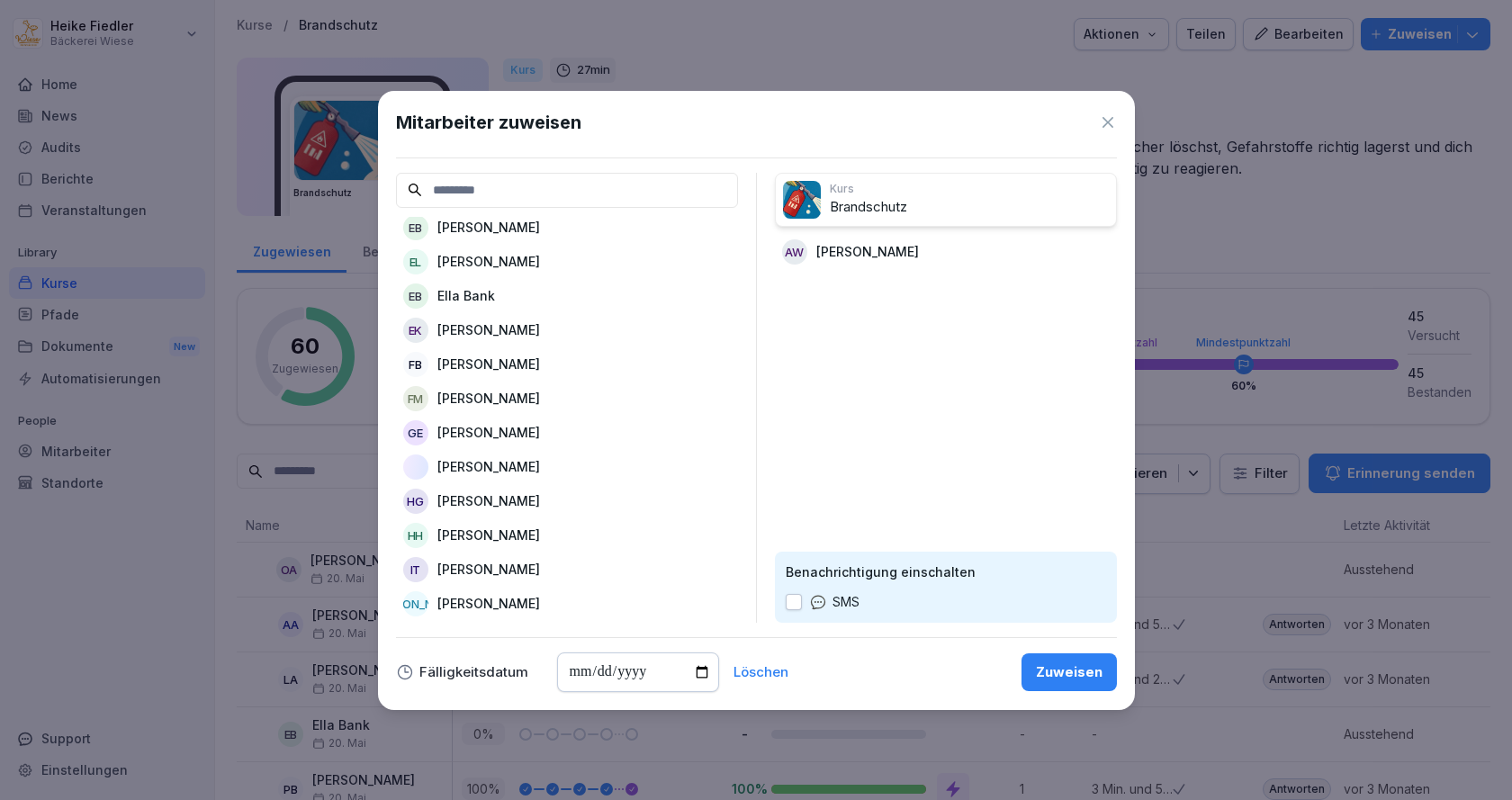
click at [489, 535] on p "[PERSON_NAME]" at bounding box center [489, 535] width 103 height 19
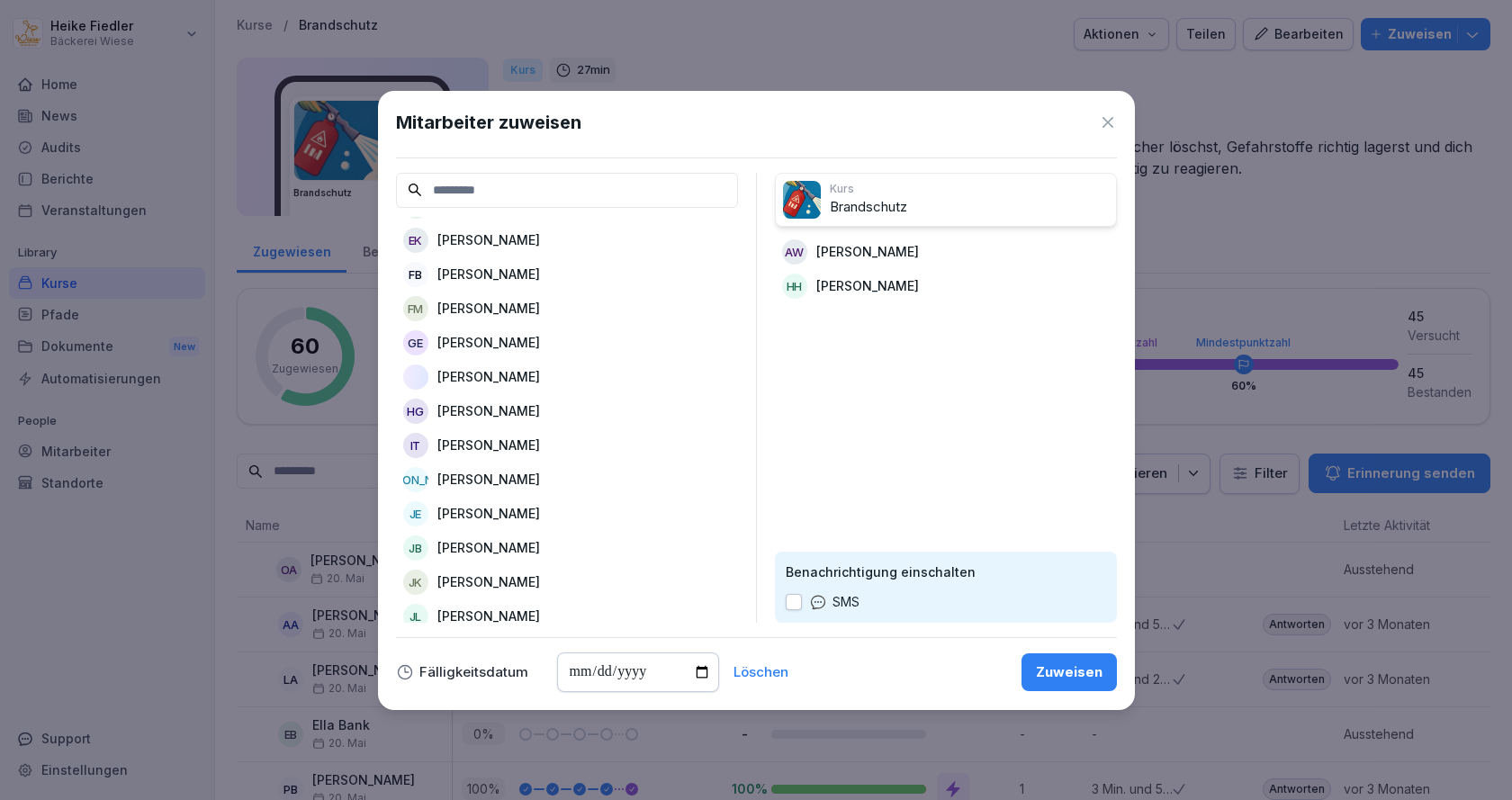
scroll to position [630, 0]
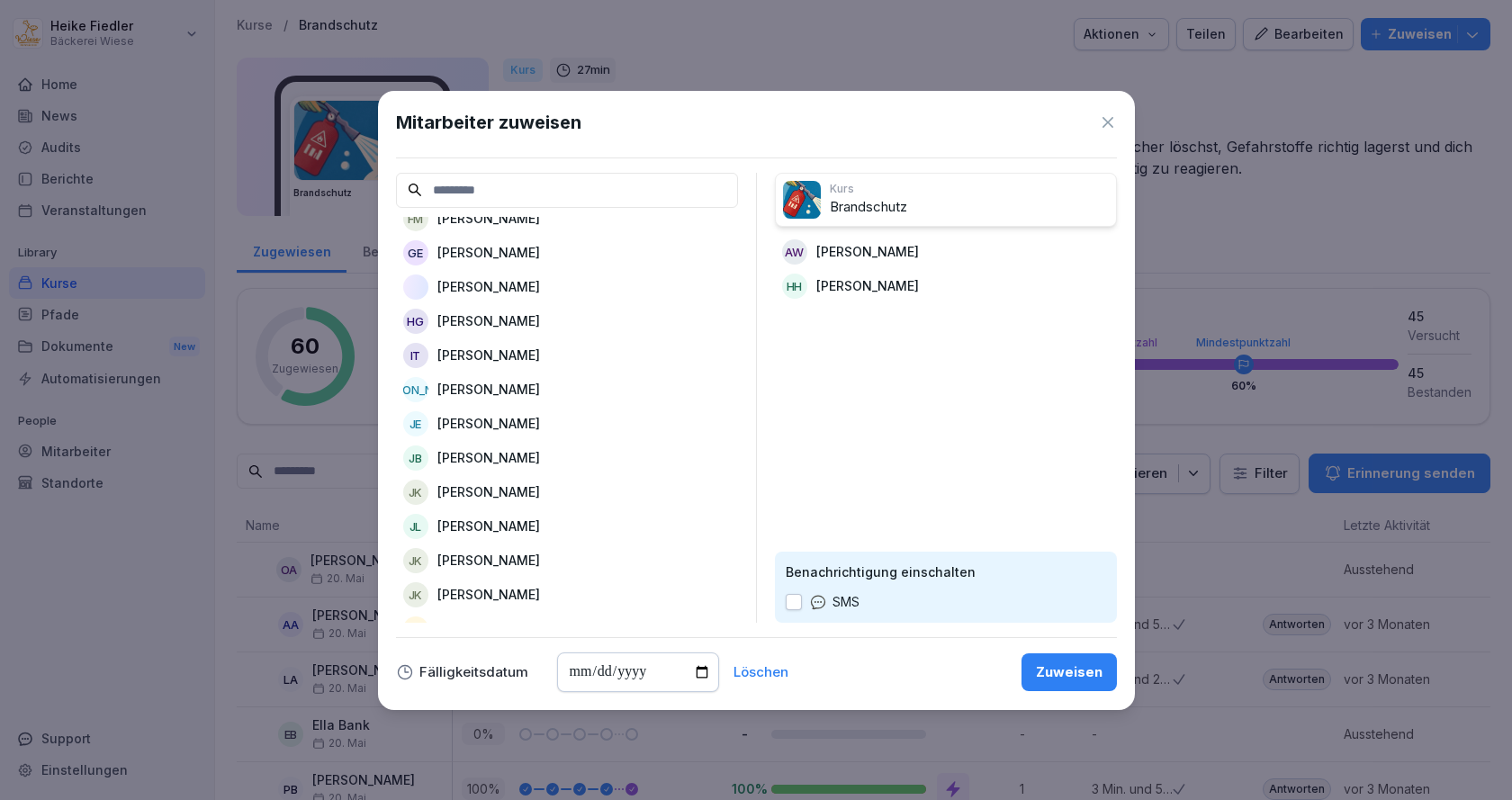
click at [464, 596] on p "[PERSON_NAME]" at bounding box center [489, 594] width 103 height 19
click at [1083, 675] on div "Zuweisen" at bounding box center [1069, 672] width 67 height 20
